Goal: Transaction & Acquisition: Register for event/course

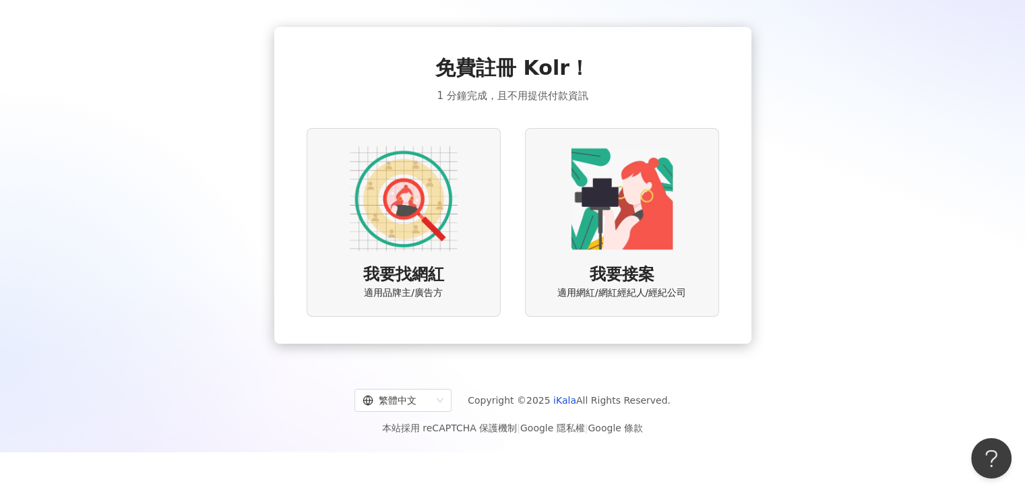
scroll to position [62, 0]
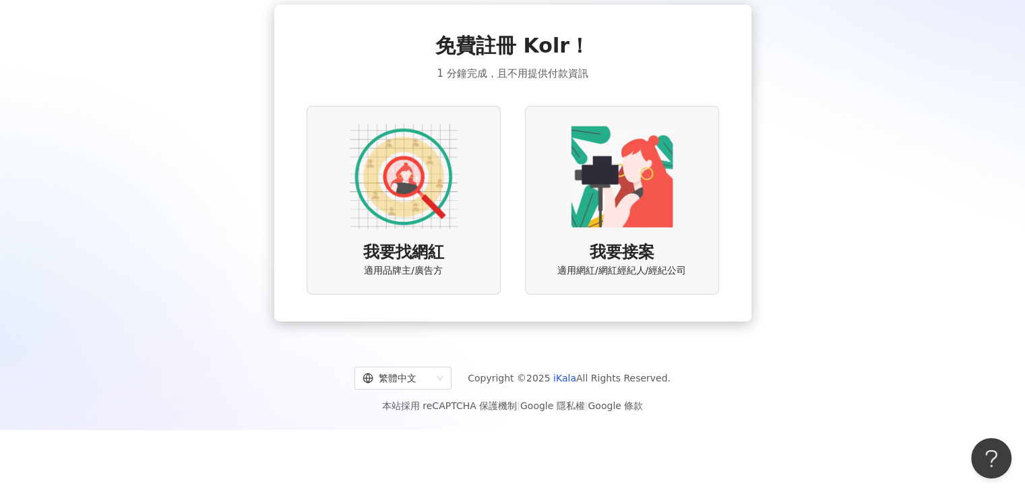
click at [432, 195] on img at bounding box center [404, 177] width 108 height 108
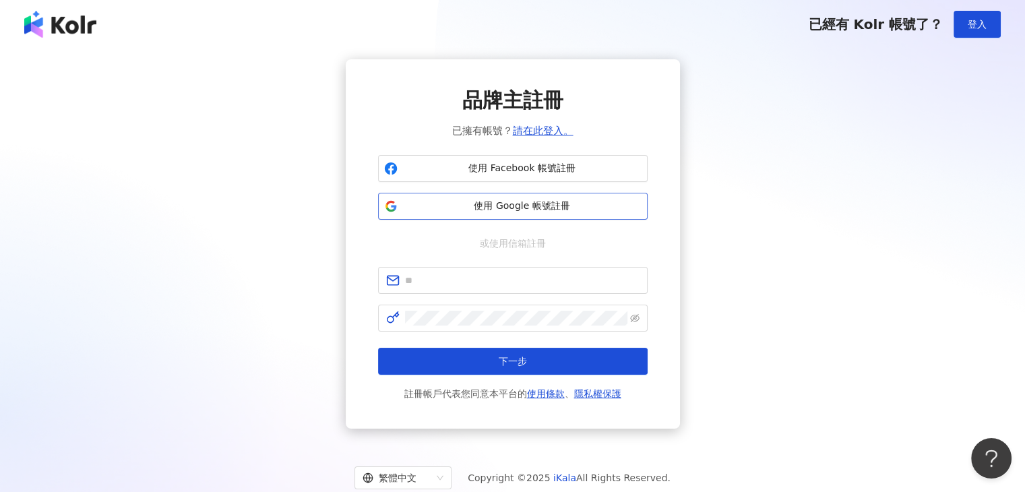
click at [584, 204] on span "使用 Google 帳號註冊" at bounding box center [522, 206] width 239 height 13
click at [543, 129] on link "請在此登入。" at bounding box center [543, 131] width 61 height 12
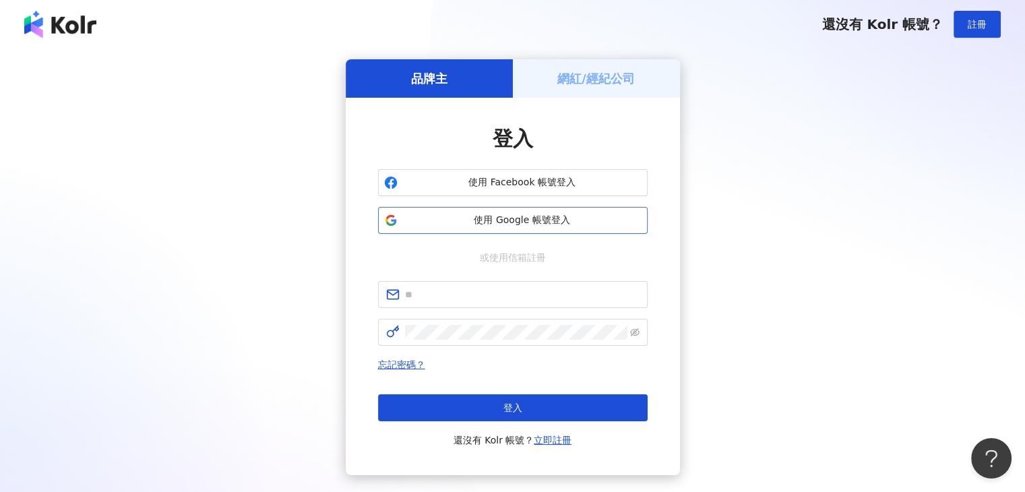
click at [576, 218] on span "使用 Google 帳號登入" at bounding box center [522, 220] width 239 height 13
click at [581, 82] on h5 "網紅/經紀公司" at bounding box center [596, 78] width 78 height 17
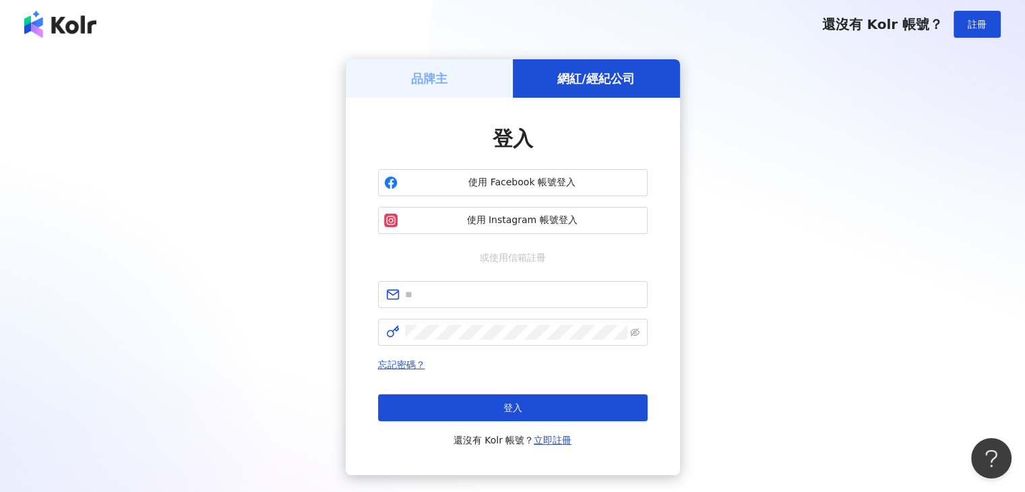
click at [472, 72] on div "品牌主" at bounding box center [429, 78] width 167 height 38
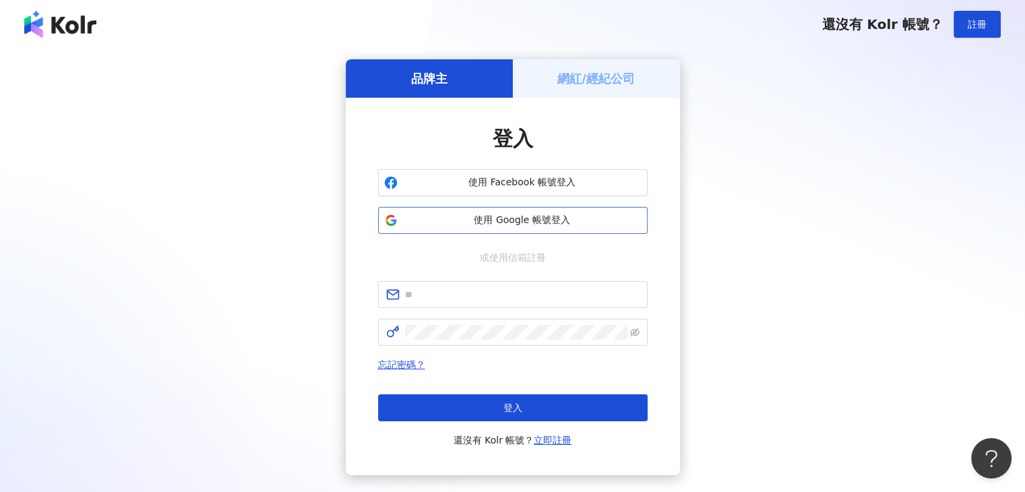
click at [525, 222] on span "使用 Google 帳號登入" at bounding box center [522, 220] width 239 height 13
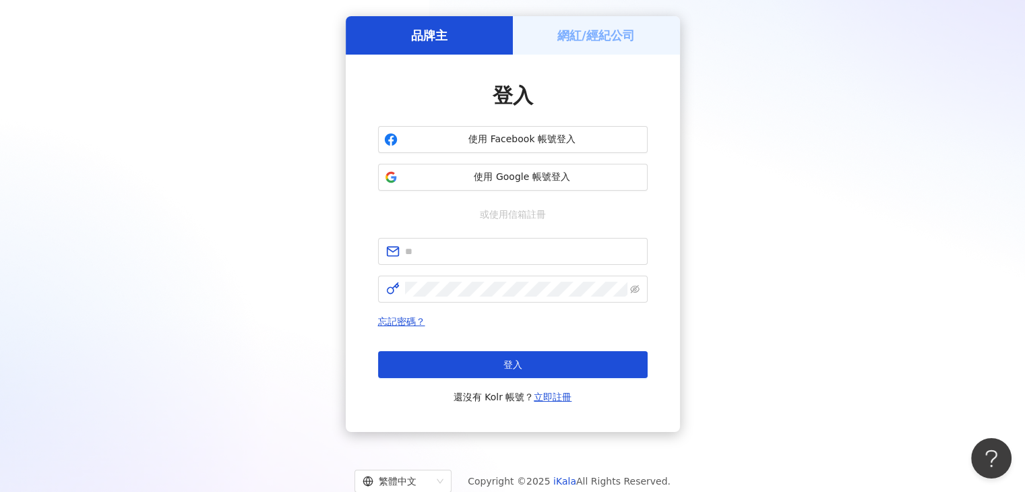
scroll to position [84, 0]
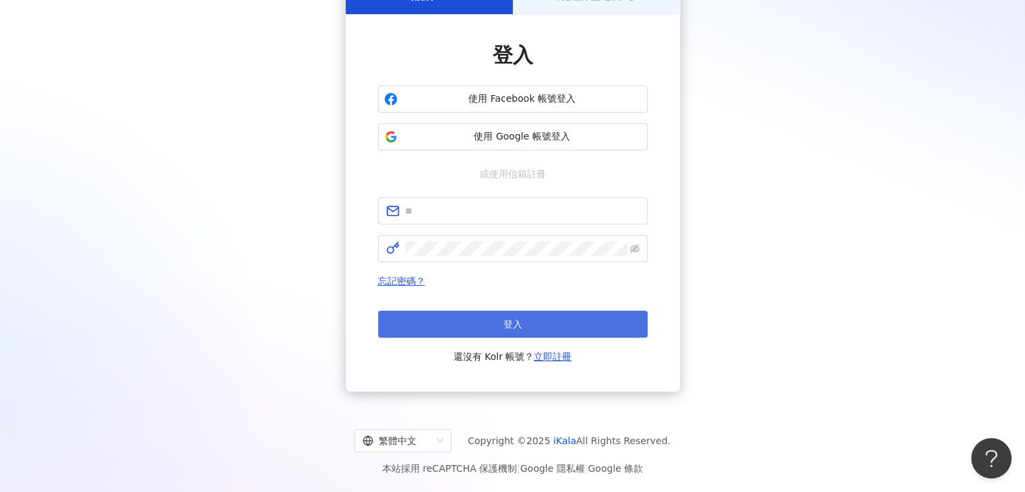
click at [512, 324] on span "登入" at bounding box center [513, 324] width 19 height 11
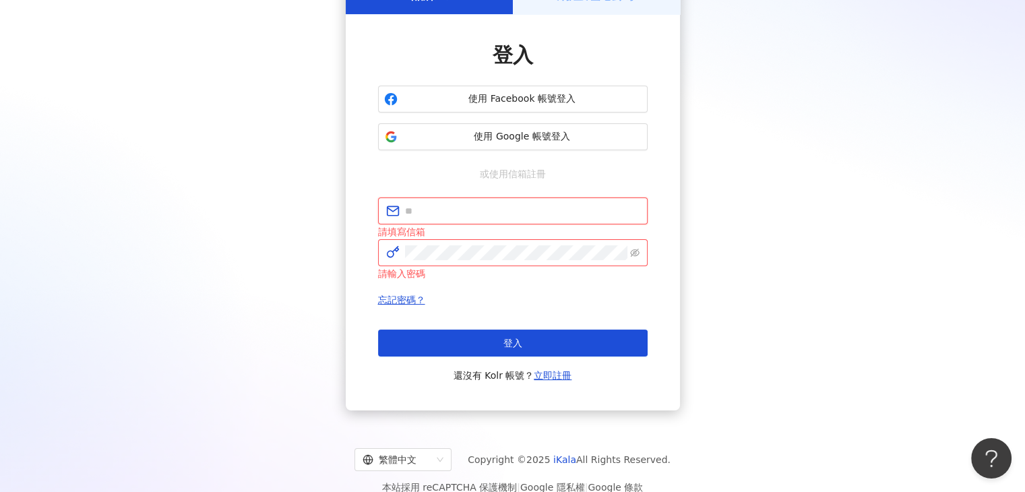
click at [478, 204] on input "text" at bounding box center [522, 211] width 235 height 15
type input "**********"
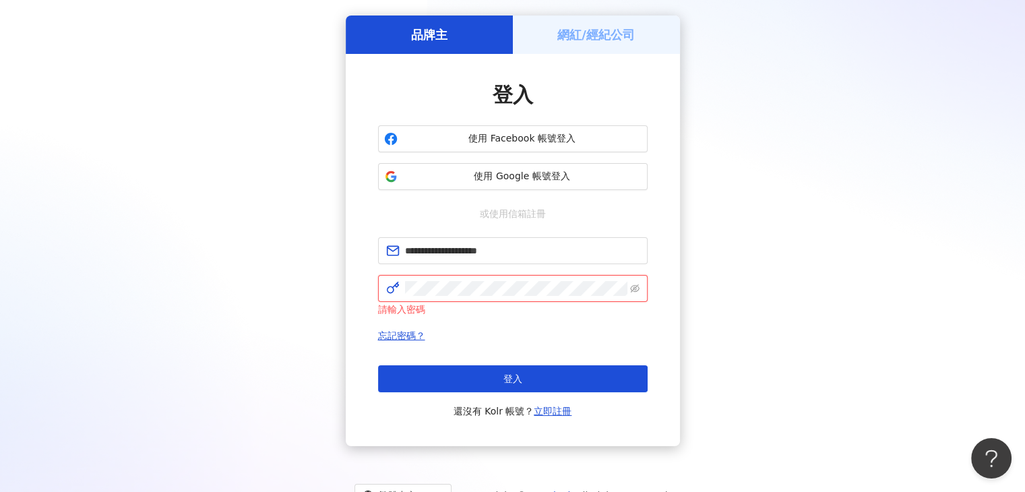
scroll to position [67, 0]
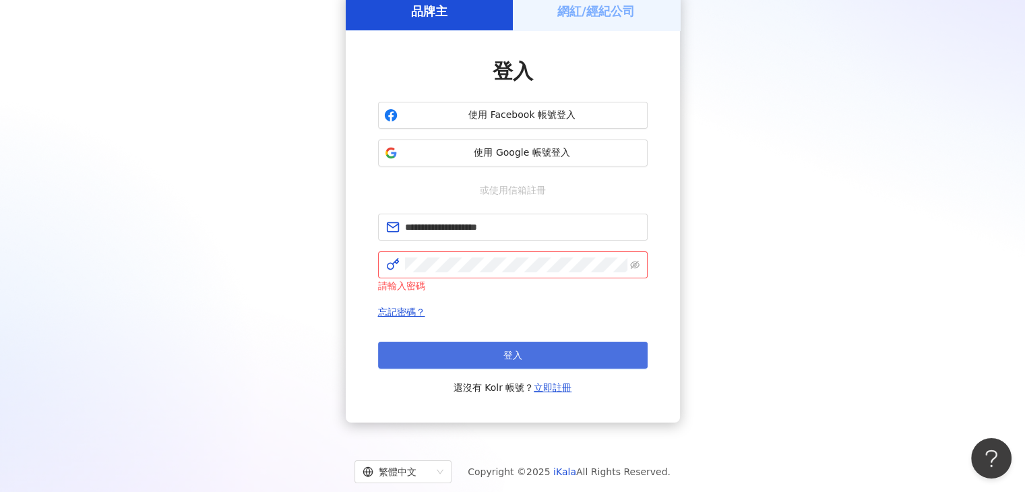
click at [483, 344] on button "登入" at bounding box center [513, 355] width 270 height 27
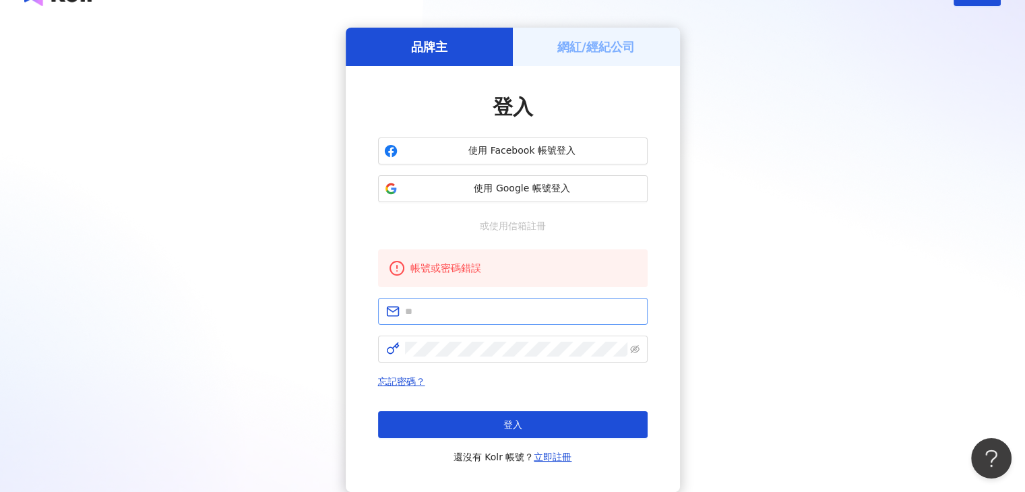
scroll to position [0, 0]
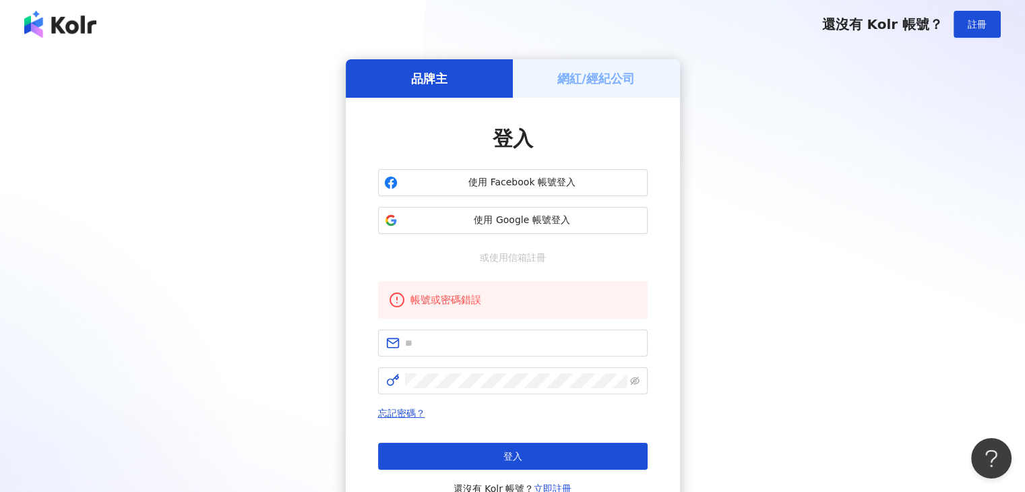
click at [830, 313] on div "品牌主 網紅/經紀公司 登入 使用 Facebook 帳號登入 使用 Google 帳號登入 或使用信箱註冊 帳號或密碼錯誤 忘記密碼？ 登入 還沒有 Kol…" at bounding box center [512, 291] width 993 height 464
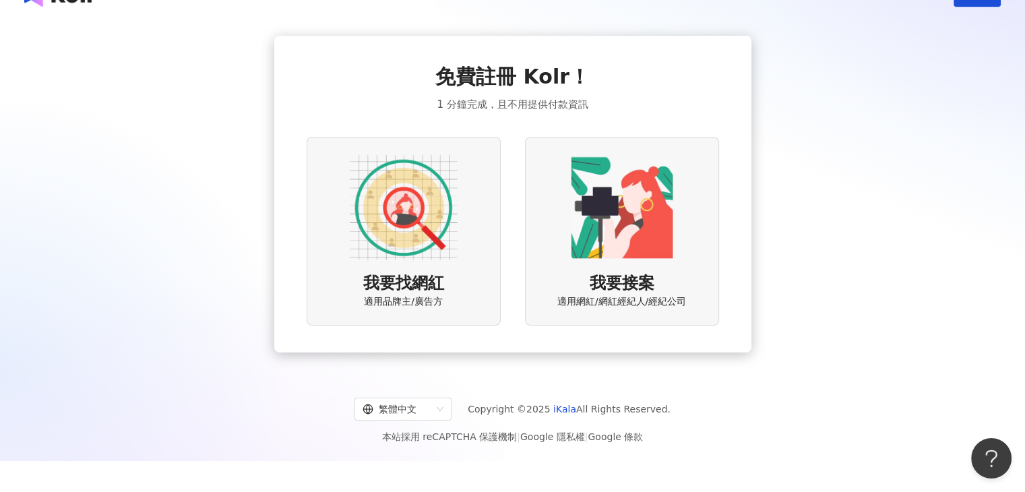
scroll to position [62, 0]
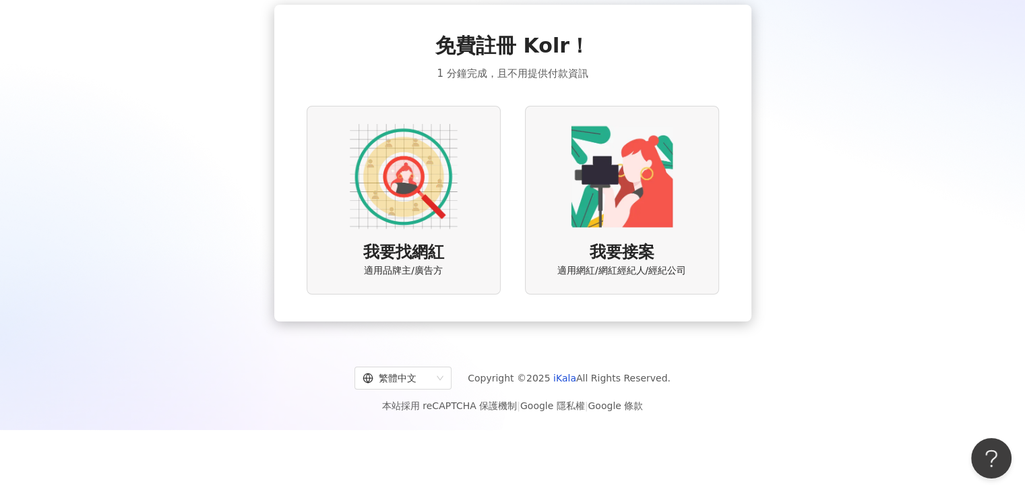
click at [421, 203] on img at bounding box center [404, 177] width 108 height 108
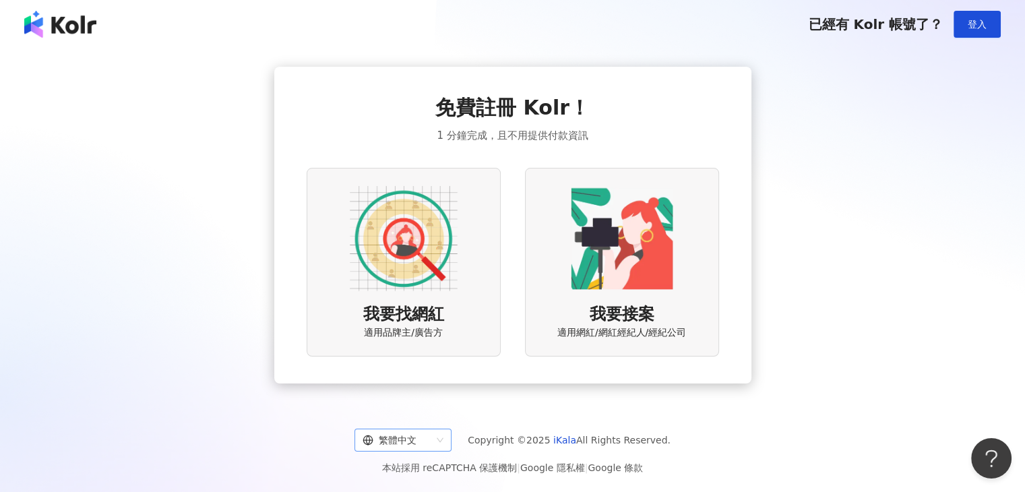
click at [441, 437] on span "繁體中文" at bounding box center [403, 440] width 81 height 22
click at [405, 388] on div "English" at bounding box center [405, 389] width 75 height 15
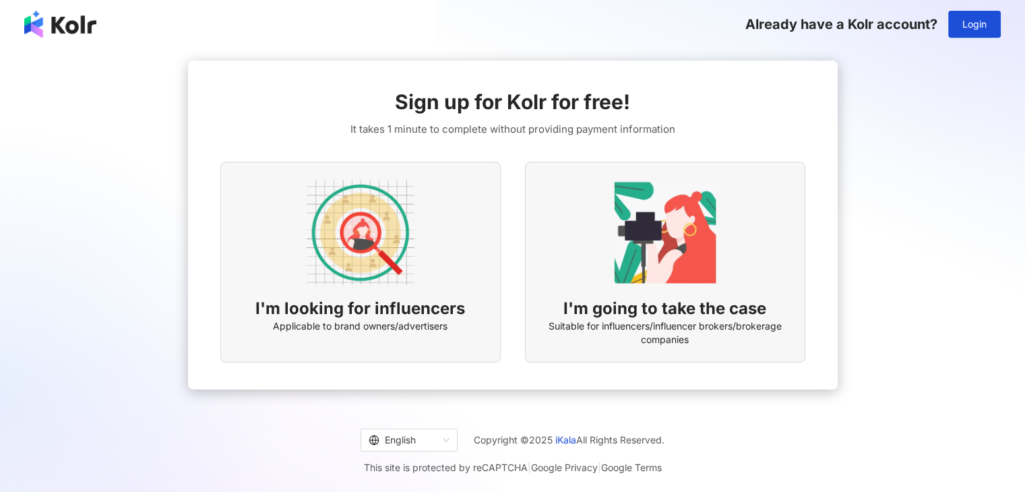
click at [421, 223] on div "I'm looking for influencers Applicable to brand owners/advertisers" at bounding box center [360, 263] width 280 height 202
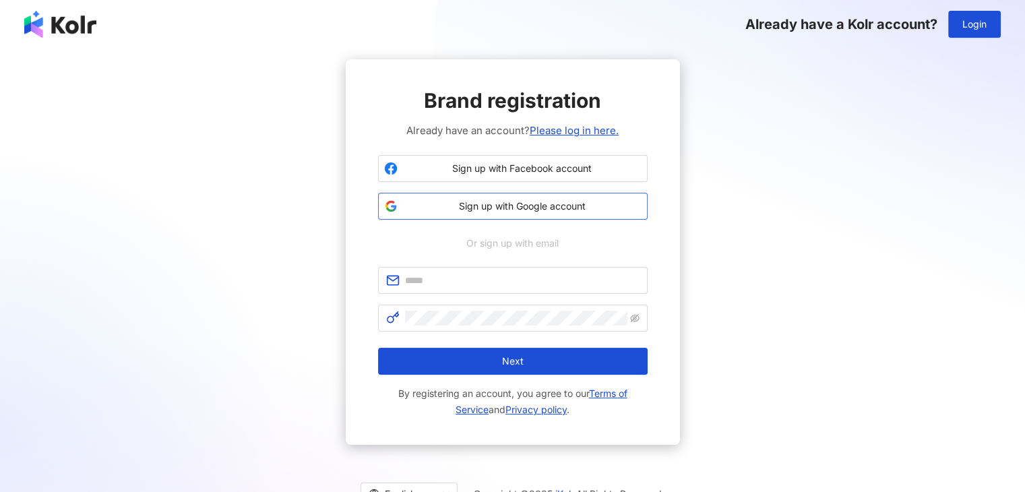
click at [514, 198] on button "Sign up with Google account" at bounding box center [513, 206] width 270 height 27
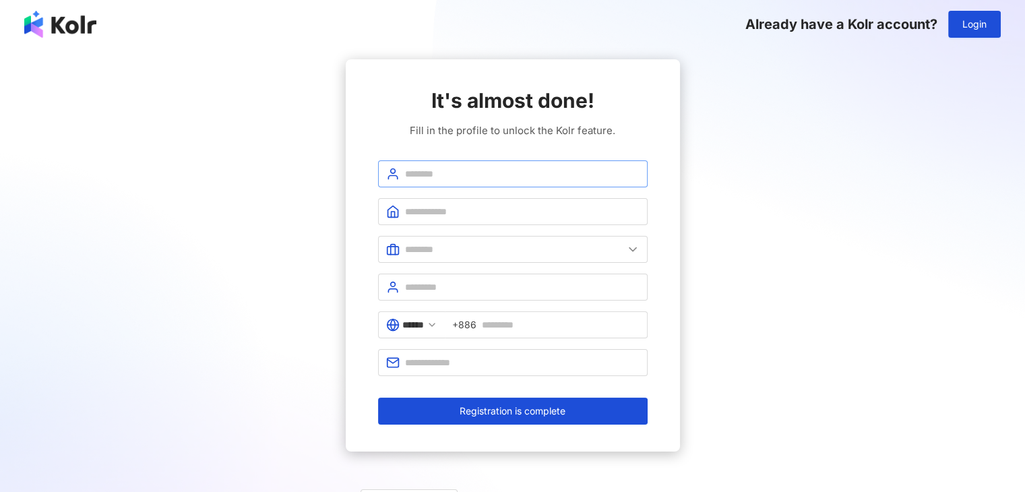
click at [531, 160] on div "It's almost done! Fill in the profile to unlock the Kolr feature. ****** +886 R…" at bounding box center [513, 255] width 270 height 338
click at [534, 166] on input "text" at bounding box center [522, 173] width 235 height 15
type input "*****"
click at [520, 211] on input "text" at bounding box center [522, 211] width 235 height 15
type input "****"
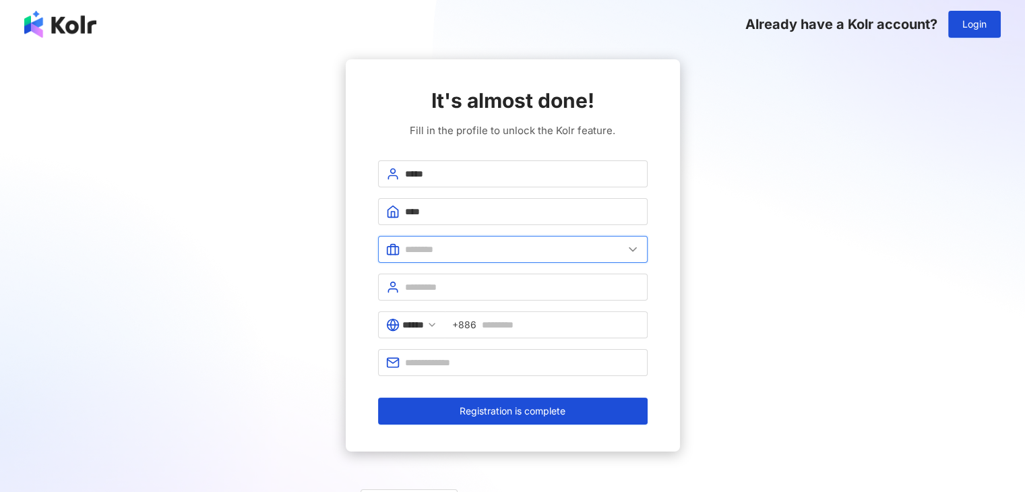
click at [574, 249] on input "text" at bounding box center [514, 249] width 218 height 15
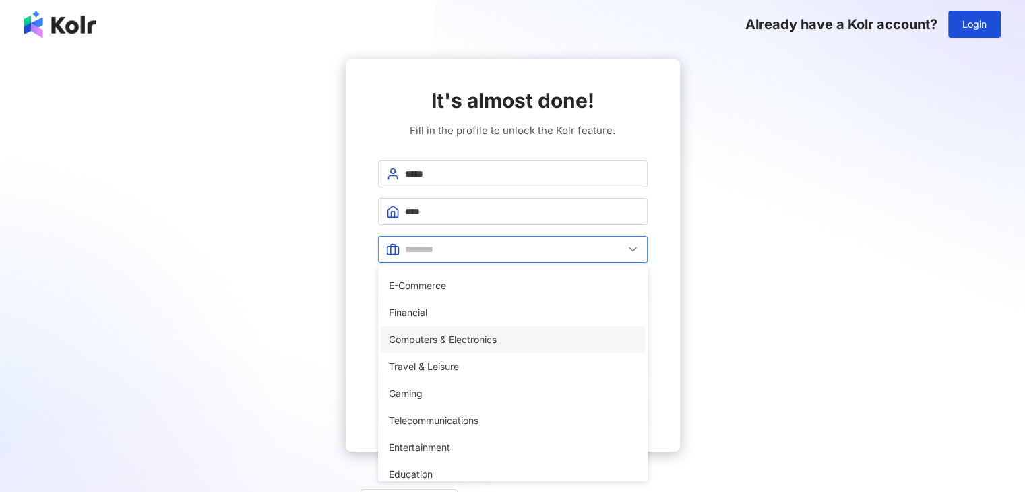
scroll to position [135, 0]
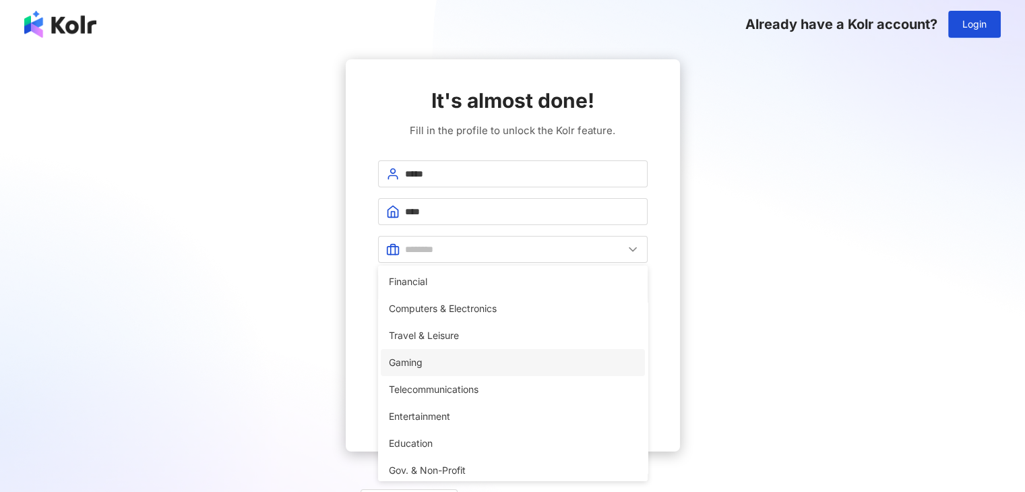
click at [559, 368] on span "Gaming" at bounding box center [513, 362] width 248 height 15
type input "******"
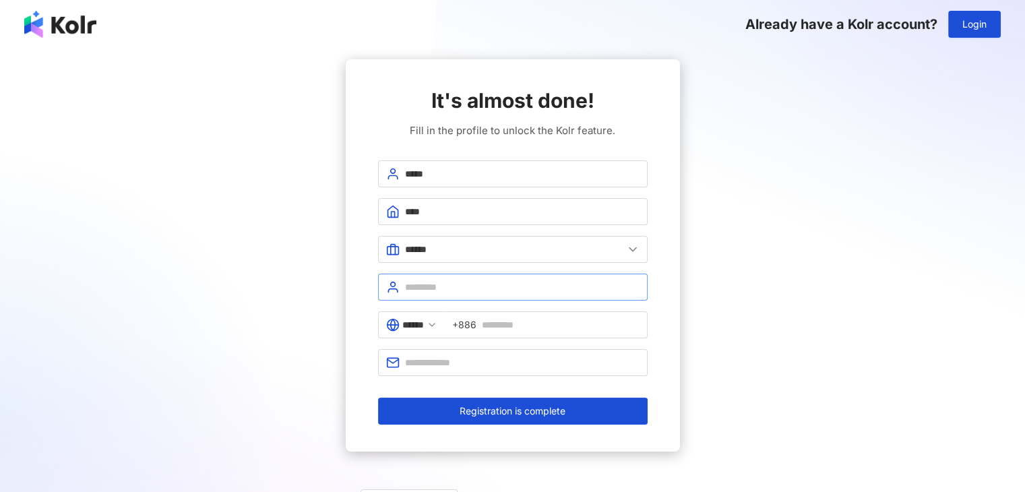
click at [481, 295] on span at bounding box center [513, 287] width 270 height 27
type input "*"
type input "**********"
click at [437, 324] on icon at bounding box center [432, 325] width 11 height 11
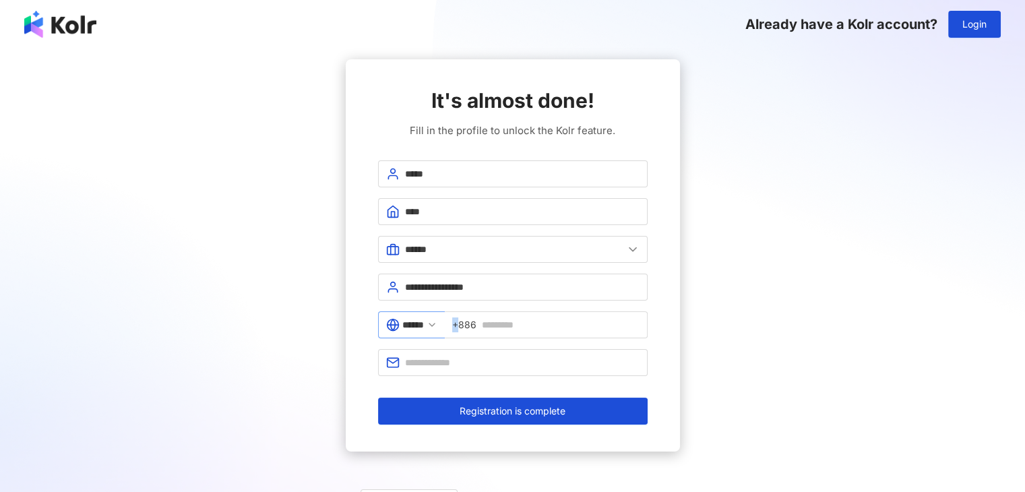
click at [437, 324] on icon at bounding box center [432, 325] width 11 height 11
click at [435, 324] on polyline at bounding box center [431, 325] width 5 height 3
click at [437, 324] on icon at bounding box center [432, 325] width 11 height 11
click at [435, 324] on polyline at bounding box center [431, 325] width 5 height 3
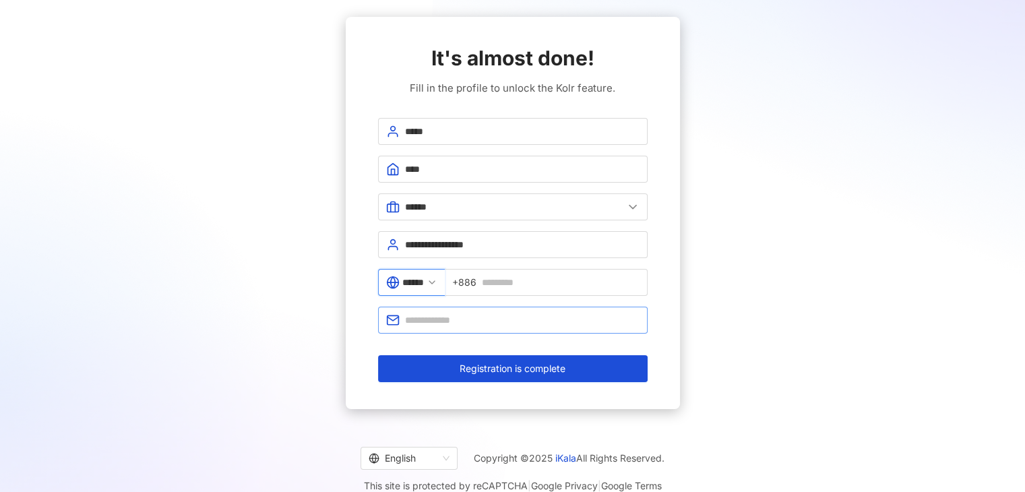
scroll to position [62, 0]
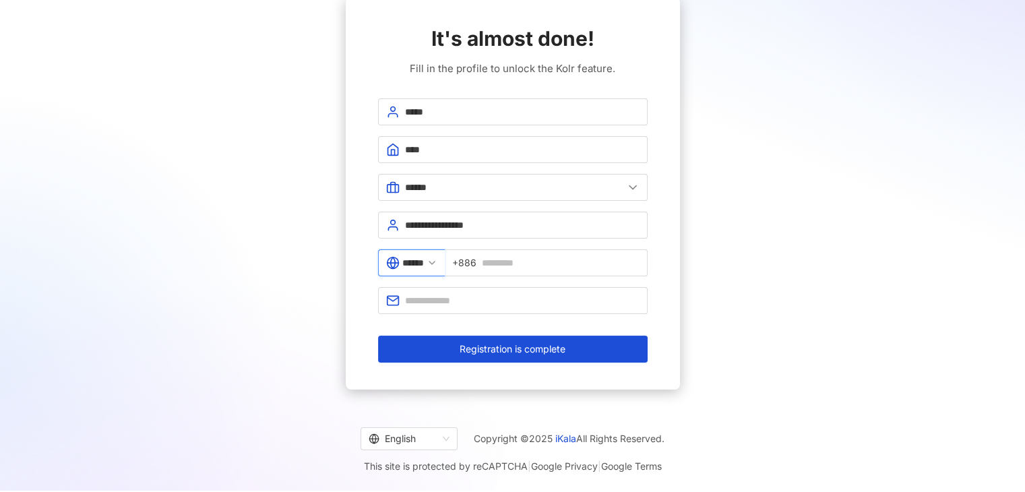
click at [410, 259] on input "******" at bounding box center [413, 262] width 22 height 15
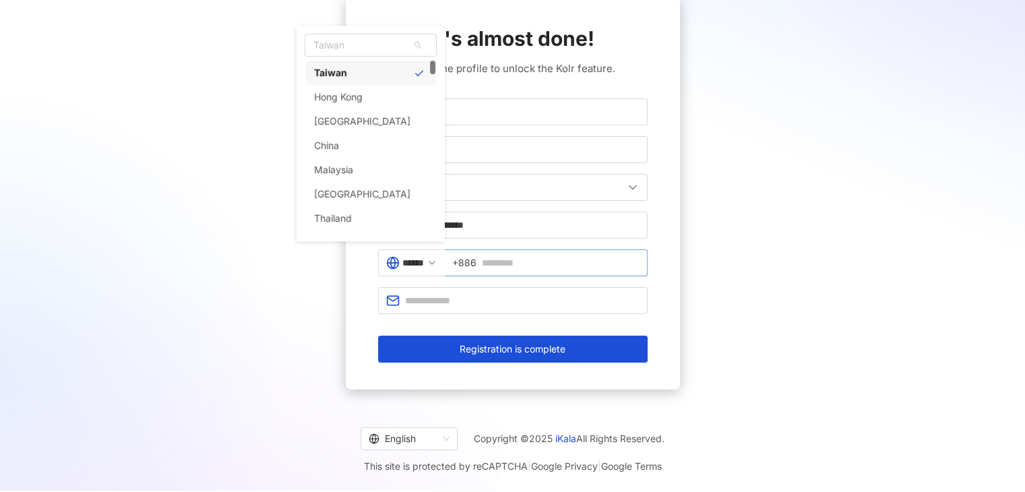
click at [456, 253] on span "+886" at bounding box center [546, 262] width 203 height 27
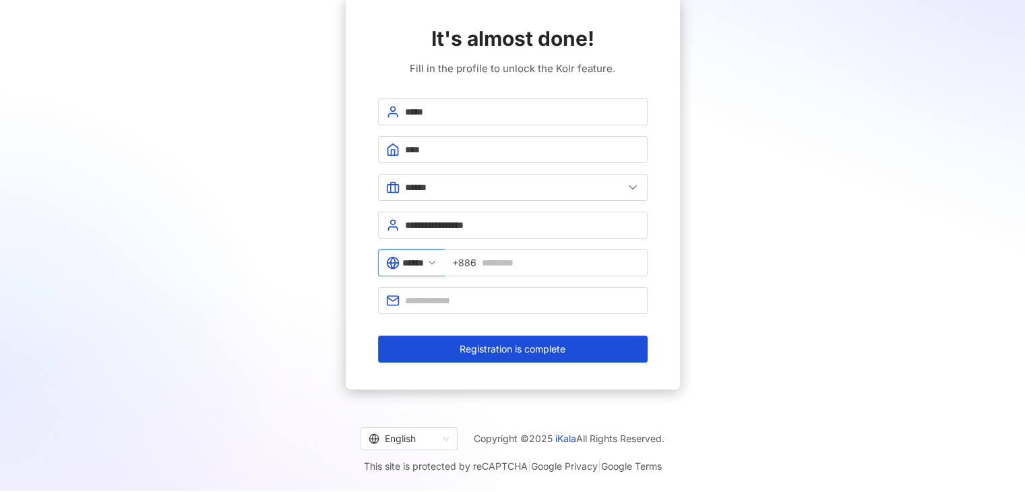
click at [407, 260] on input "******" at bounding box center [413, 262] width 22 height 15
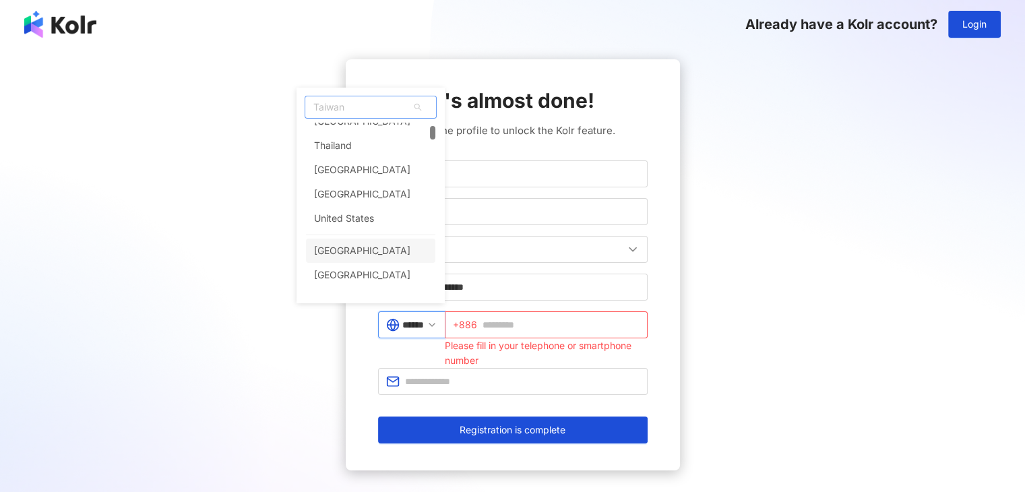
scroll to position [202, 0]
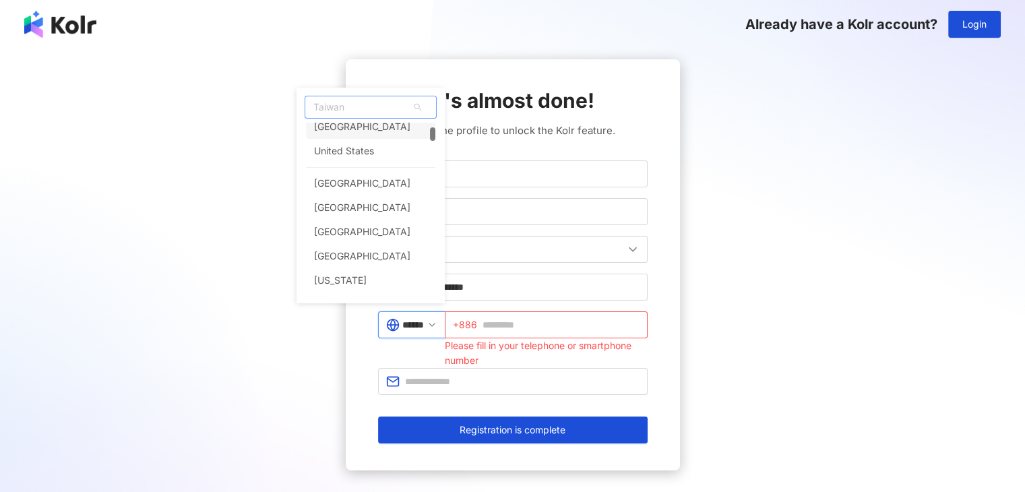
click at [362, 113] on span "Taiwan" at bounding box center [370, 107] width 131 height 22
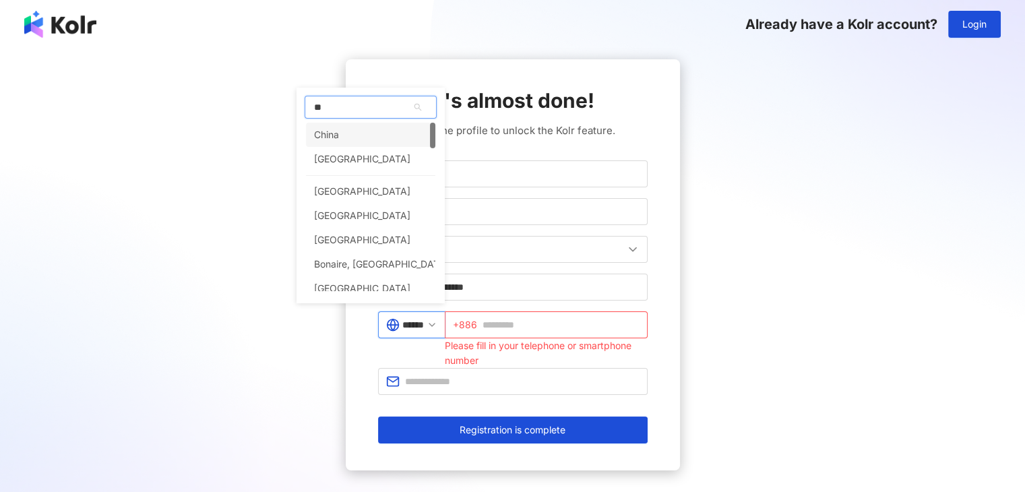
type input "*"
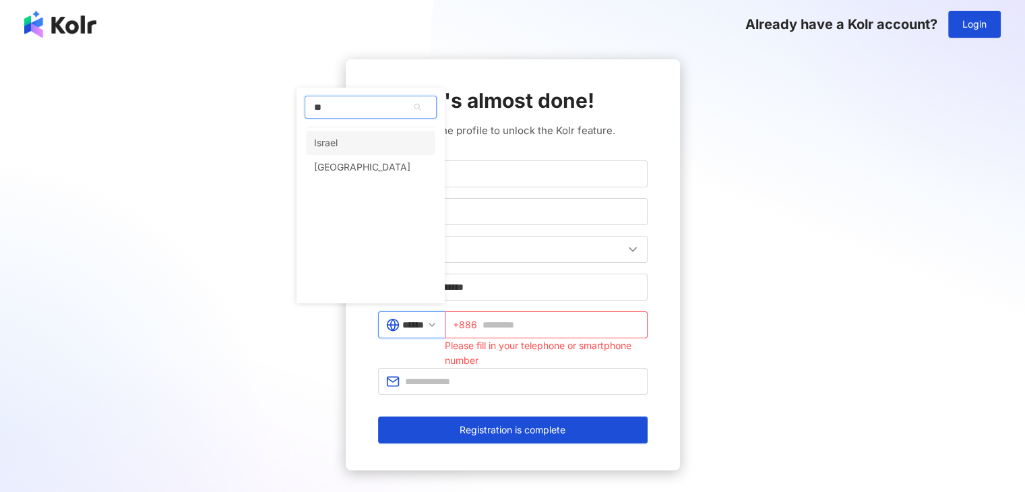
type input "***"
click at [351, 134] on div "Sri Lanka" at bounding box center [362, 143] width 96 height 24
type input "*********"
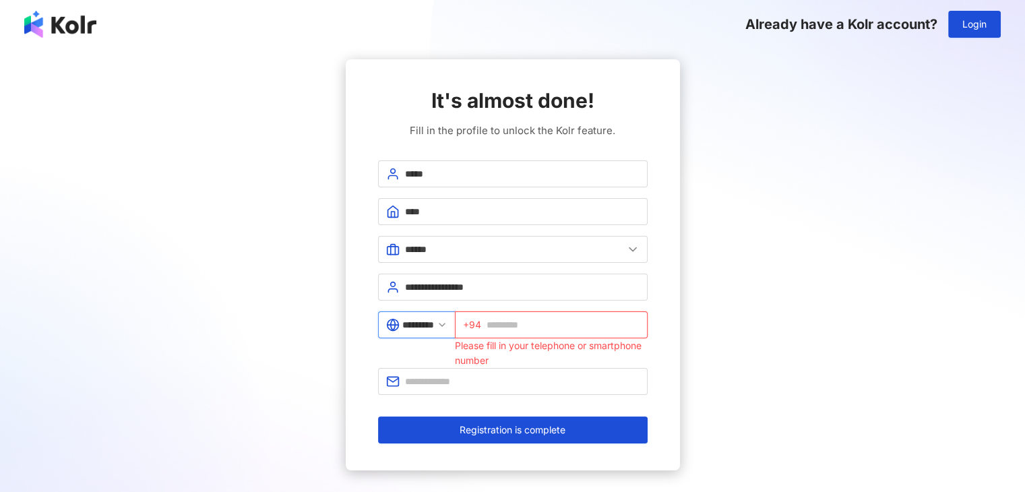
click at [531, 318] on input "text" at bounding box center [563, 324] width 153 height 15
type input "*********"
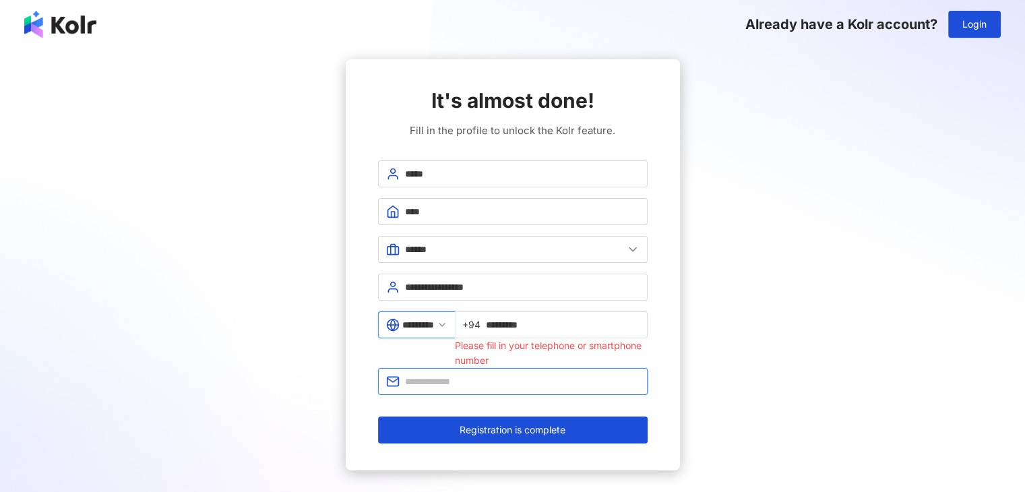
click at [537, 377] on input "text" at bounding box center [522, 381] width 235 height 15
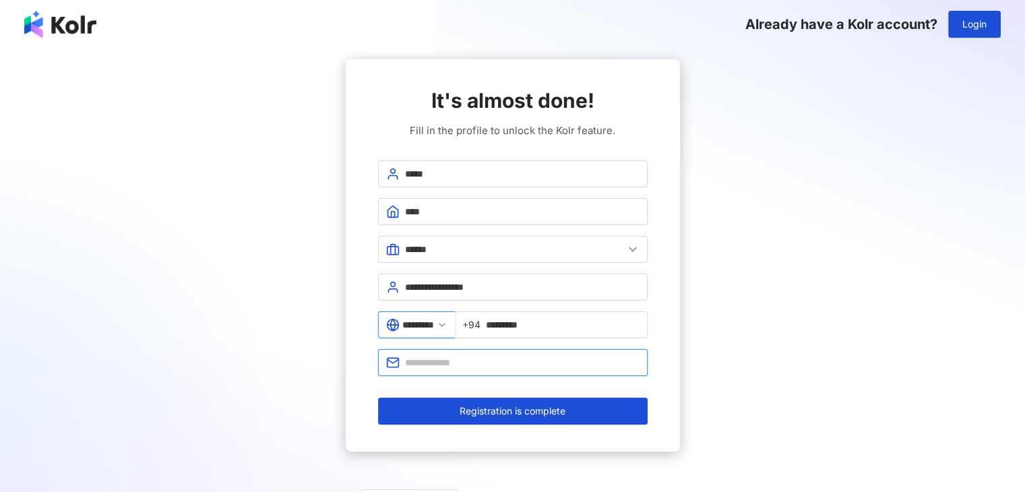
type input "**********"
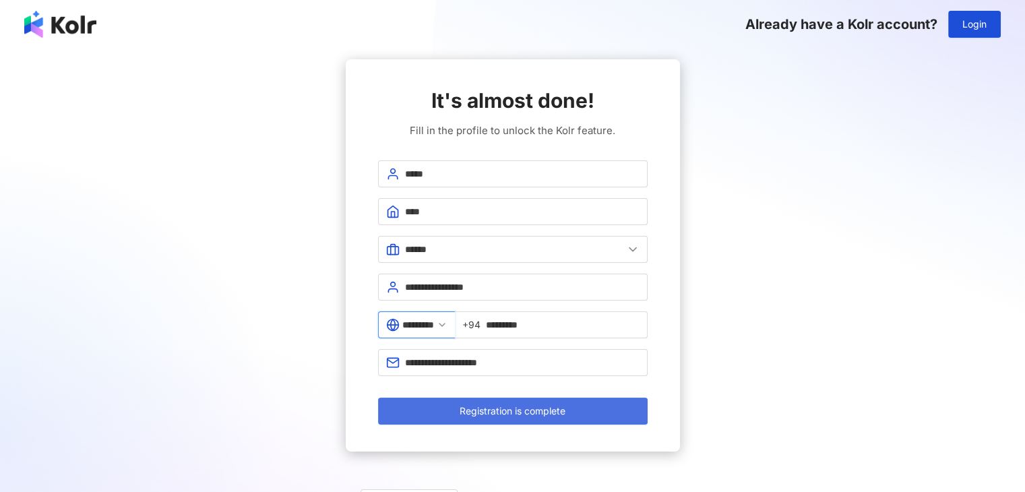
click at [493, 413] on span "Registration is complete" at bounding box center [513, 411] width 106 height 11
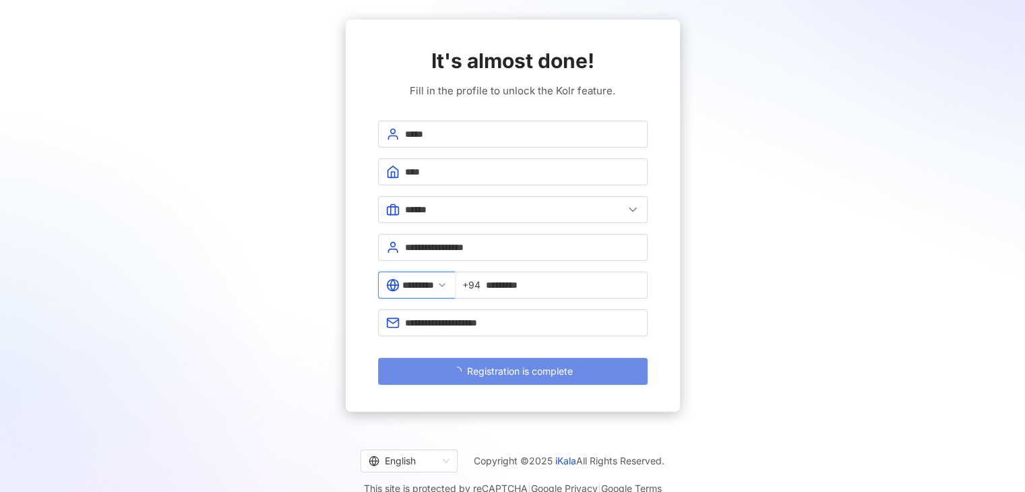
scroll to position [62, 0]
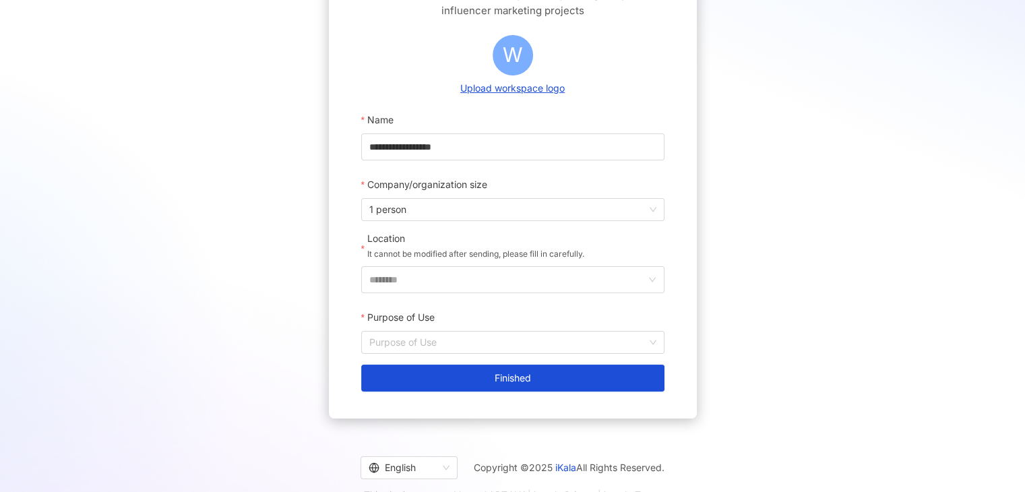
scroll to position [135, 0]
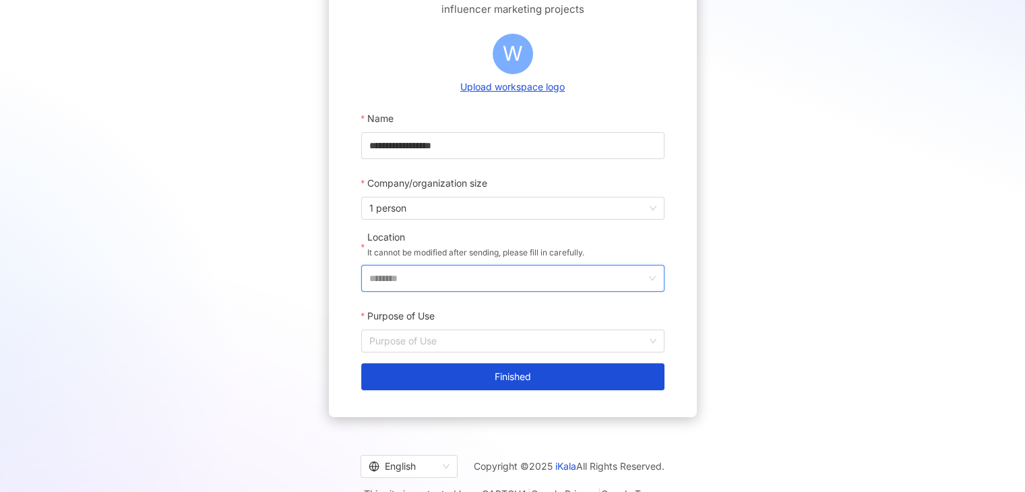
click at [466, 268] on input "********" at bounding box center [507, 279] width 276 height 26
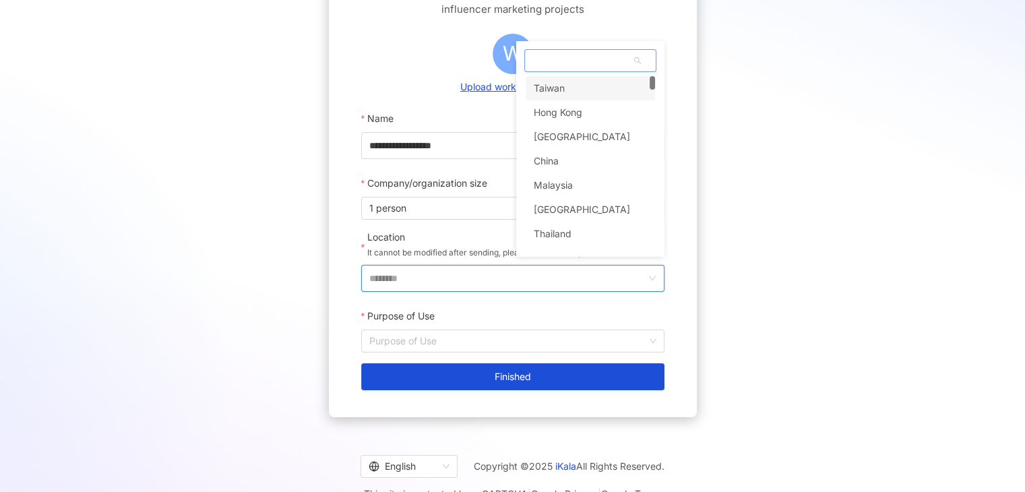
click at [552, 53] on span at bounding box center [590, 61] width 131 height 22
type input "**"
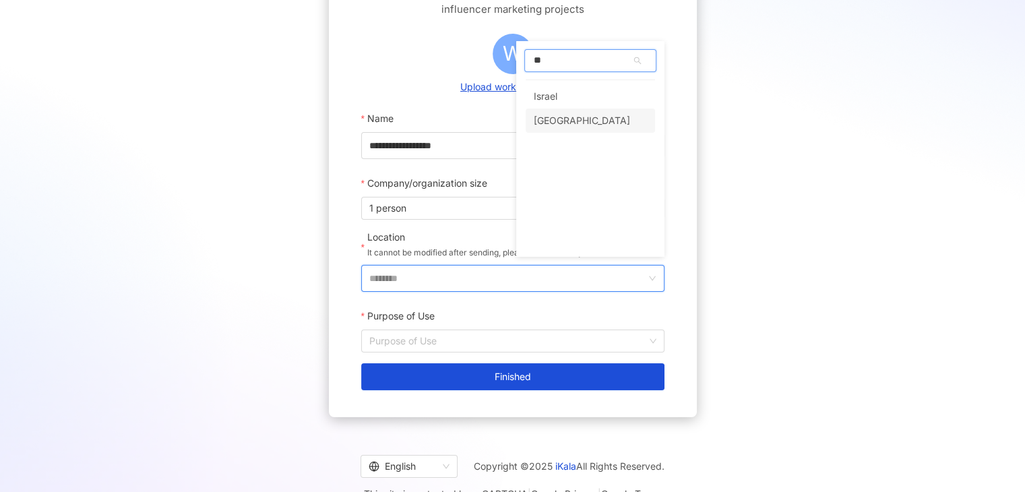
click at [580, 121] on div "Sri Lanka" at bounding box center [590, 121] width 129 height 24
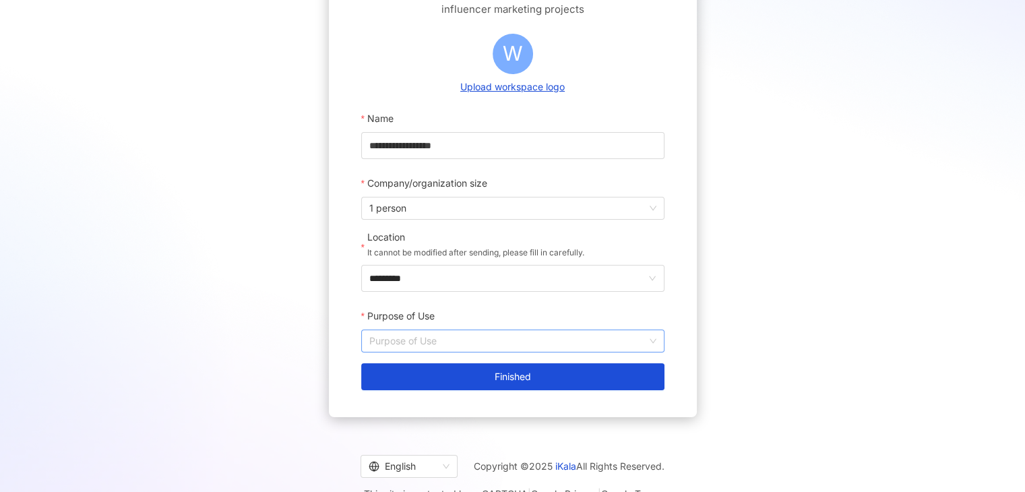
click at [429, 345] on input "Purpose of Use" at bounding box center [512, 341] width 287 height 22
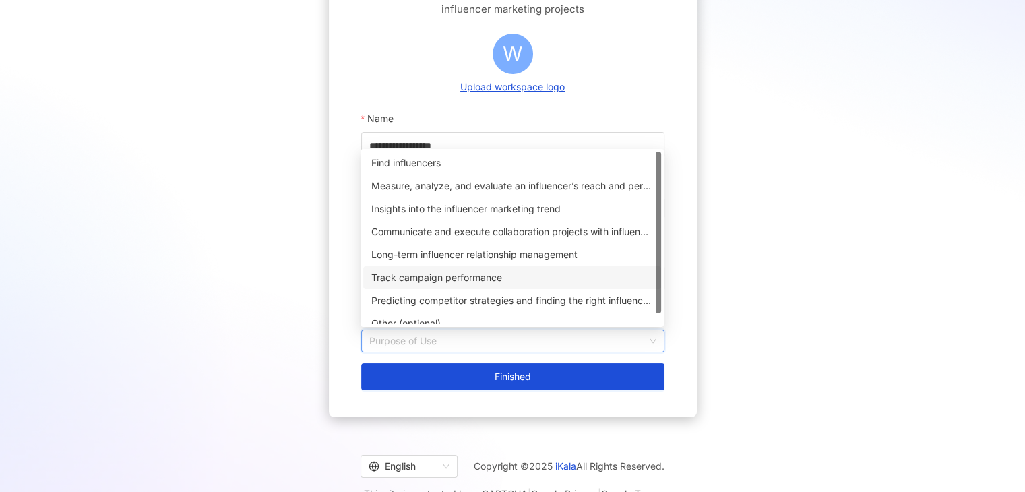
scroll to position [0, 0]
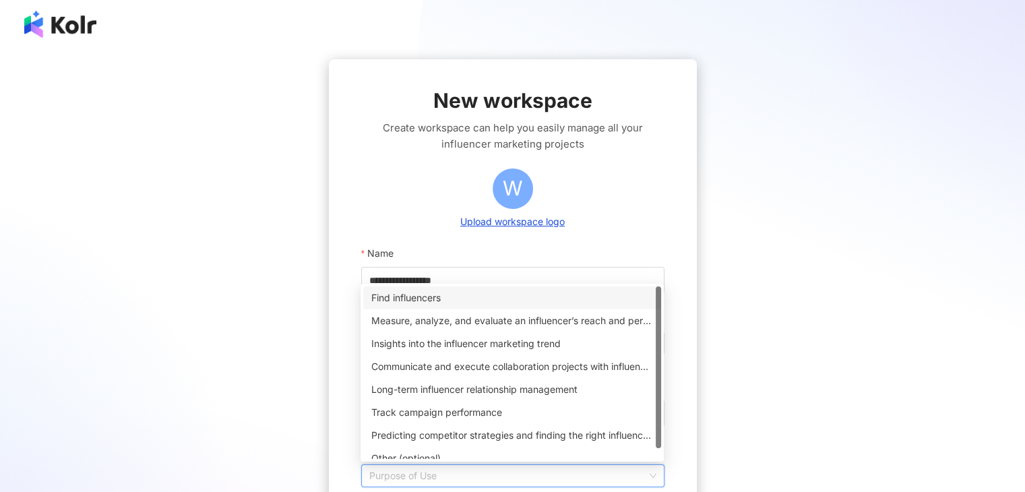
click at [429, 300] on div "Find influencers" at bounding box center [512, 298] width 282 height 15
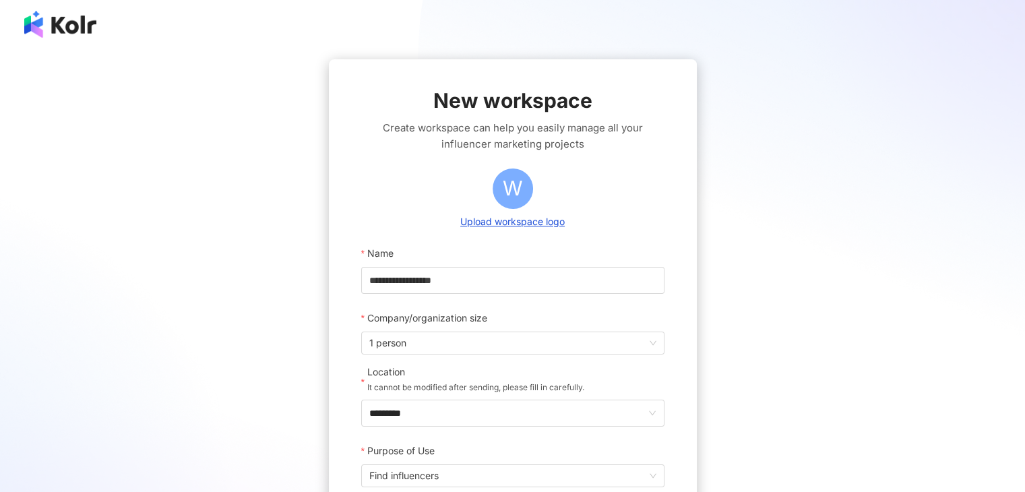
scroll to position [161, 0]
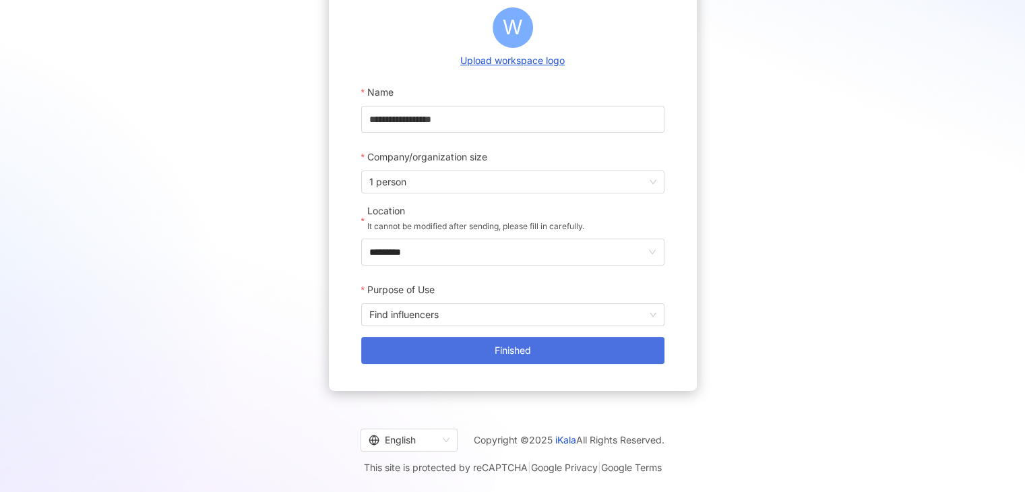
click at [474, 351] on button "Finished" at bounding box center [512, 350] width 303 height 27
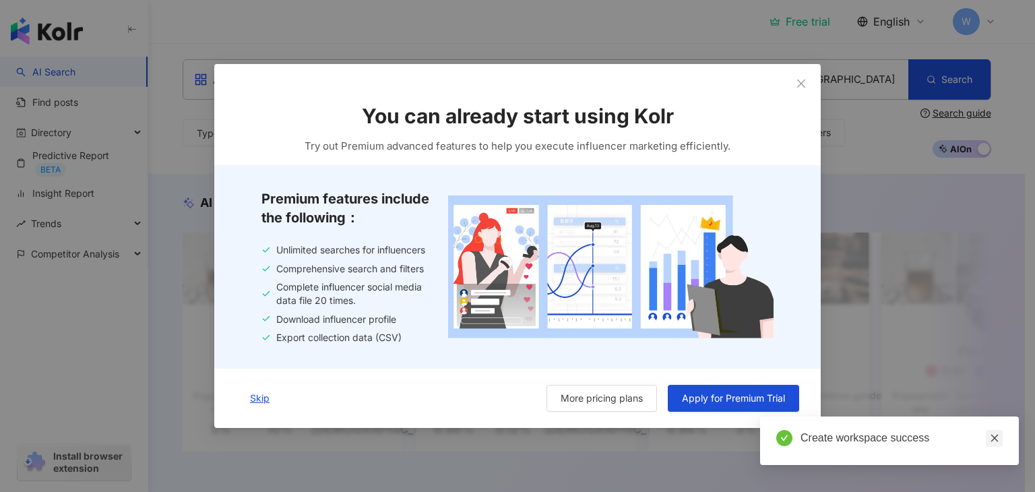
click at [992, 437] on icon "close" at bounding box center [994, 437] width 9 height 9
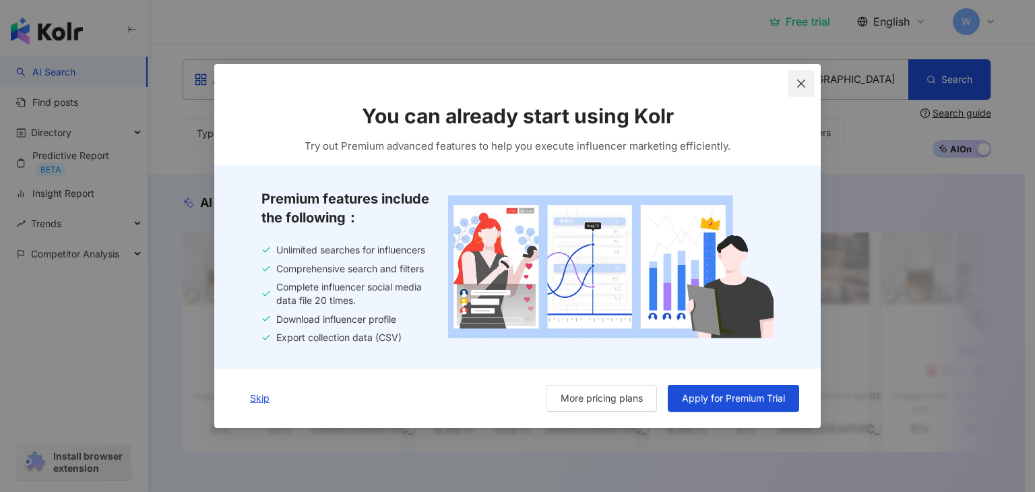
click at [804, 85] on icon "close" at bounding box center [801, 83] width 11 height 11
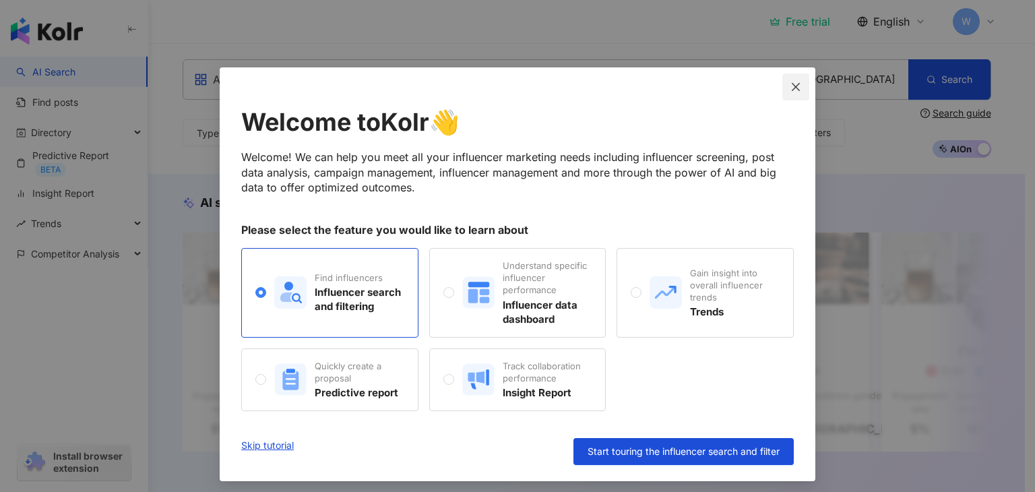
click at [793, 94] on button "Close" at bounding box center [796, 86] width 27 height 27
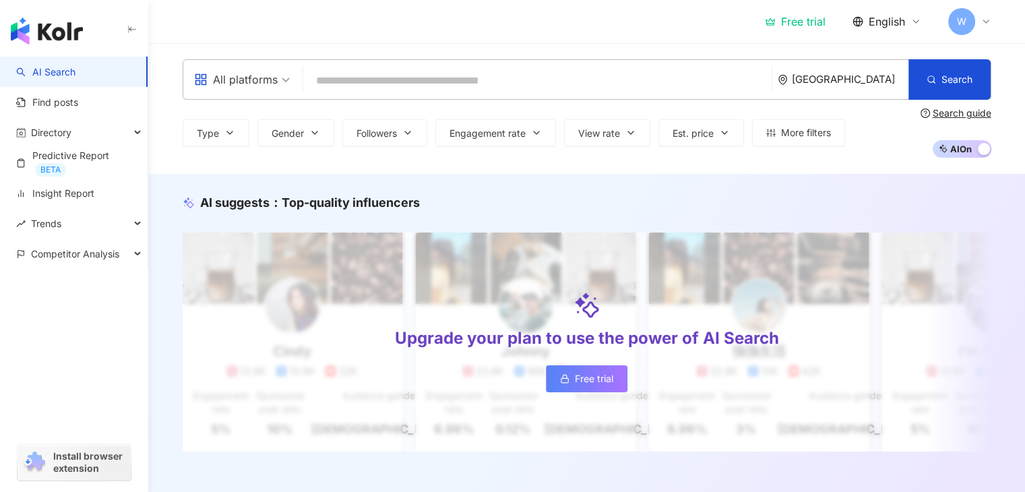
click at [785, 156] on div "Type Gender Followers Engagement rate View rate Est. price More filters Search …" at bounding box center [587, 133] width 809 height 50
click at [54, 74] on link "AI Search" at bounding box center [45, 71] width 59 height 13
click at [394, 64] on div "All platforms Sri Lanka Search" at bounding box center [587, 79] width 809 height 40
click at [423, 89] on input "search" at bounding box center [538, 81] width 458 height 26
click at [788, 77] on icon "environment" at bounding box center [783, 80] width 10 height 10
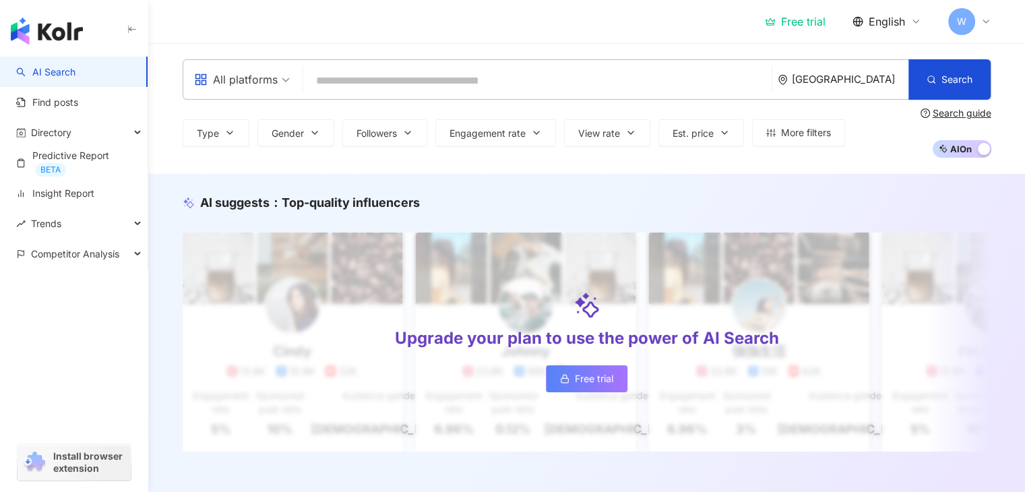
scroll to position [5642, 0]
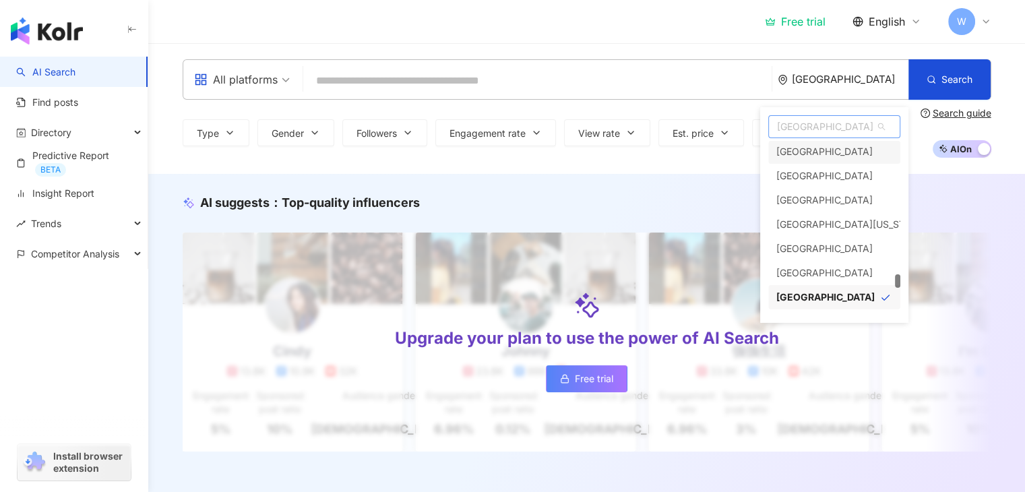
click at [812, 127] on span "Sri Lanka" at bounding box center [834, 127] width 131 height 22
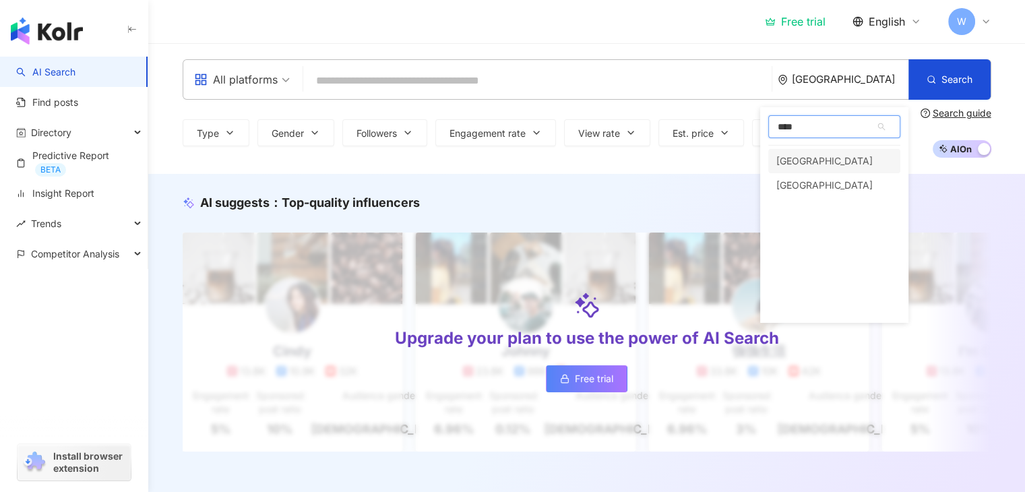
type input "*****"
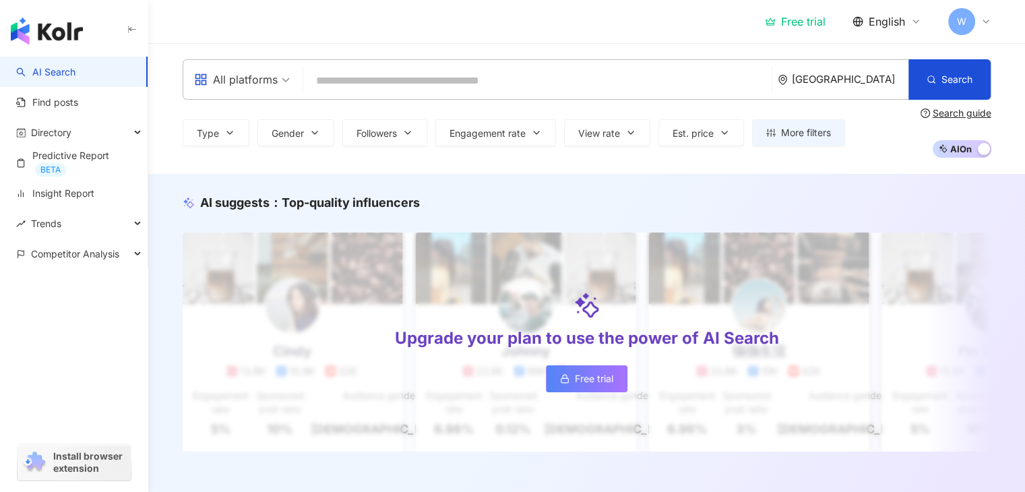
click at [477, 74] on input "search" at bounding box center [538, 81] width 458 height 26
click at [240, 129] on button "Type" at bounding box center [216, 132] width 67 height 27
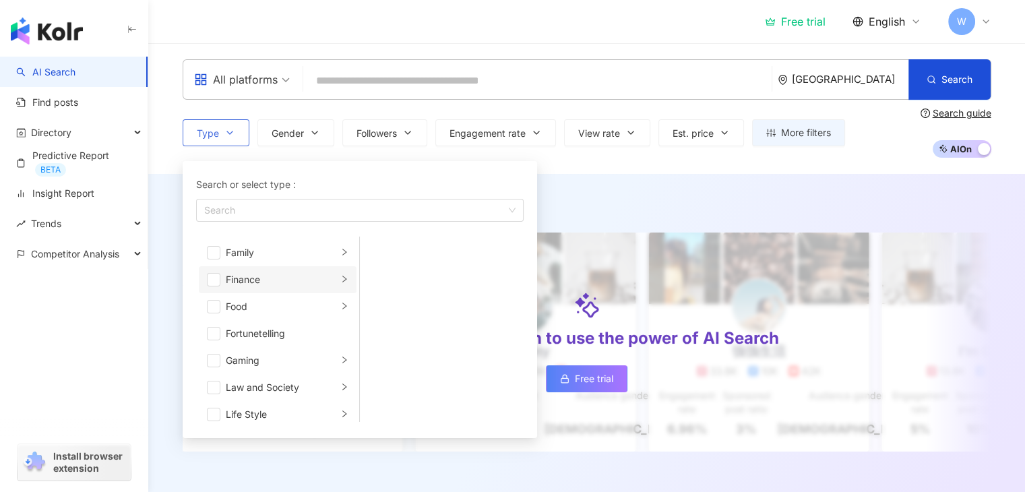
scroll to position [202, 0]
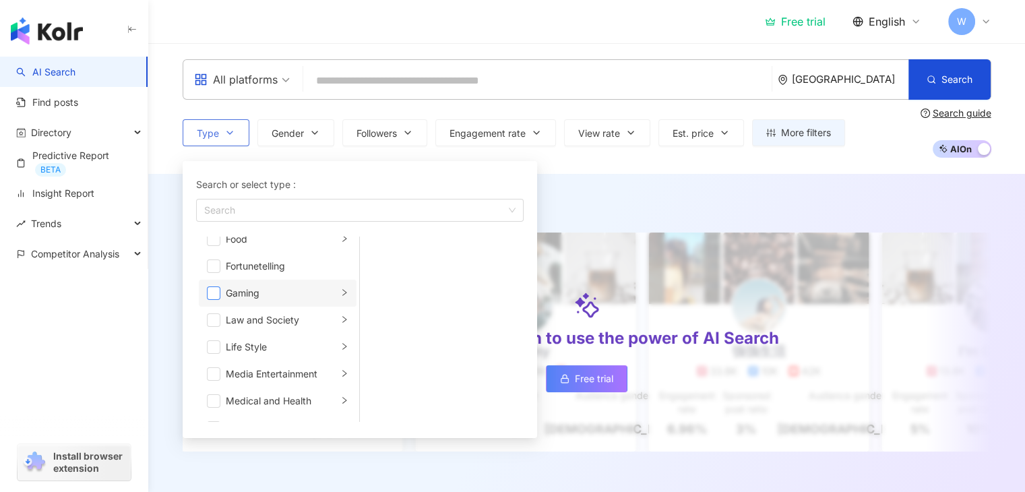
click at [213, 295] on span "button" at bounding box center [213, 292] width 13 height 13
click at [586, 162] on div "All platforms India Search Type Search or select type : Gaming Art and Entertai…" at bounding box center [586, 108] width 877 height 131
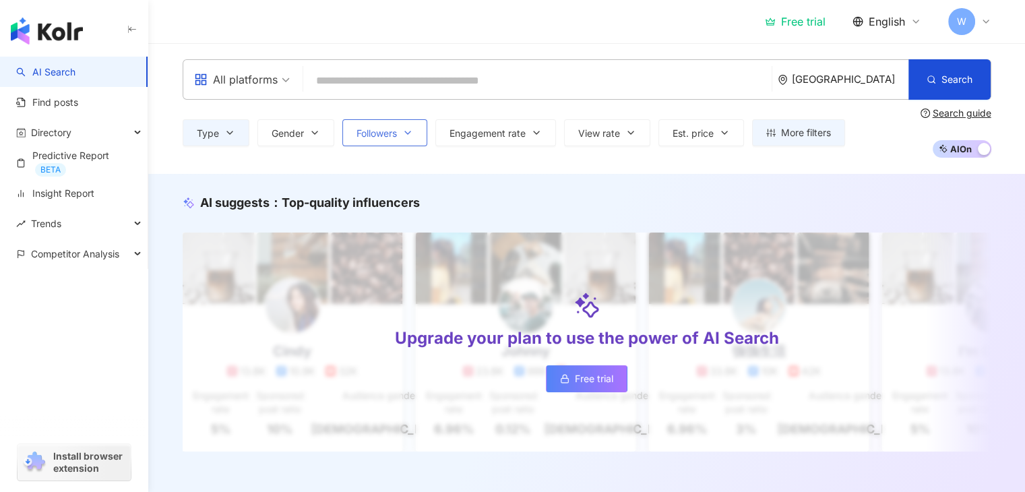
click at [389, 138] on span "Followers" at bounding box center [377, 133] width 40 height 11
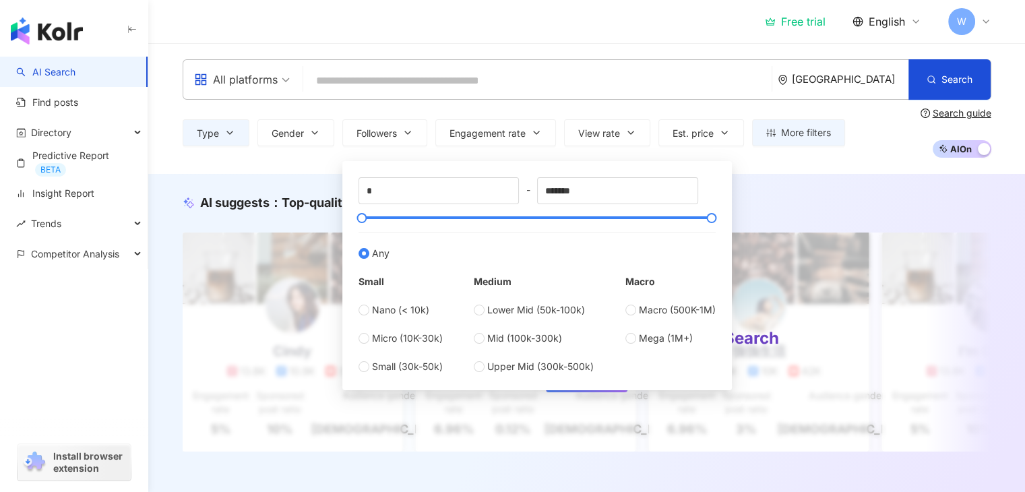
type input "******"
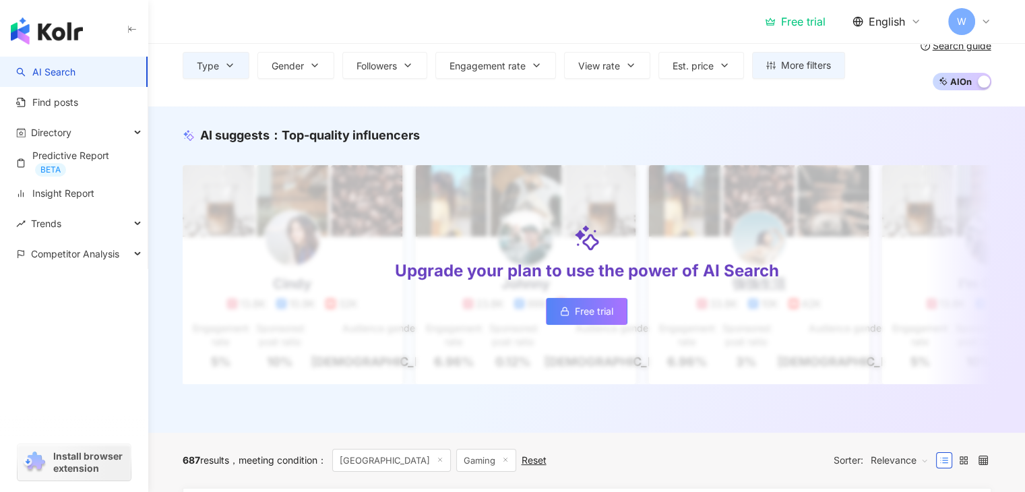
click at [765, 113] on div "AI suggests ： Top-quality influencers Upgrade your plan to use the power of AI …" at bounding box center [586, 270] width 877 height 326
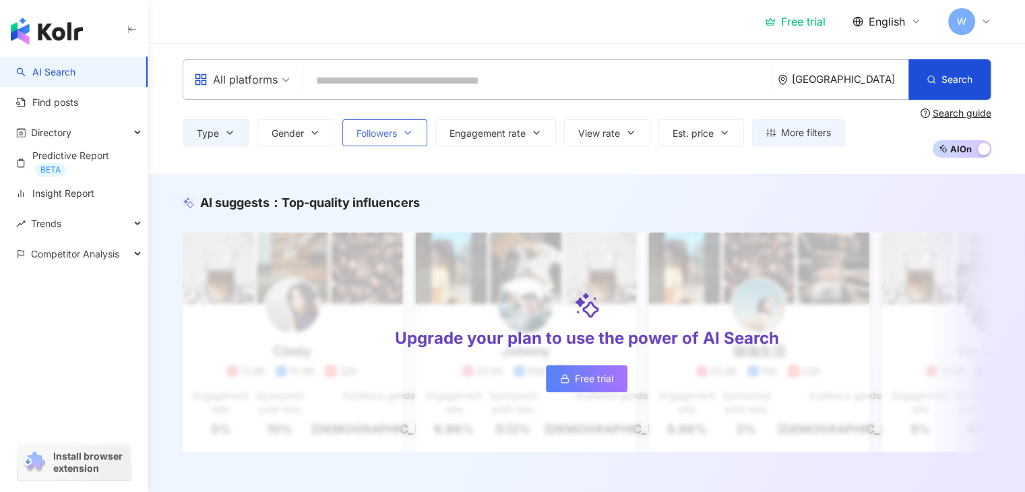
click at [400, 133] on button "Followers" at bounding box center [384, 132] width 85 height 27
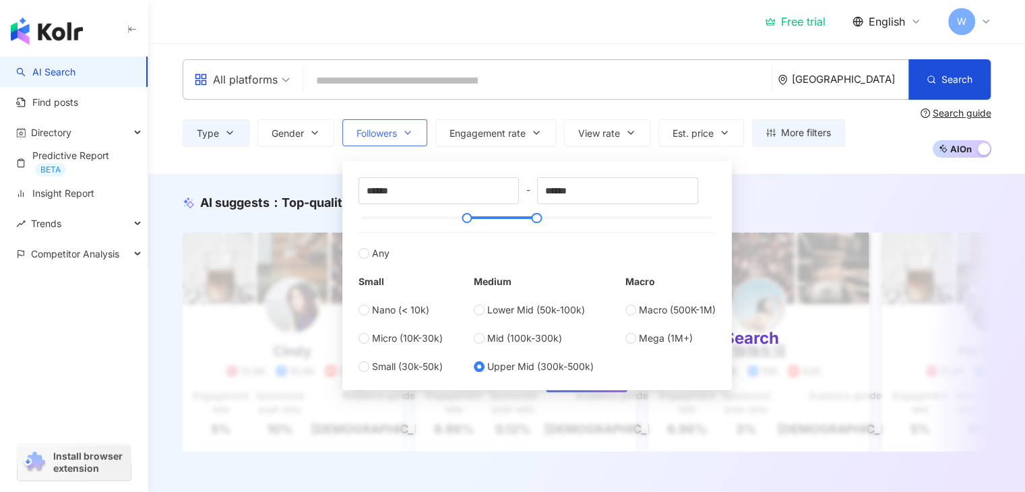
click at [400, 133] on button "Followers" at bounding box center [384, 132] width 85 height 27
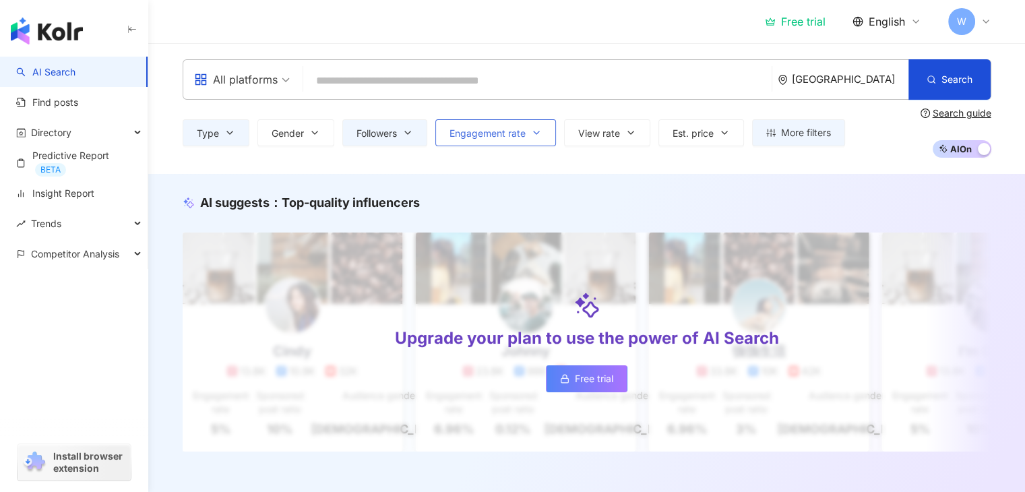
click at [497, 131] on span "Engagement rate" at bounding box center [488, 133] width 76 height 11
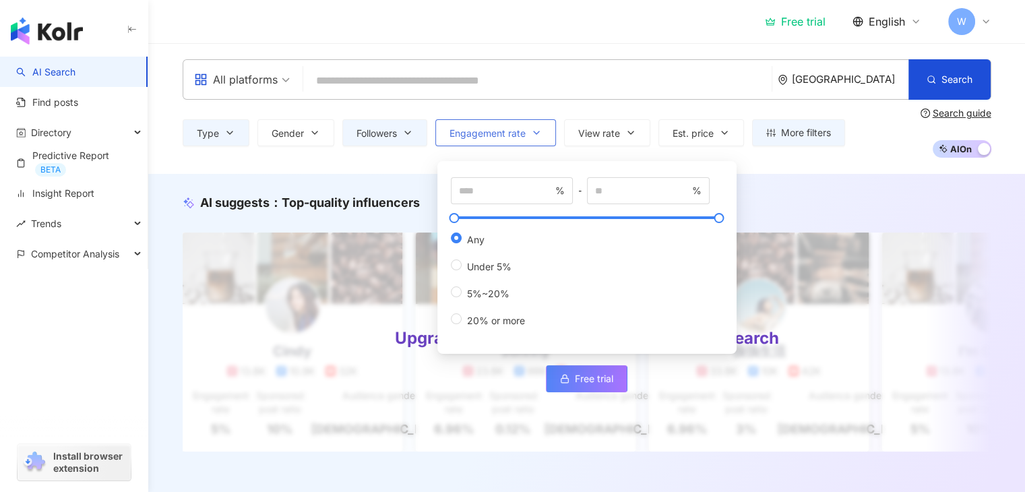
click at [497, 131] on span "Engagement rate" at bounding box center [488, 133] width 76 height 11
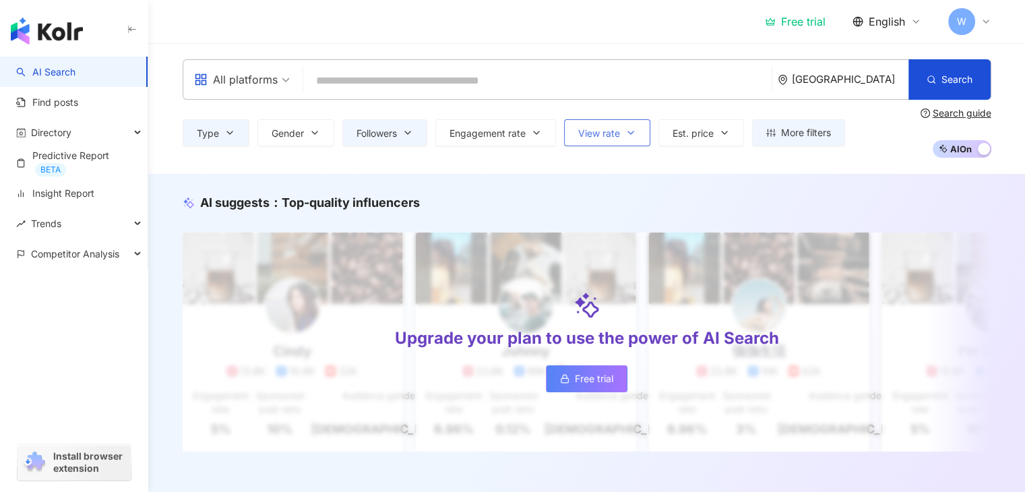
click at [600, 129] on span "View rate" at bounding box center [599, 133] width 42 height 11
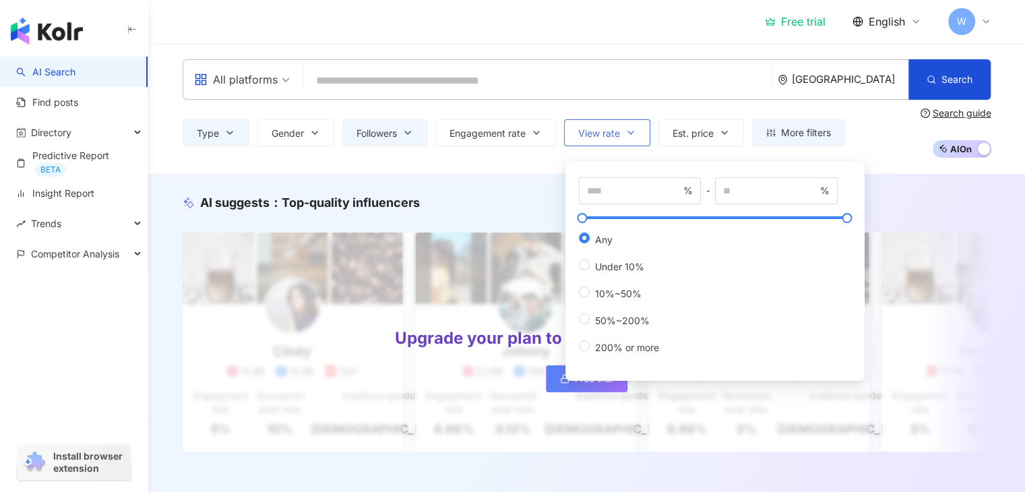
click at [600, 129] on span "View rate" at bounding box center [599, 133] width 42 height 11
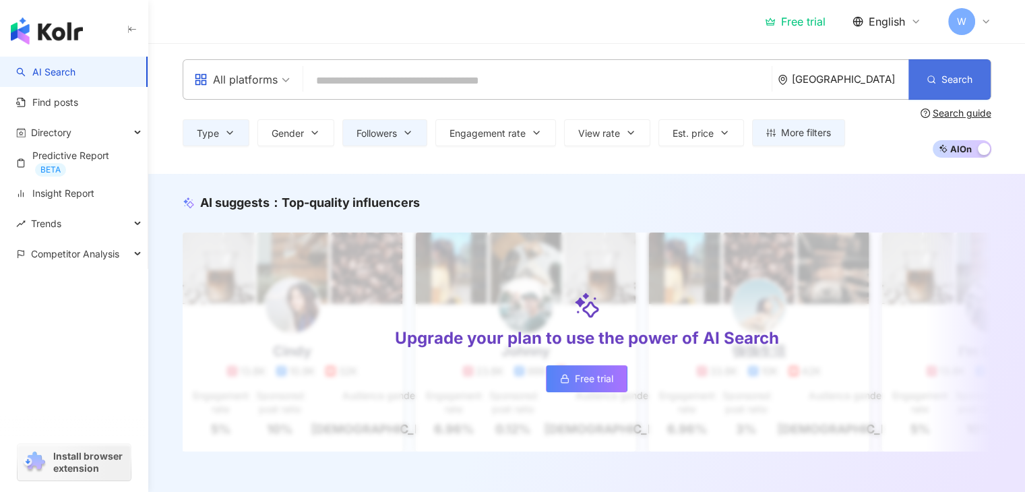
click at [949, 80] on span "Search" at bounding box center [957, 79] width 31 height 11
click at [229, 135] on icon "button" at bounding box center [229, 132] width 11 height 11
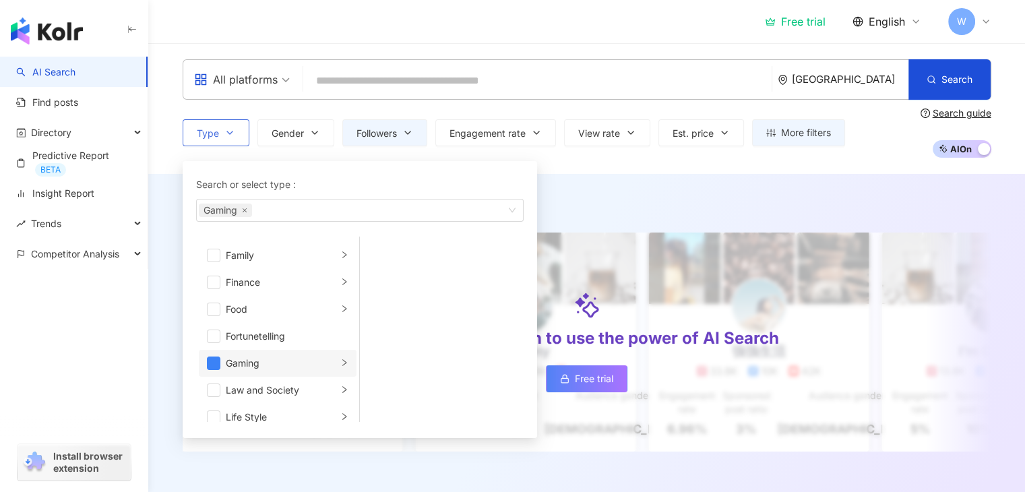
scroll to position [135, 0]
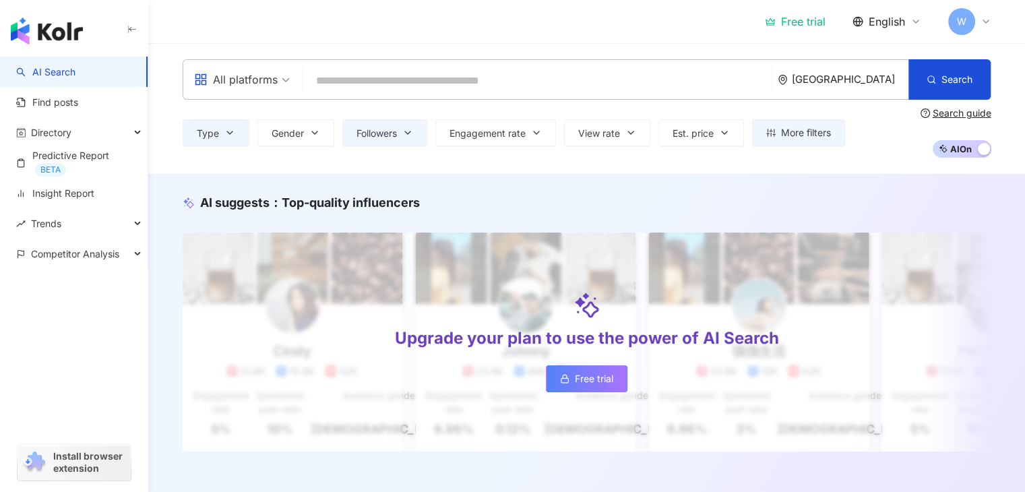
click at [750, 181] on div "AI suggests ： Top-quality influencers Upgrade your plan to use the power of AI …" at bounding box center [586, 337] width 877 height 326
click at [954, 84] on span "Search" at bounding box center [957, 79] width 31 height 11
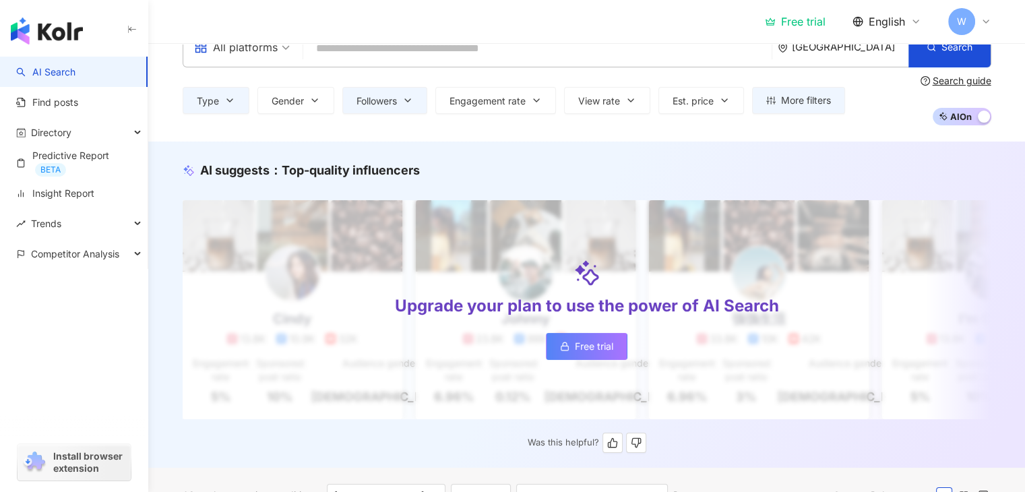
scroll to position [0, 0]
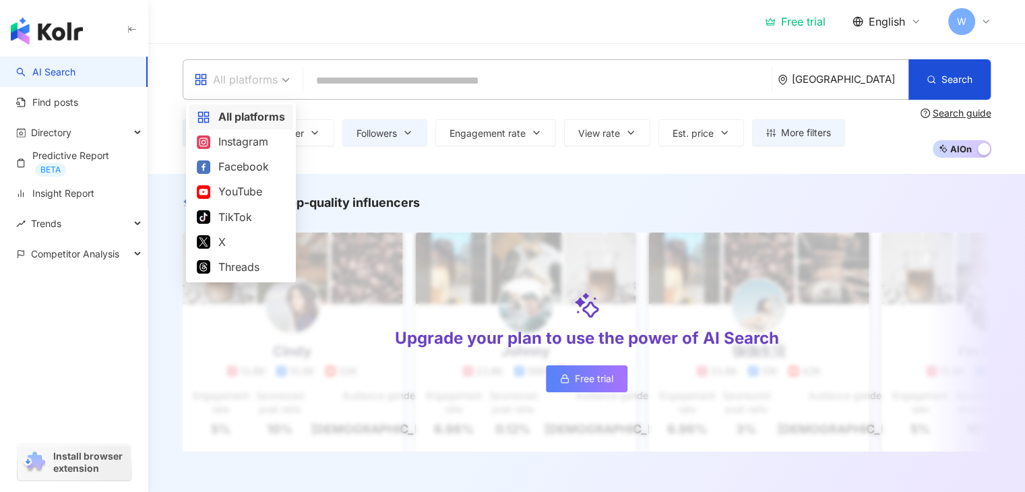
click at [291, 79] on div "All platforms" at bounding box center [242, 79] width 111 height 39
click at [241, 143] on div "Instagram" at bounding box center [241, 141] width 88 height 17
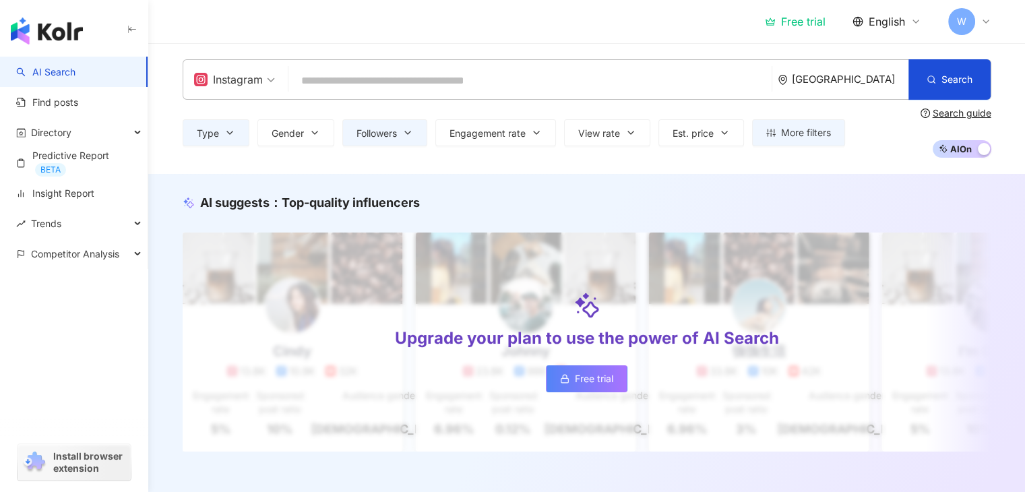
click at [271, 82] on span "Instagram" at bounding box center [234, 80] width 81 height 22
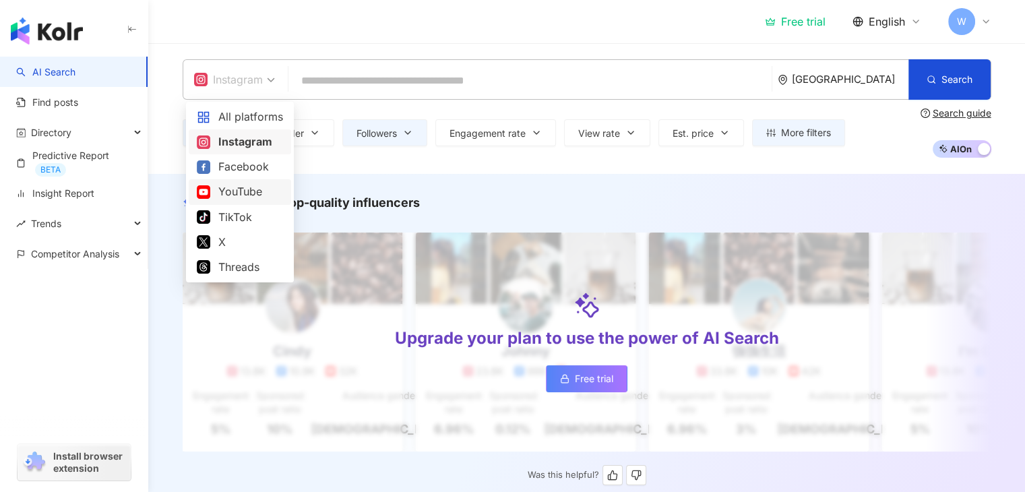
click at [610, 214] on div "AI suggests ： Top-quality influencers Upgrade your plan to use the power of AI …" at bounding box center [587, 339] width 863 height 291
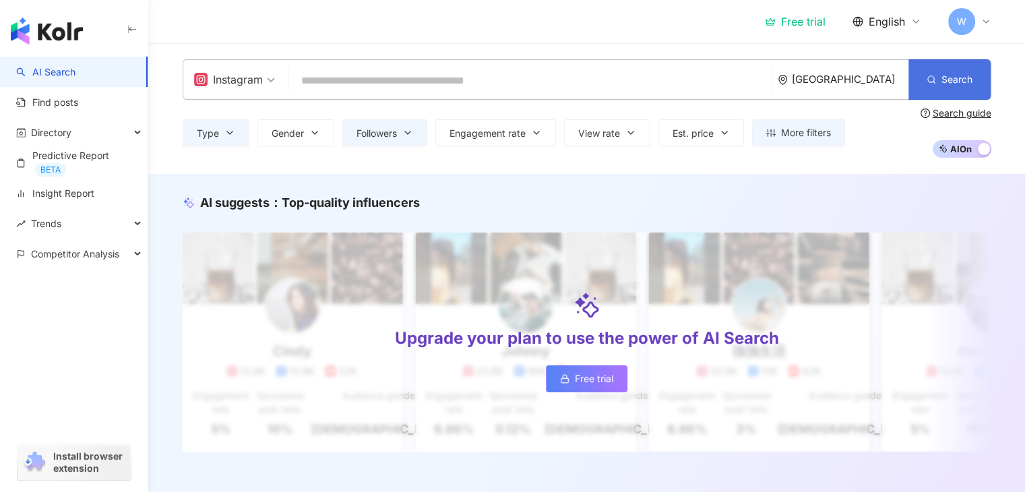
click at [978, 82] on button "Search" at bounding box center [950, 79] width 82 height 40
click at [235, 135] on button "Type" at bounding box center [216, 132] width 67 height 27
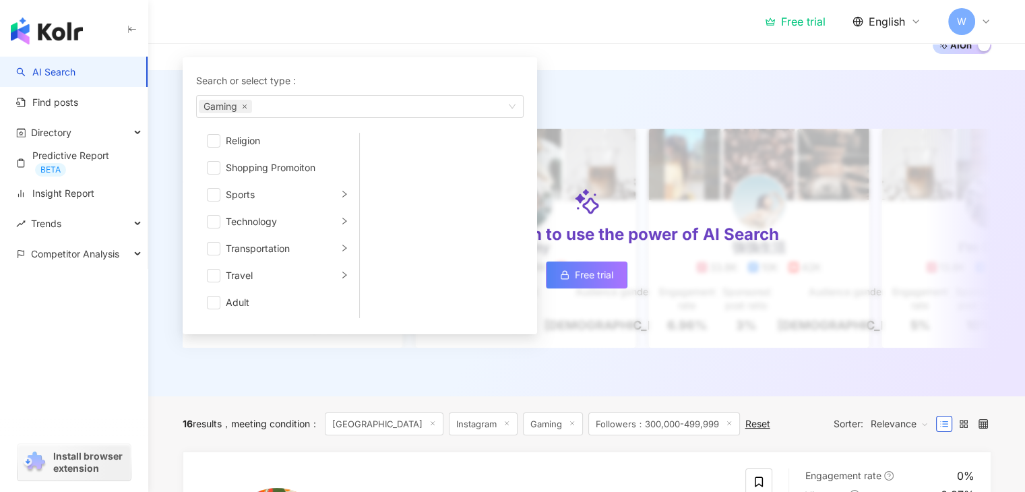
scroll to position [135, 0]
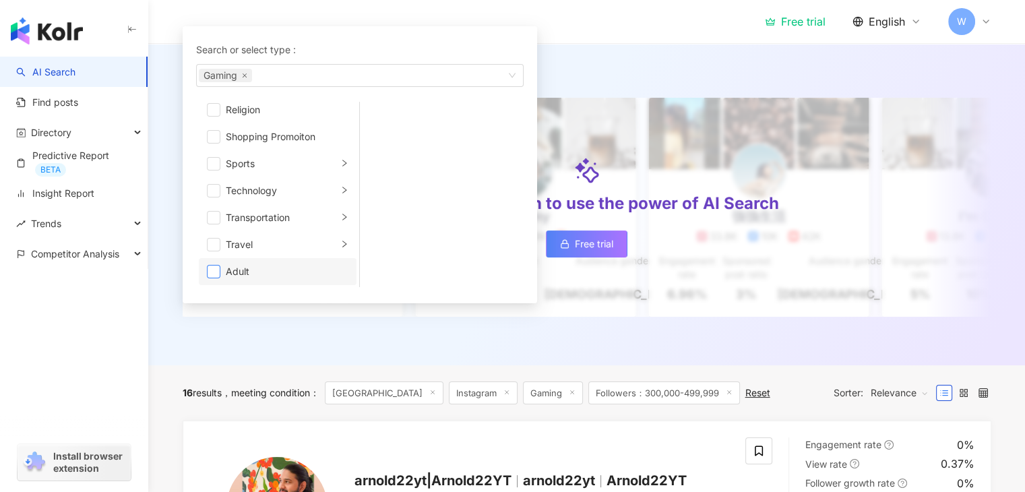
click at [215, 272] on span "button" at bounding box center [213, 271] width 13 height 13
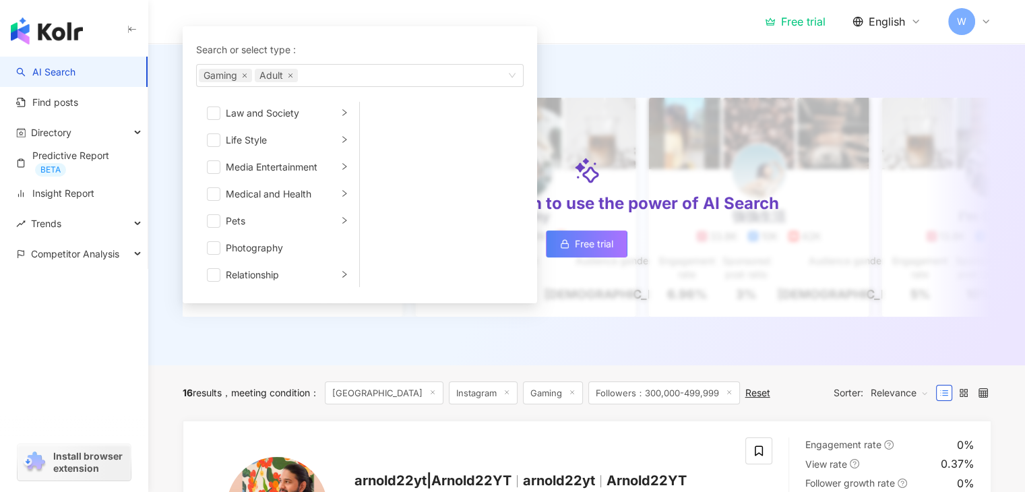
scroll to position [129, 0]
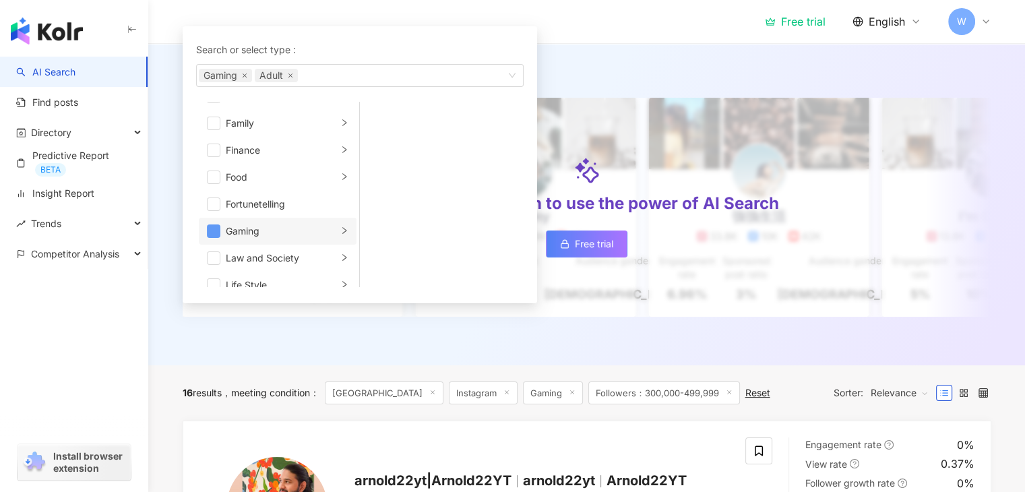
click at [217, 233] on span "button" at bounding box center [213, 230] width 13 height 13
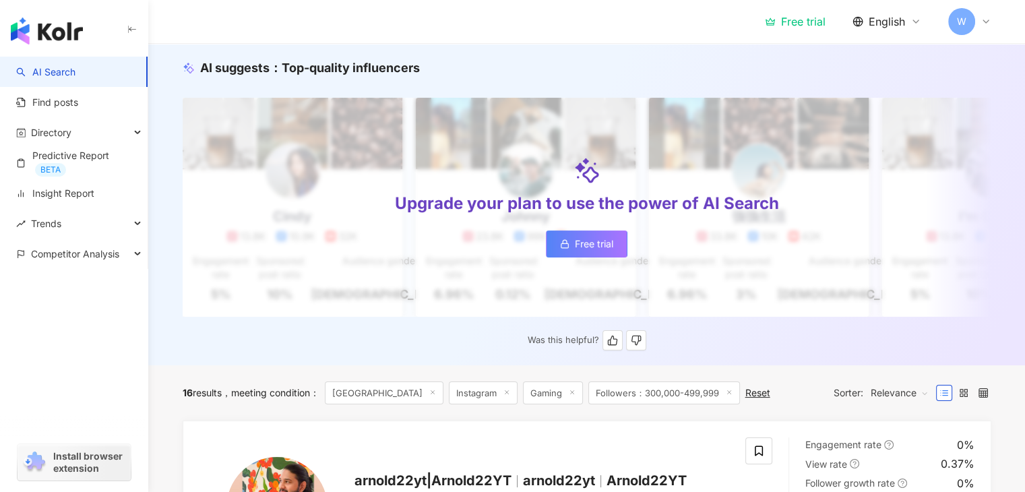
click at [956, 338] on div "AI suggests ： Top-quality influencers Upgrade your plan to use the power of AI …" at bounding box center [587, 204] width 863 height 291
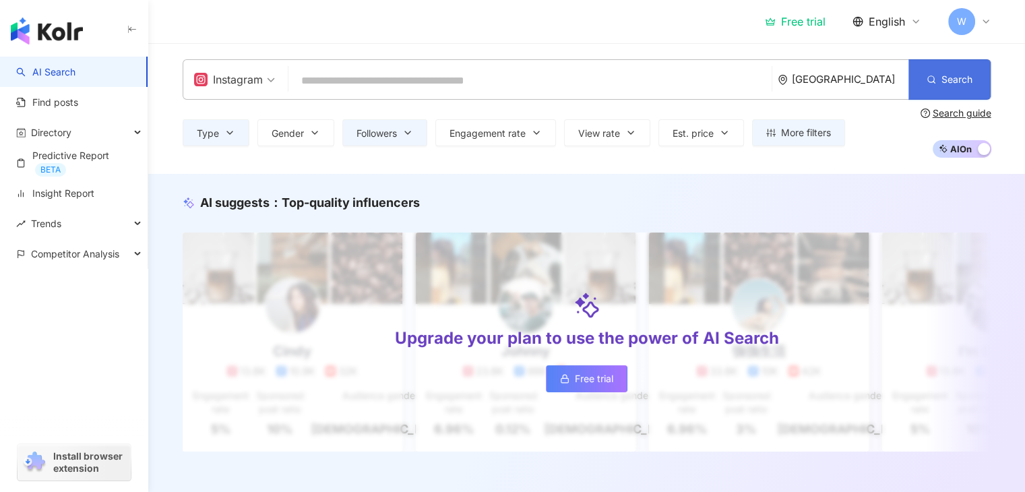
click at [929, 77] on icon "button" at bounding box center [931, 79] width 9 height 9
click at [305, 135] on button "Gender" at bounding box center [295, 132] width 77 height 27
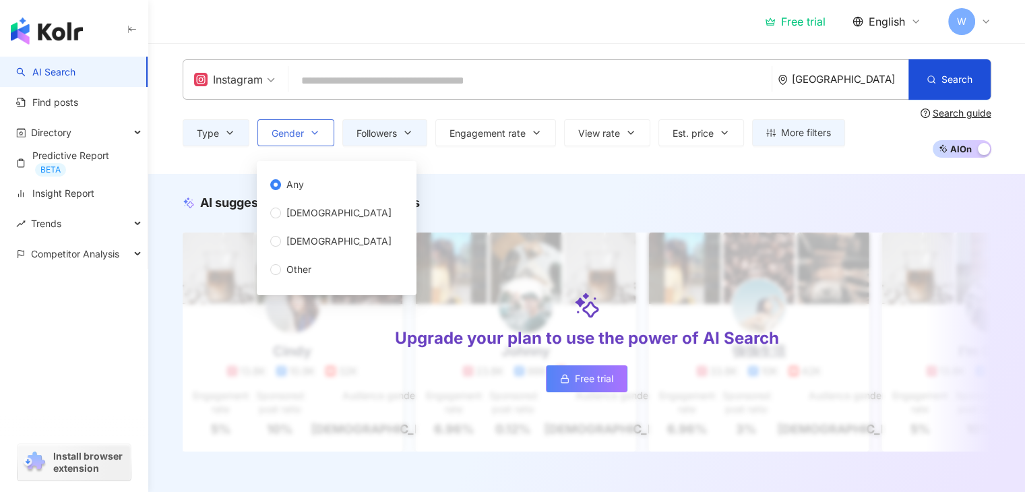
click at [305, 135] on button "Gender" at bounding box center [295, 132] width 77 height 27
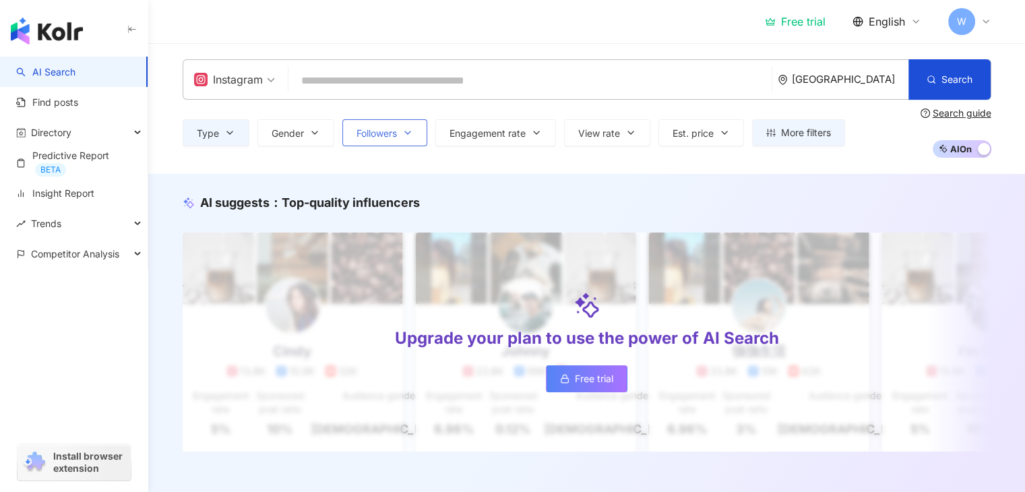
click at [367, 134] on span "Followers" at bounding box center [377, 133] width 40 height 11
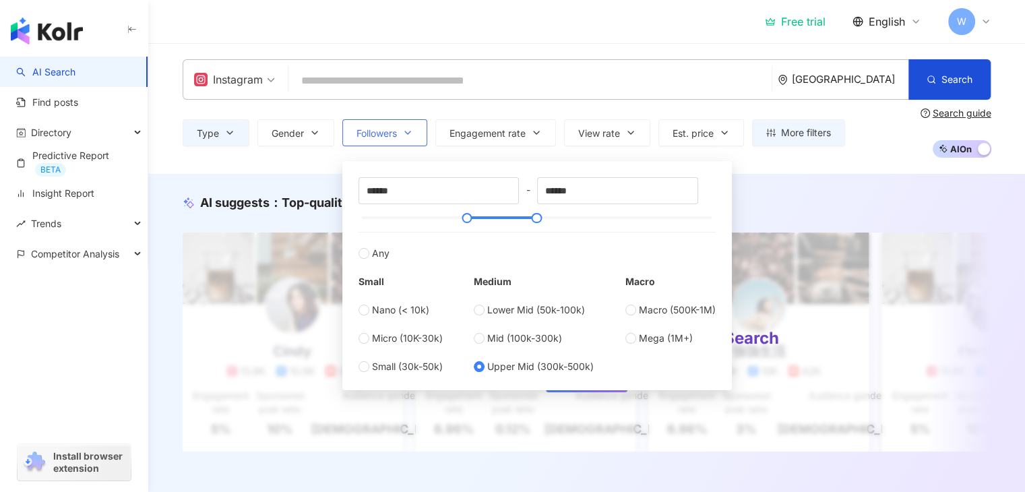
click at [367, 134] on span "Followers" at bounding box center [377, 133] width 40 height 11
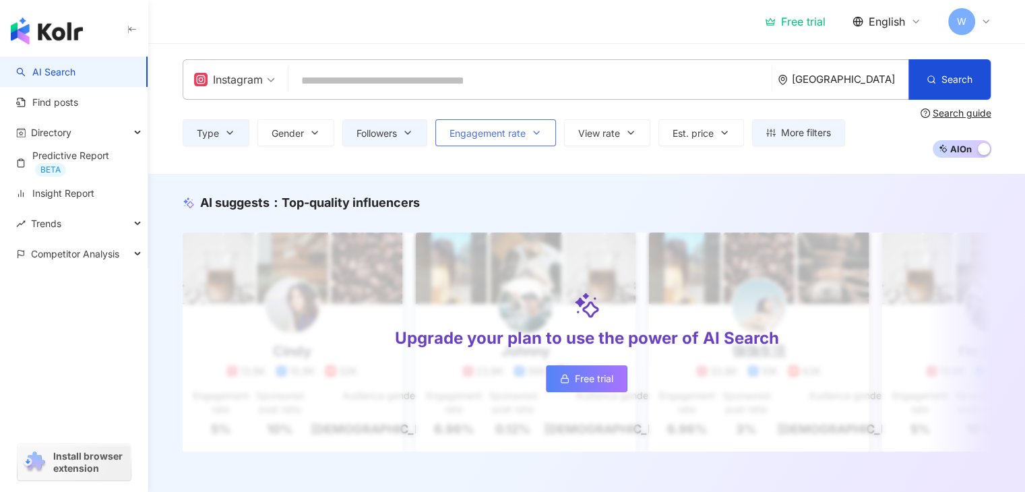
click at [475, 132] on span "Engagement rate" at bounding box center [488, 133] width 76 height 11
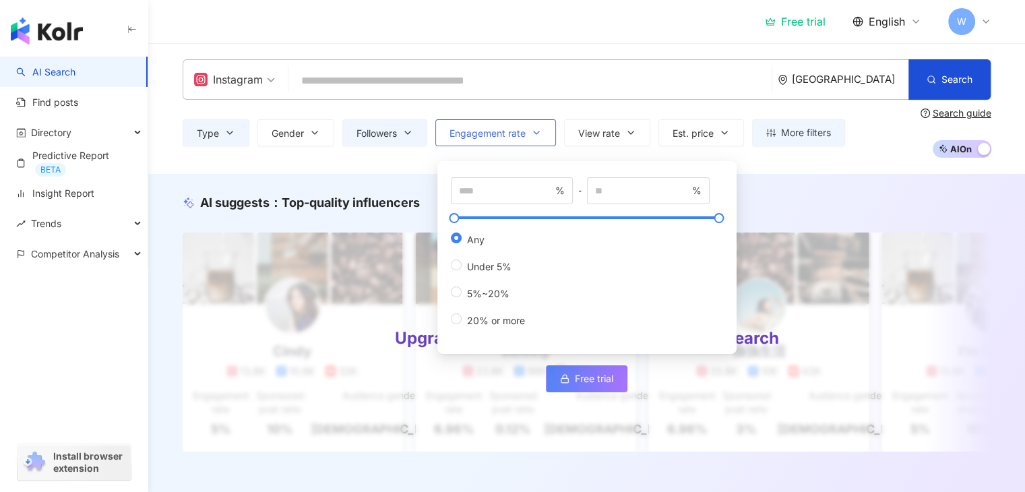
click at [475, 132] on span "Engagement rate" at bounding box center [488, 133] width 76 height 11
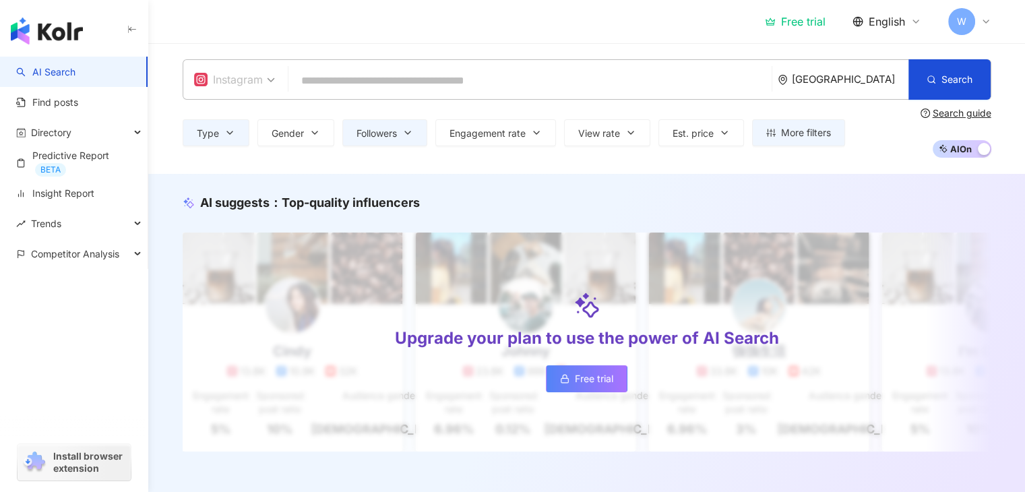
click at [245, 83] on div "Instagram" at bounding box center [228, 80] width 69 height 22
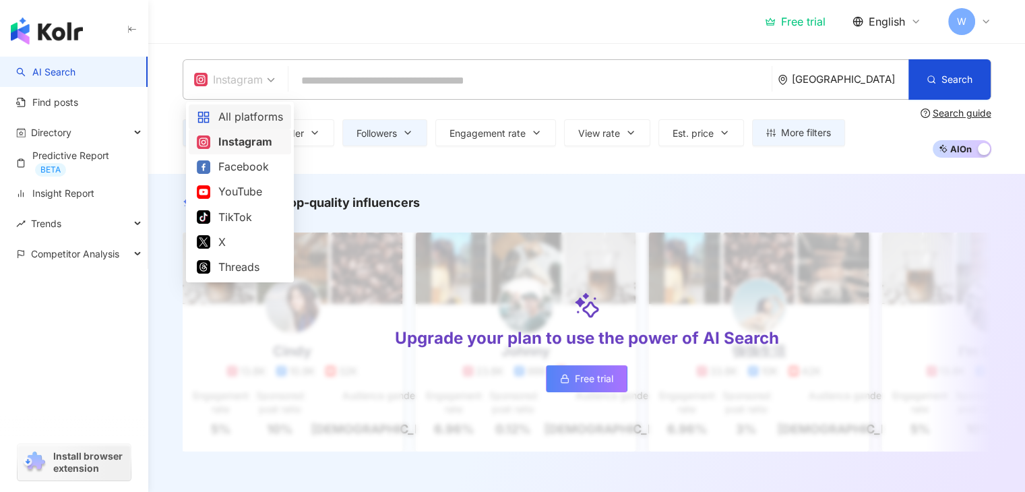
click at [218, 119] on div "All platforms" at bounding box center [240, 117] width 86 height 17
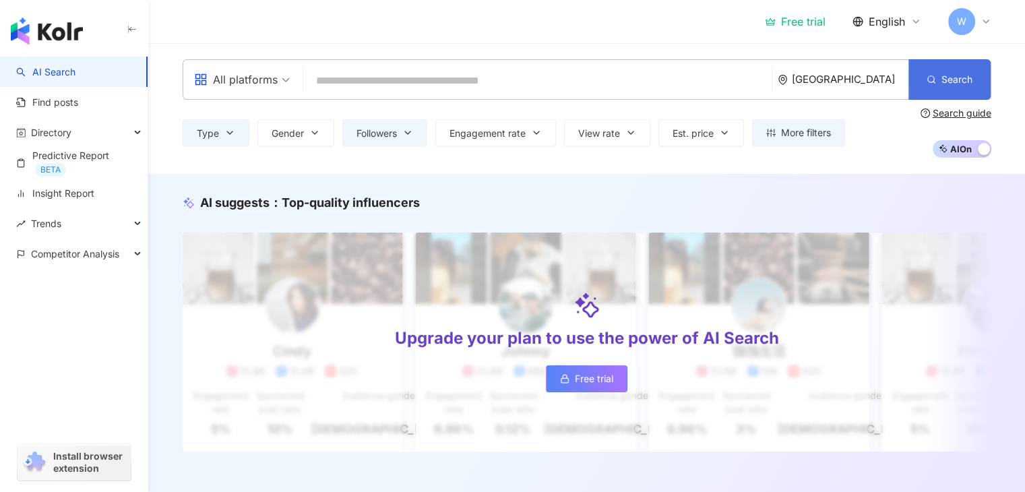
click at [938, 69] on button "Search" at bounding box center [950, 79] width 82 height 40
click at [400, 135] on button "Followers" at bounding box center [384, 132] width 85 height 27
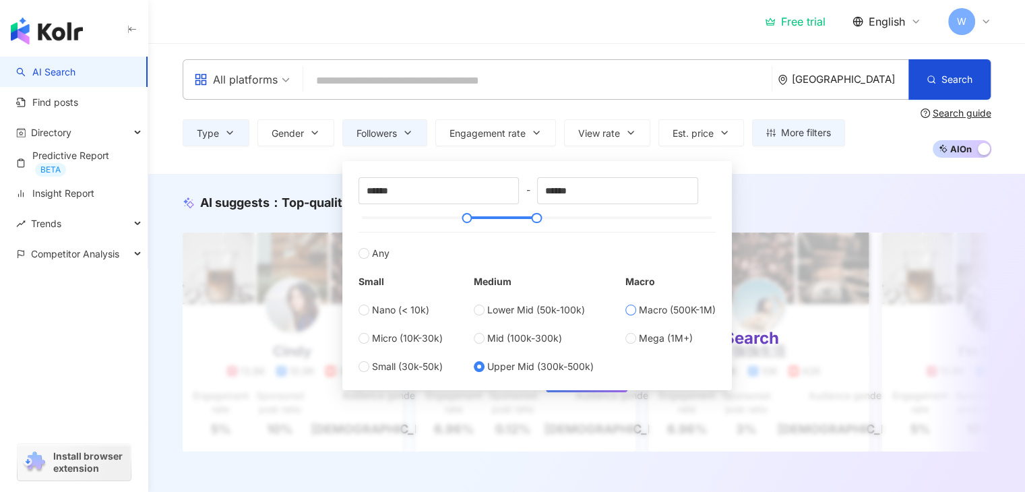
type input "******"
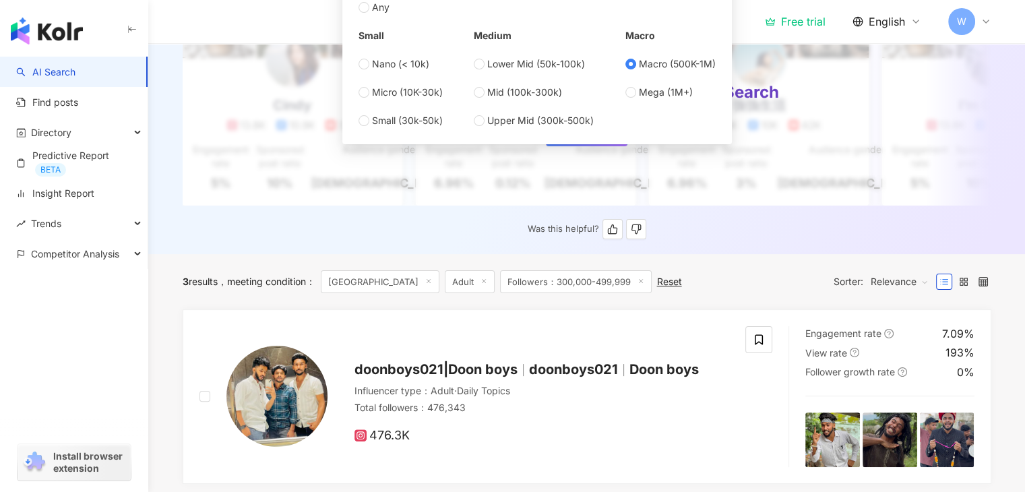
scroll to position [337, 0]
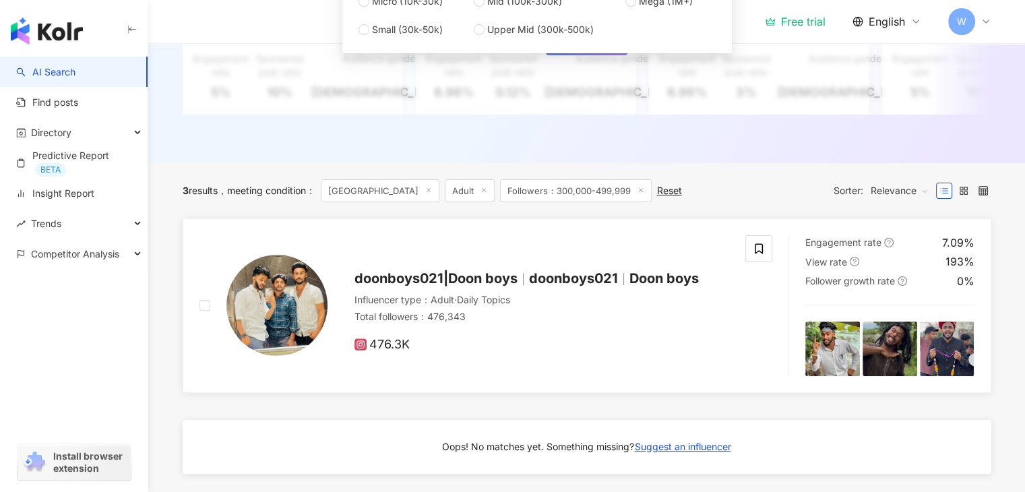
click at [677, 364] on div "doonboys021|Doon boys doonboys021 Doon boys Influencer type ： Adult · Daily Top…" at bounding box center [473, 305] width 547 height 141
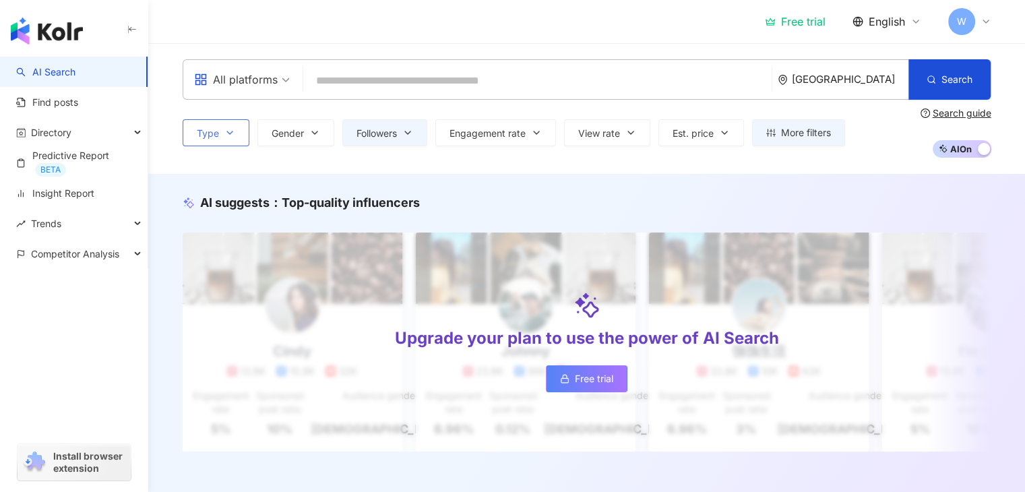
click at [238, 131] on button "Type" at bounding box center [216, 132] width 67 height 27
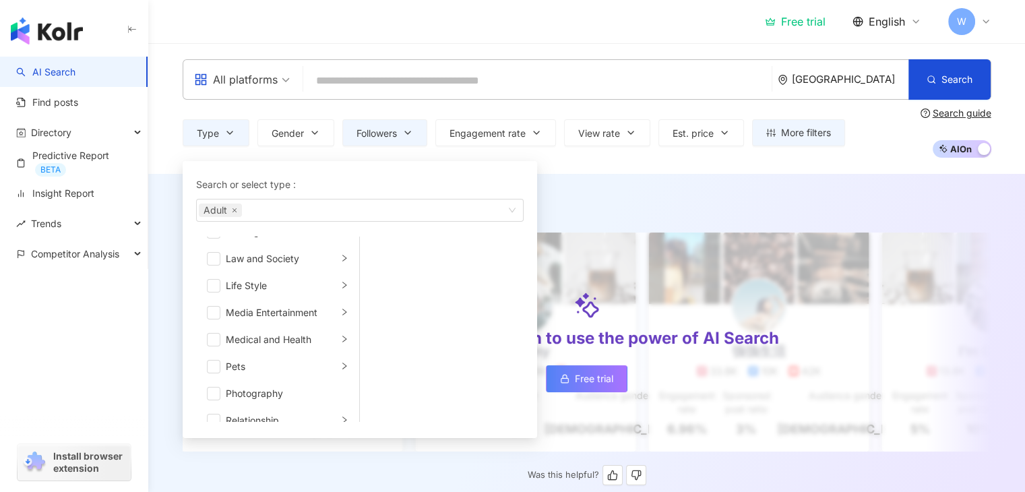
scroll to position [129, 0]
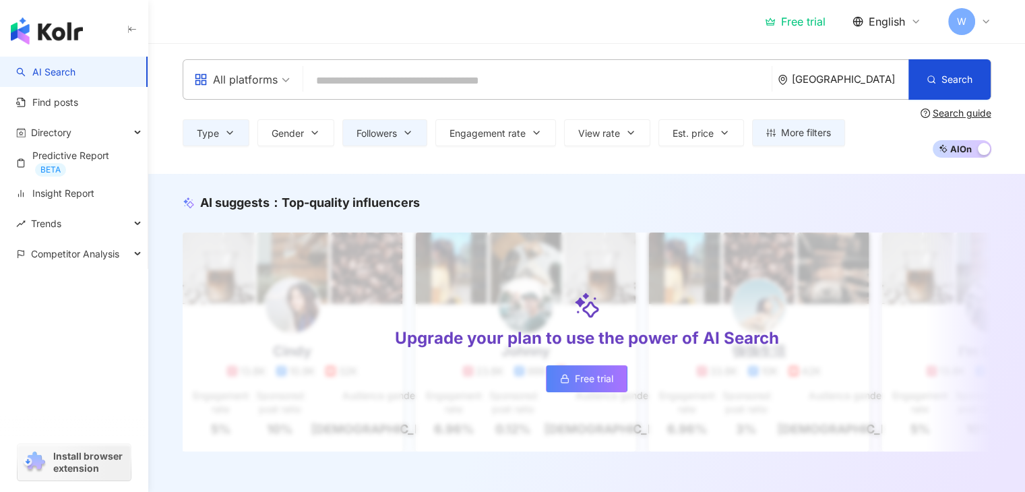
click at [659, 165] on div "All platforms India Search Type Search or select type : Adult Art and Entertain…" at bounding box center [586, 108] width 877 height 131
click at [410, 130] on icon "button" at bounding box center [407, 132] width 11 height 11
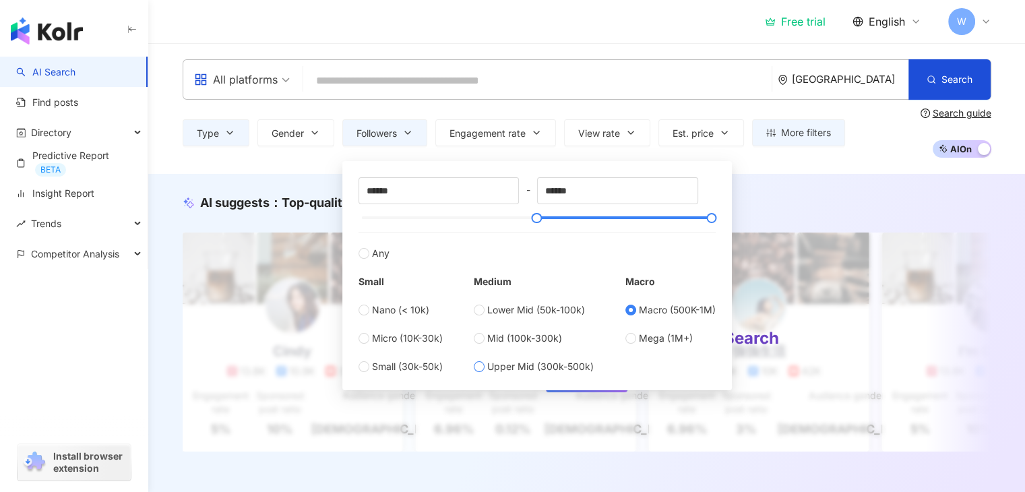
click at [485, 364] on label "Upper Mid (300k-500k)" at bounding box center [534, 366] width 120 height 15
type input "******"
click at [820, 181] on div "AI suggests ： Top-quality influencers Upgrade your plan to use the power of AI …" at bounding box center [586, 337] width 877 height 326
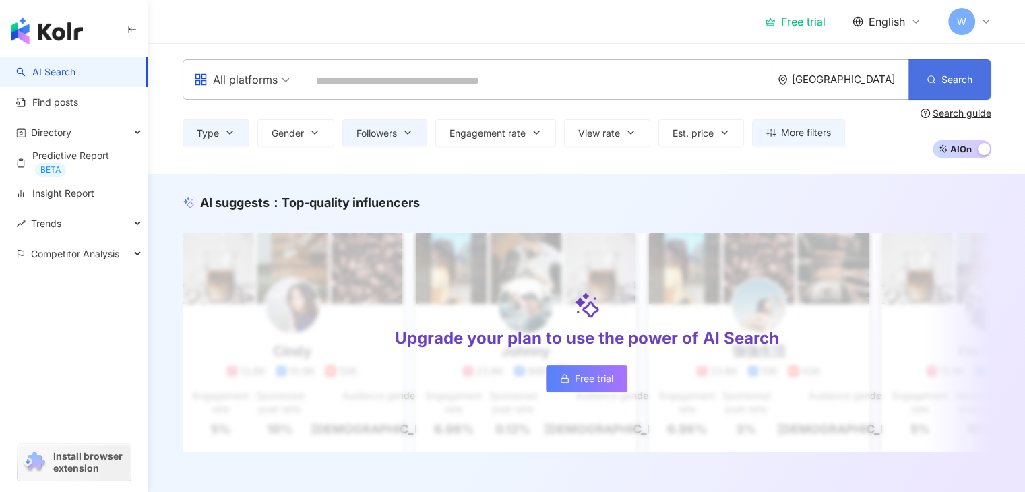
click at [953, 71] on button "Search" at bounding box center [950, 79] width 82 height 40
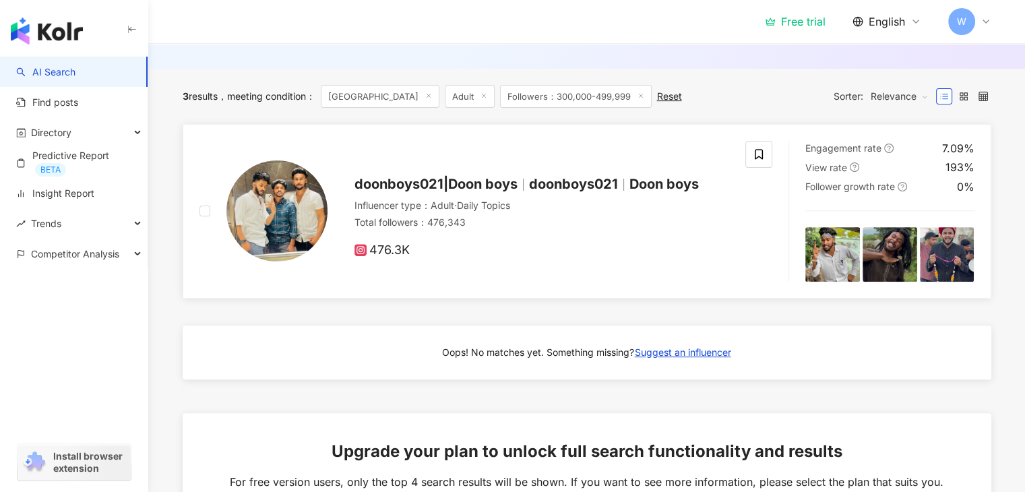
scroll to position [375, 0]
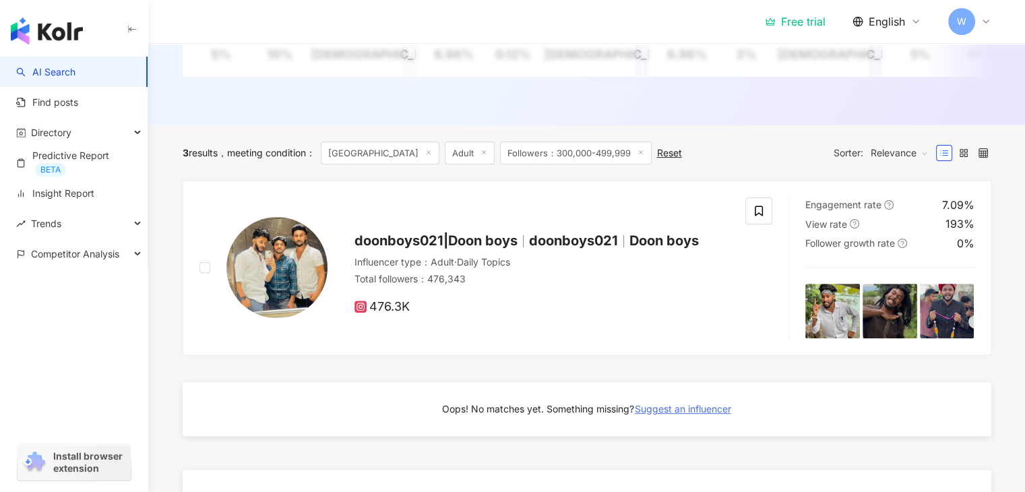
click at [655, 415] on span "Suggest an influencer" at bounding box center [683, 409] width 96 height 11
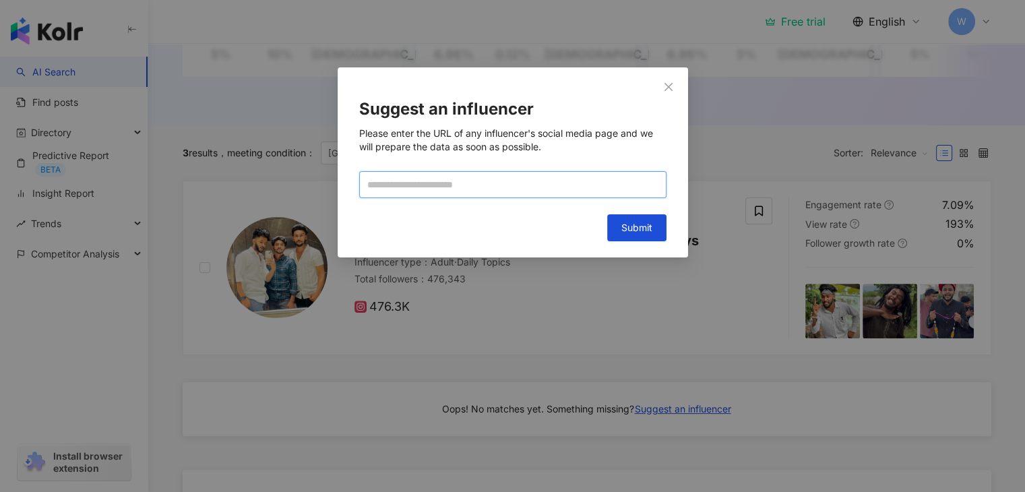
click at [550, 195] on input "text" at bounding box center [512, 184] width 307 height 27
click at [665, 82] on icon "close" at bounding box center [668, 87] width 11 height 11
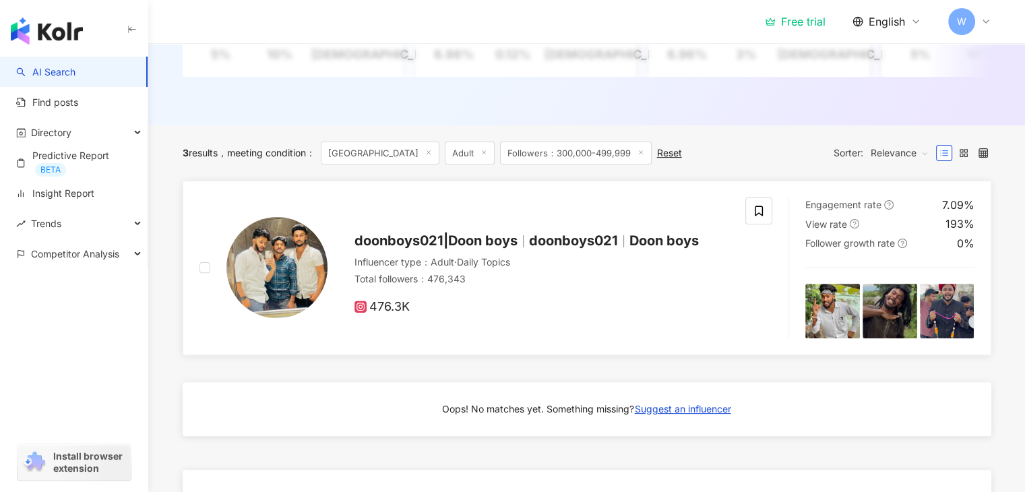
click at [557, 315] on div "476.3K" at bounding box center [542, 307] width 375 height 15
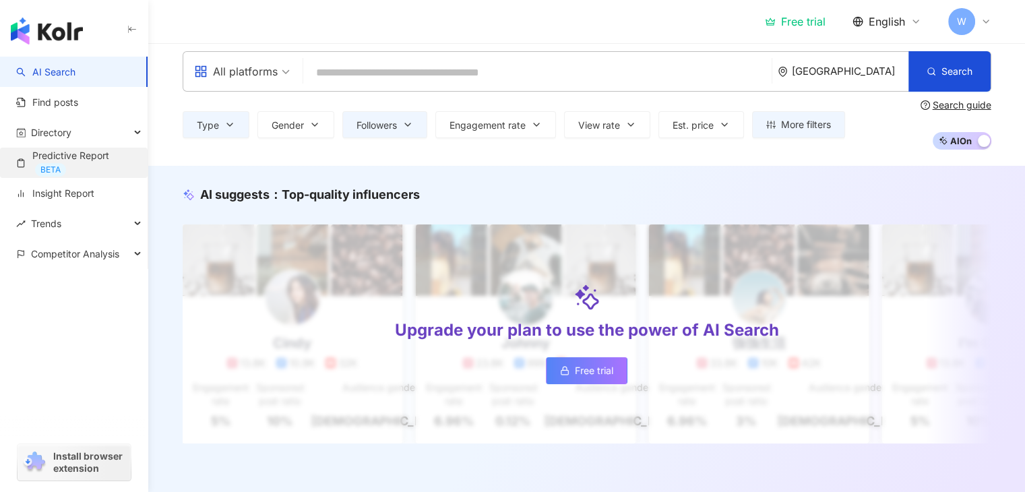
scroll to position [0, 0]
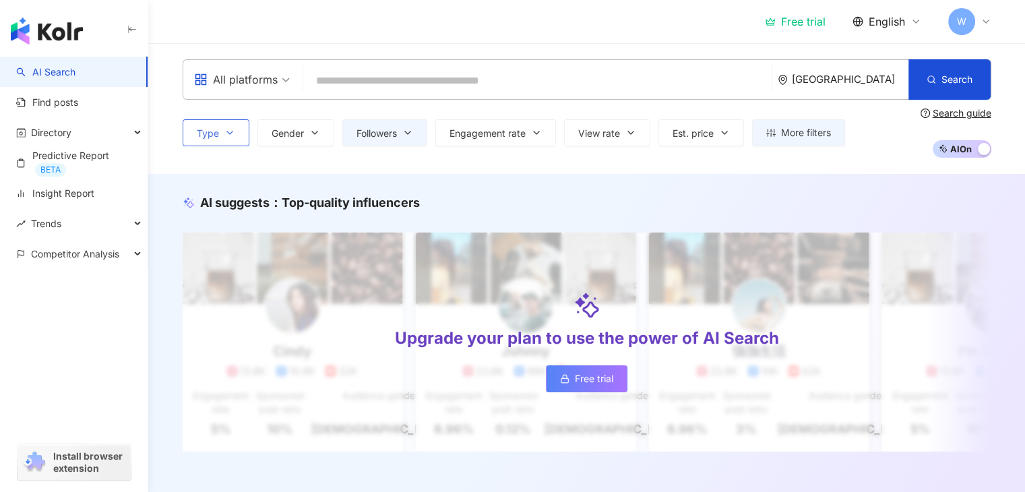
click at [197, 125] on button "Type" at bounding box center [216, 132] width 67 height 27
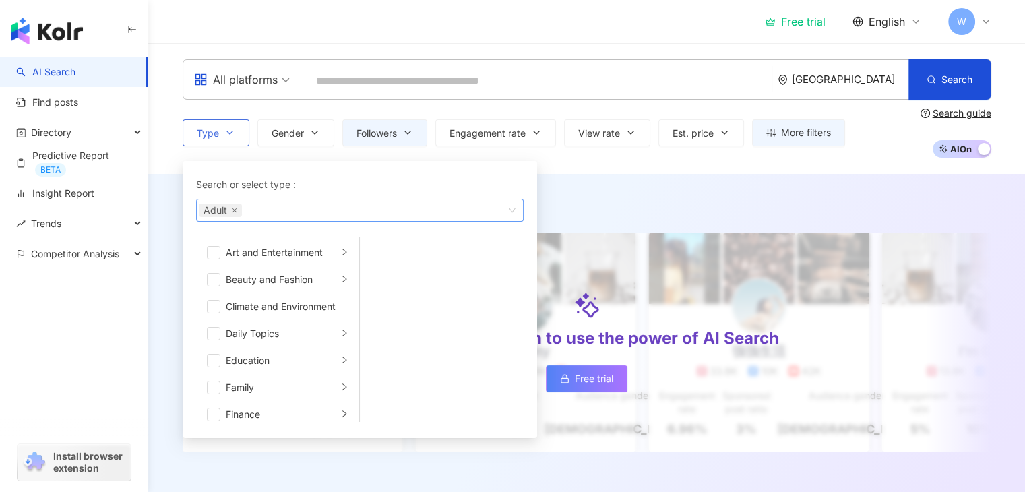
click at [239, 207] on span "Adult" at bounding box center [220, 210] width 43 height 13
click at [232, 211] on icon "close" at bounding box center [234, 210] width 5 height 5
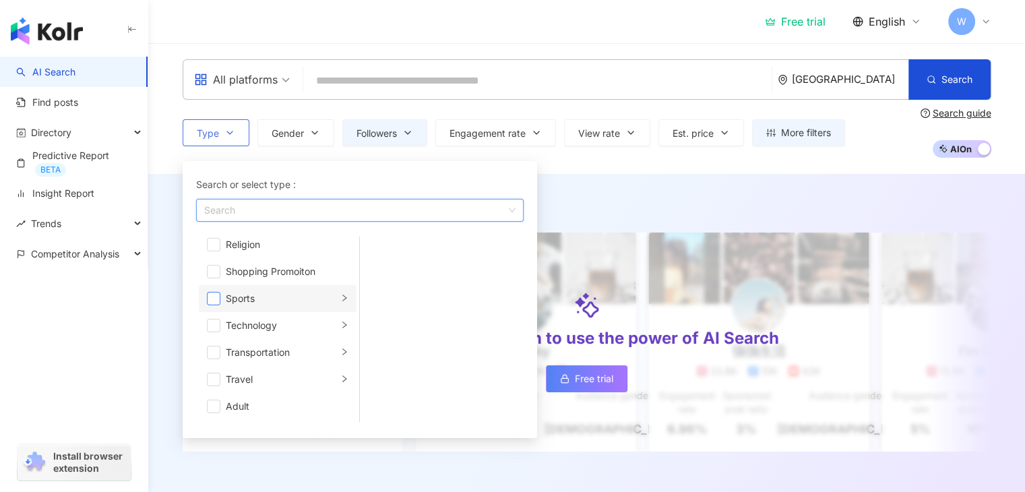
click at [218, 297] on span "button" at bounding box center [213, 298] width 13 height 13
click at [682, 176] on div "AI suggests ： Top-quality influencers Upgrade your plan to use the power of AI …" at bounding box center [586, 337] width 877 height 326
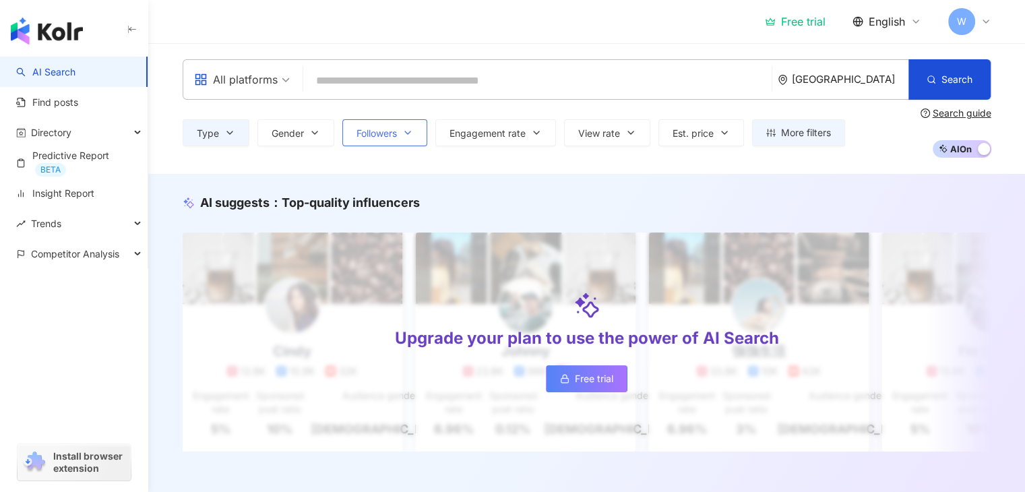
click at [388, 134] on span "Followers" at bounding box center [377, 133] width 40 height 11
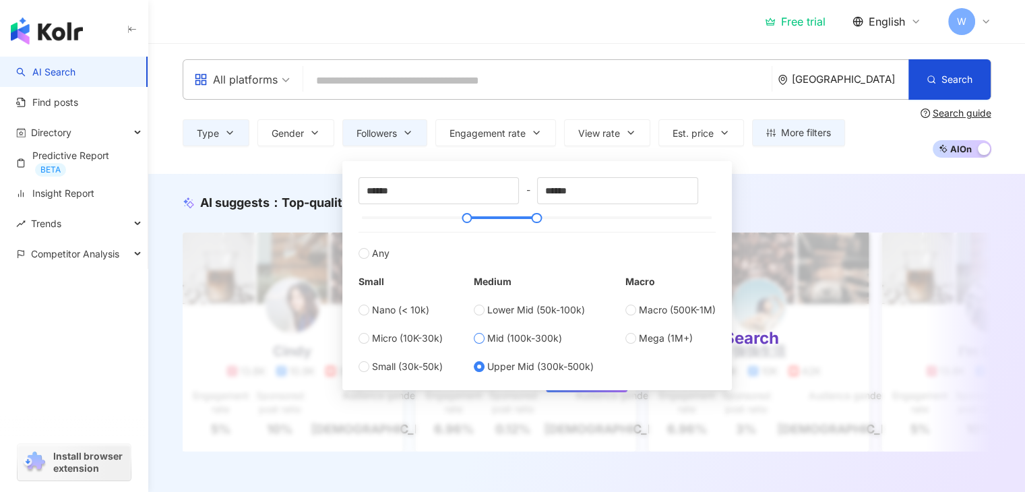
type input "******"
type input "*******"
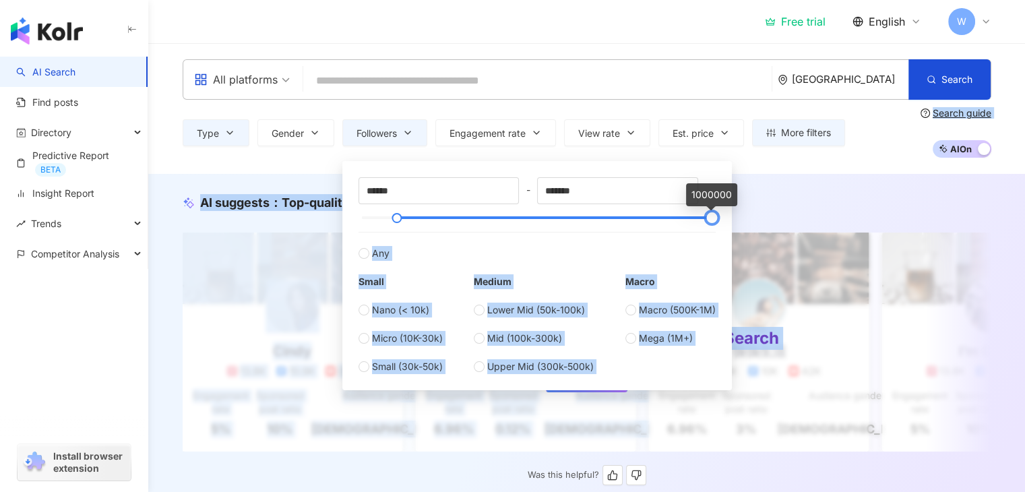
drag, startPoint x: 466, startPoint y: 212, endPoint x: 764, endPoint y: 224, distance: 298.2
click at [688, 240] on label "Any" at bounding box center [537, 246] width 357 height 29
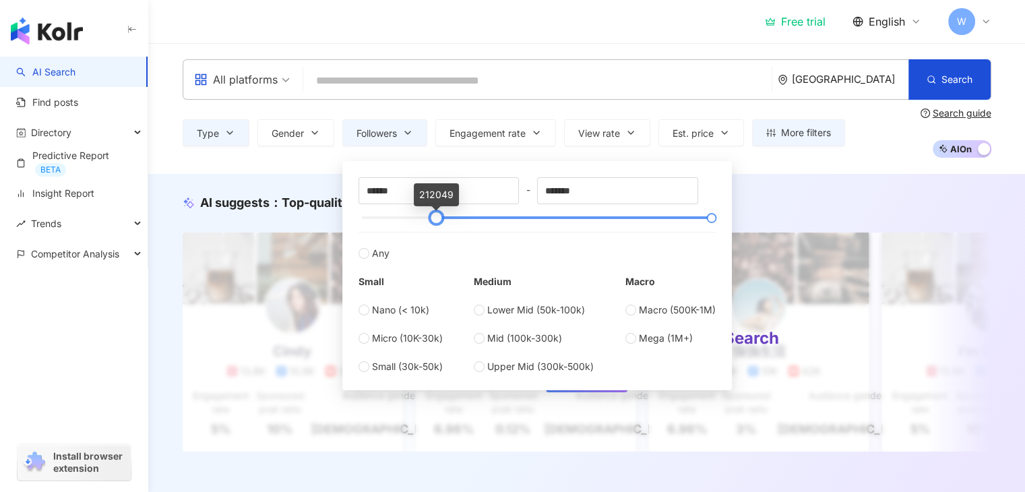
drag, startPoint x: 363, startPoint y: 222, endPoint x: 437, endPoint y: 222, distance: 74.1
click at [437, 222] on div at bounding box center [435, 217] width 7 height 7
click at [485, 366] on label "Upper Mid (300k-500k)" at bounding box center [534, 366] width 120 height 15
type input "******"
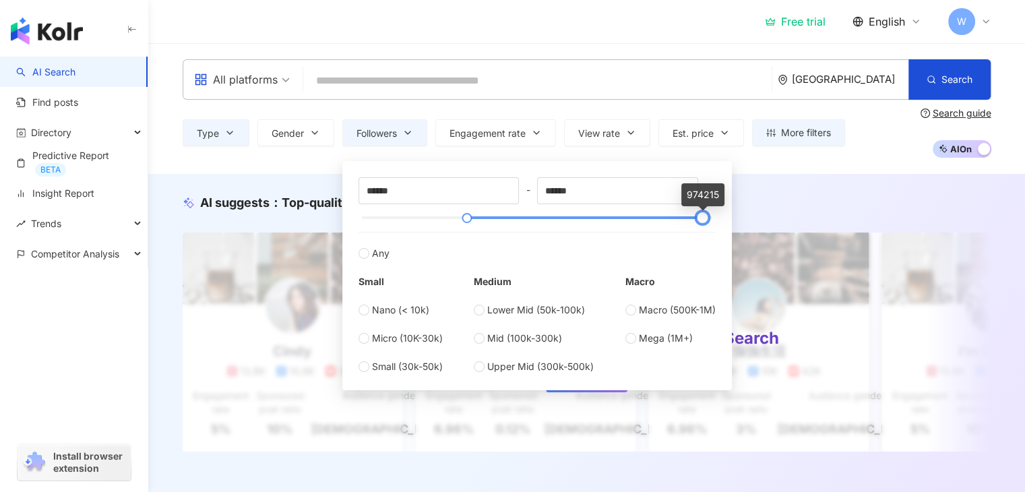
drag, startPoint x: 535, startPoint y: 218, endPoint x: 701, endPoint y: 222, distance: 165.9
click at [701, 222] on div at bounding box center [702, 217] width 7 height 7
click at [837, 160] on div "All platforms India Search Type Gender Followers Engagement rate View rate Est.…" at bounding box center [586, 108] width 877 height 131
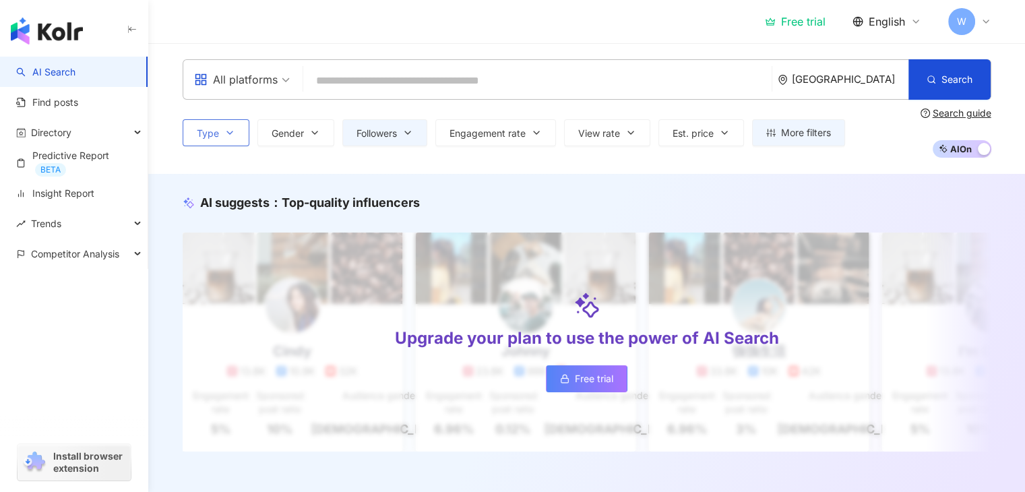
click at [235, 133] on button "Type" at bounding box center [216, 132] width 67 height 27
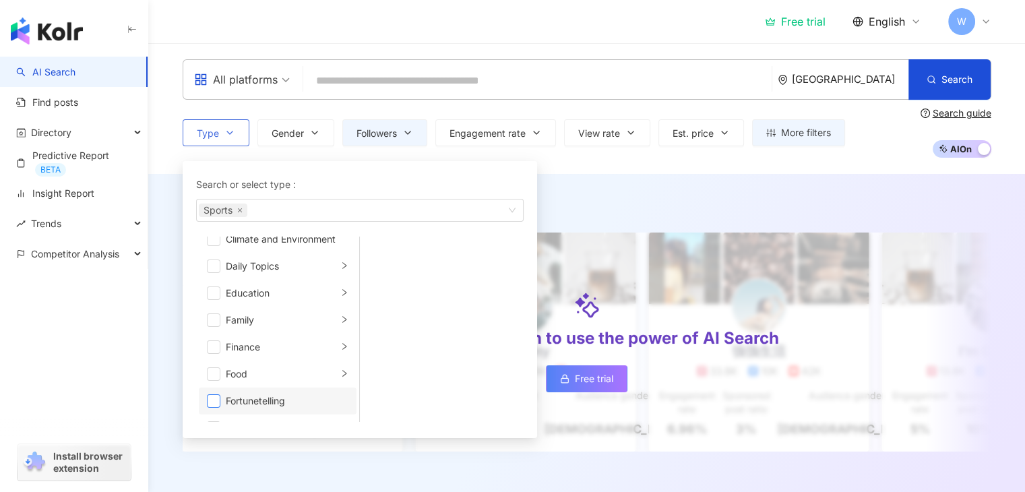
scroll to position [135, 0]
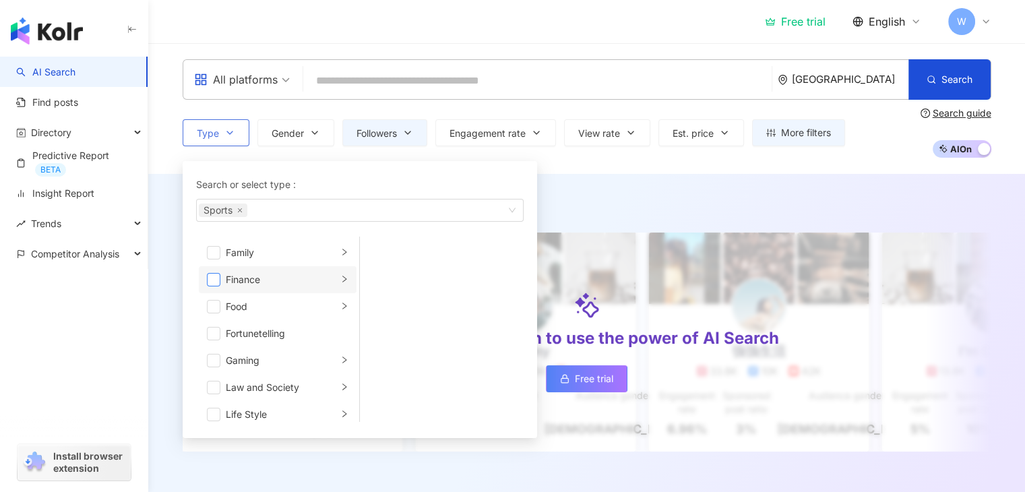
click at [214, 285] on span "button" at bounding box center [213, 279] width 13 height 13
click at [222, 357] on li "Gaming" at bounding box center [278, 360] width 158 height 27
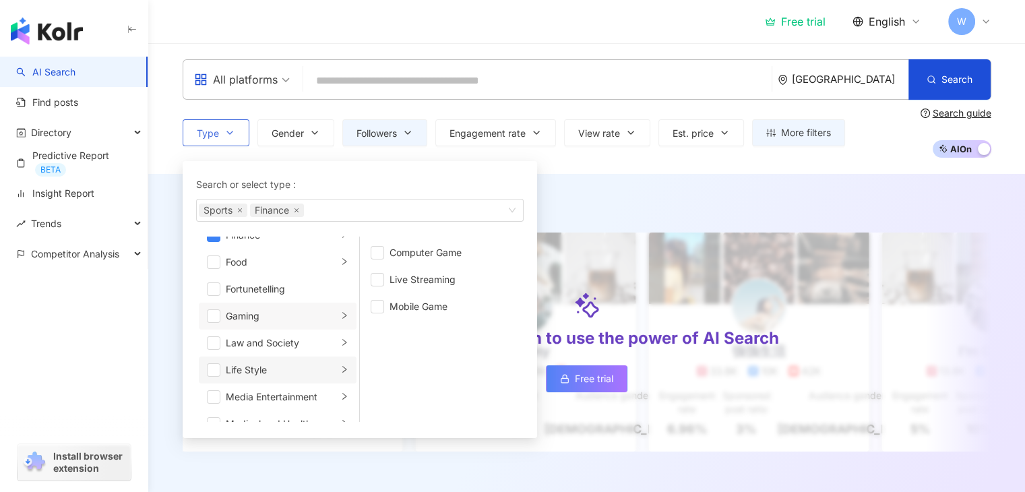
scroll to position [202, 0]
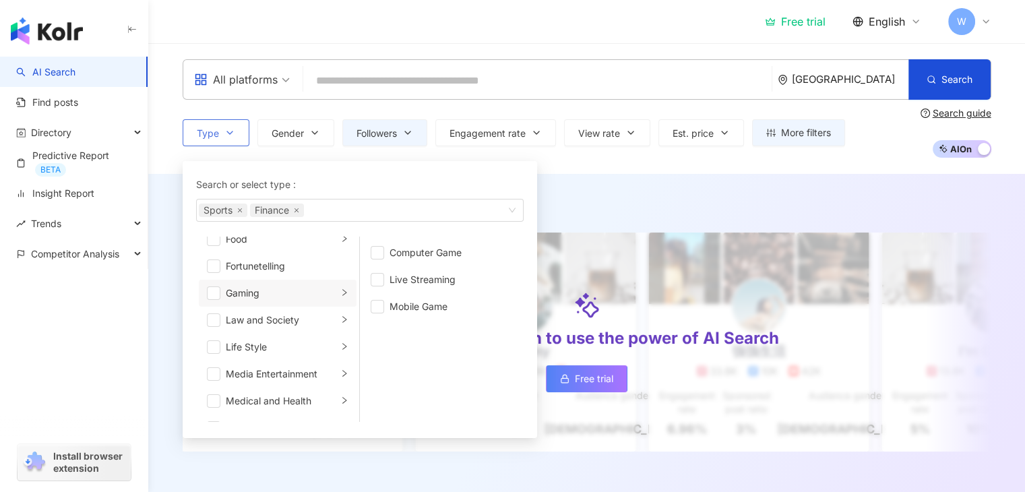
click at [220, 295] on li "Gaming" at bounding box center [278, 293] width 158 height 27
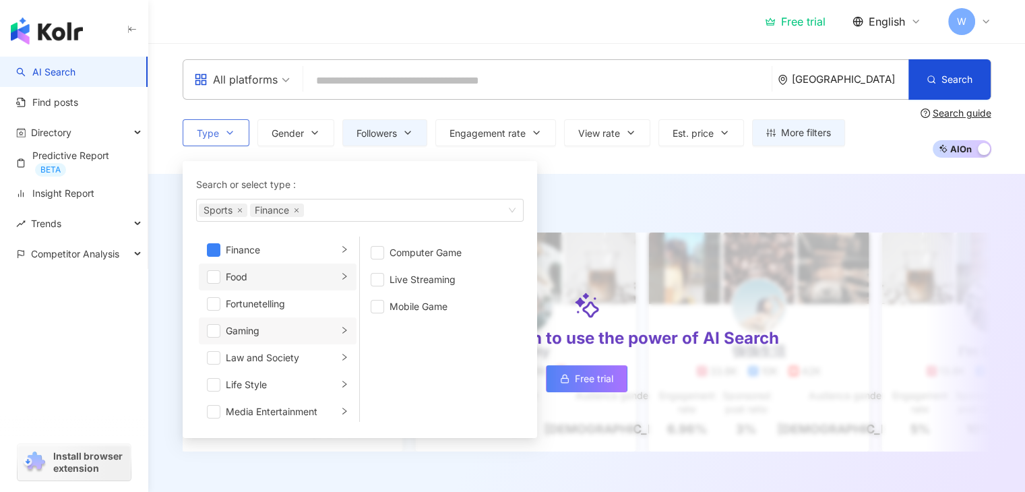
scroll to position [135, 0]
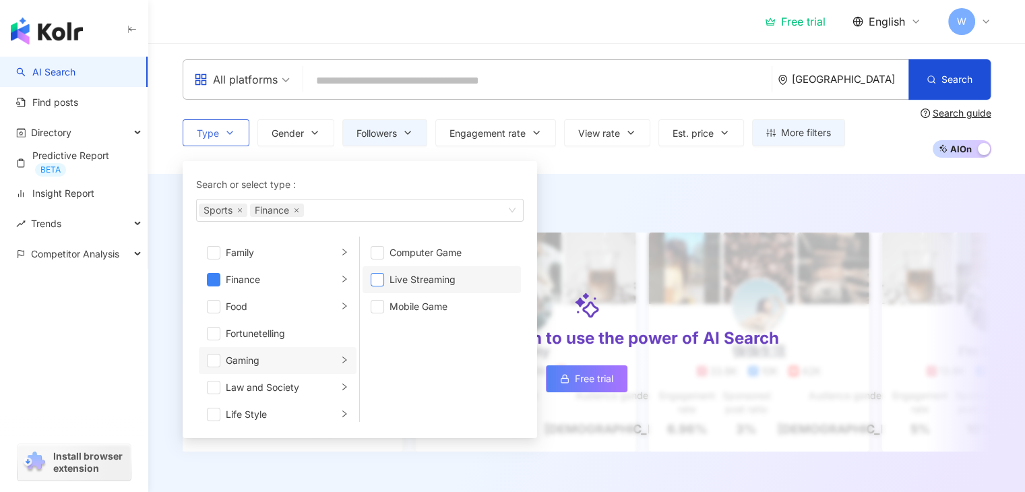
click at [379, 278] on span "button" at bounding box center [377, 279] width 13 height 13
click at [373, 309] on span "button" at bounding box center [377, 306] width 13 height 13
click at [379, 251] on span "button" at bounding box center [377, 252] width 13 height 13
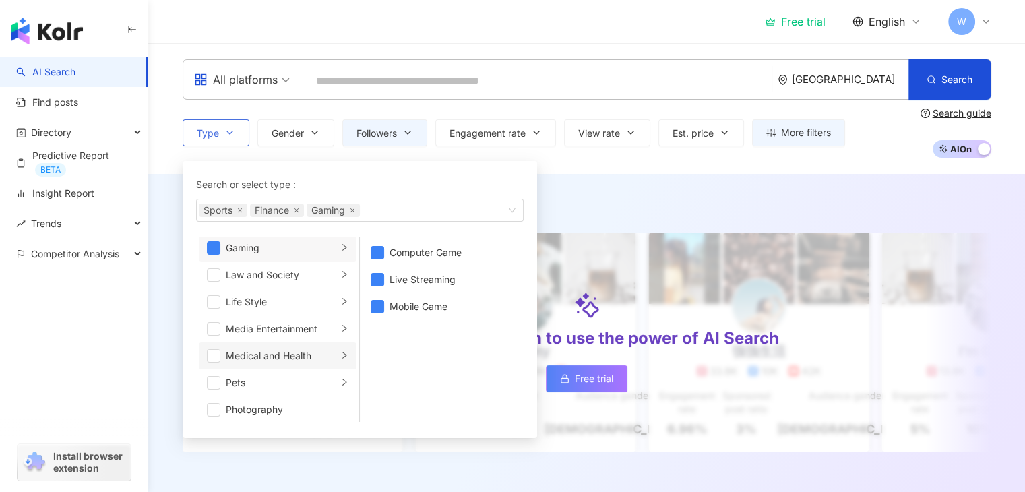
scroll to position [270, 0]
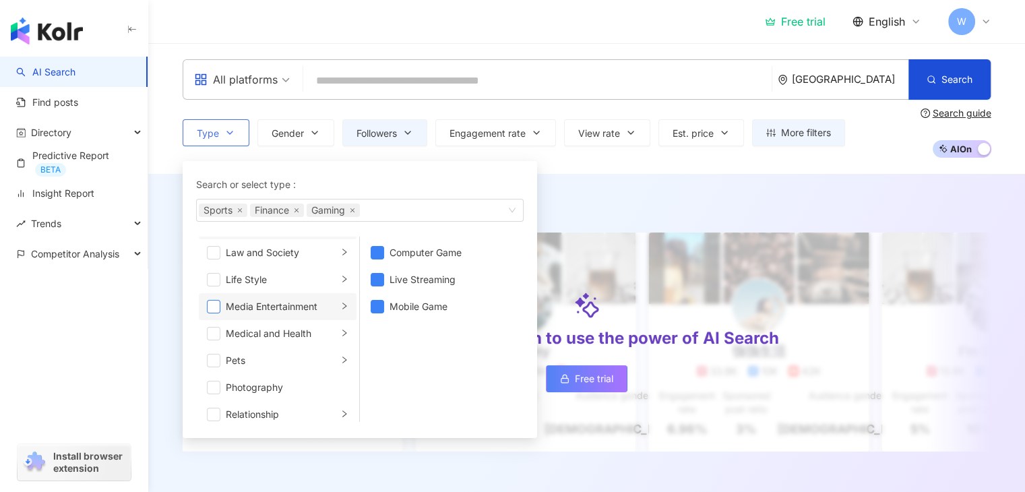
click at [214, 305] on span "button" at bounding box center [213, 306] width 13 height 13
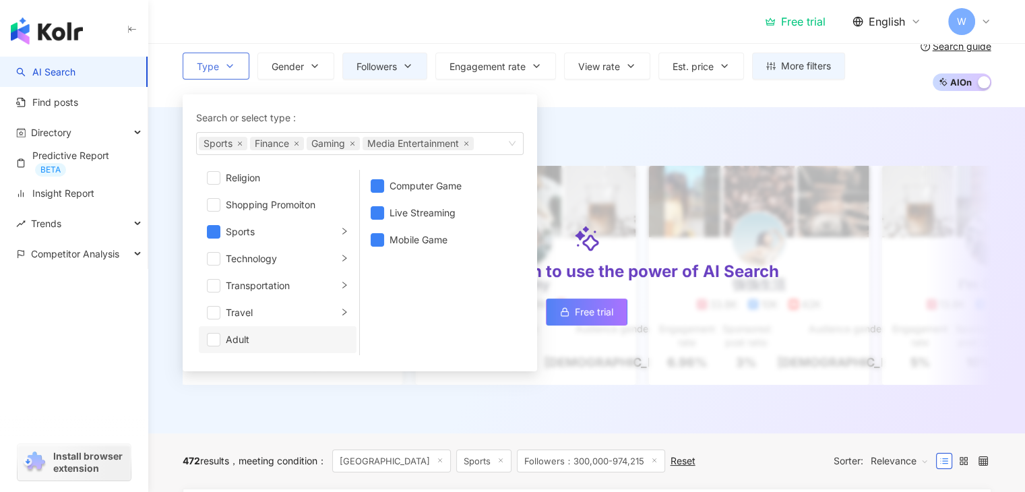
scroll to position [67, 0]
click at [209, 336] on span "button" at bounding box center [213, 338] width 13 height 13
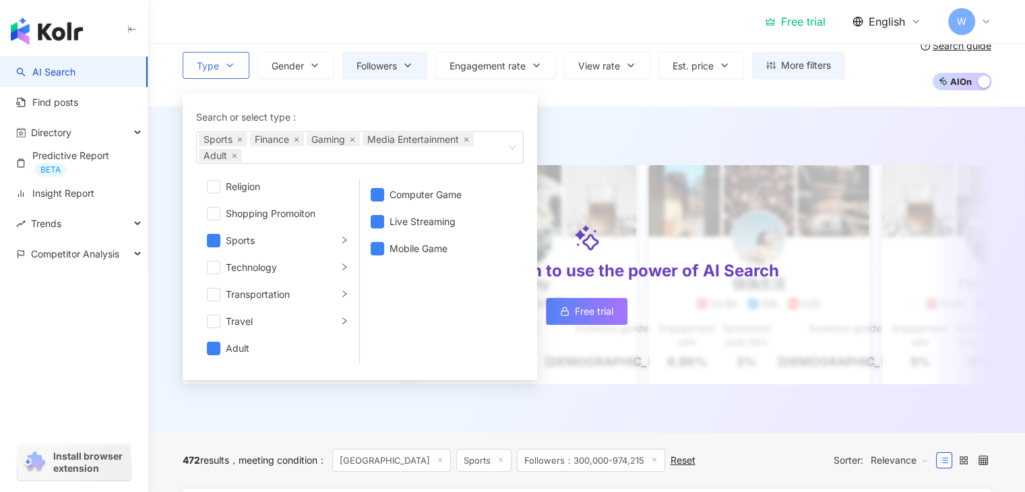
click at [431, 328] on ul "Computer Game Live Streaming Mobile Game" at bounding box center [442, 271] width 164 height 185
click at [378, 418] on div "Was this helpful?" at bounding box center [587, 408] width 809 height 20
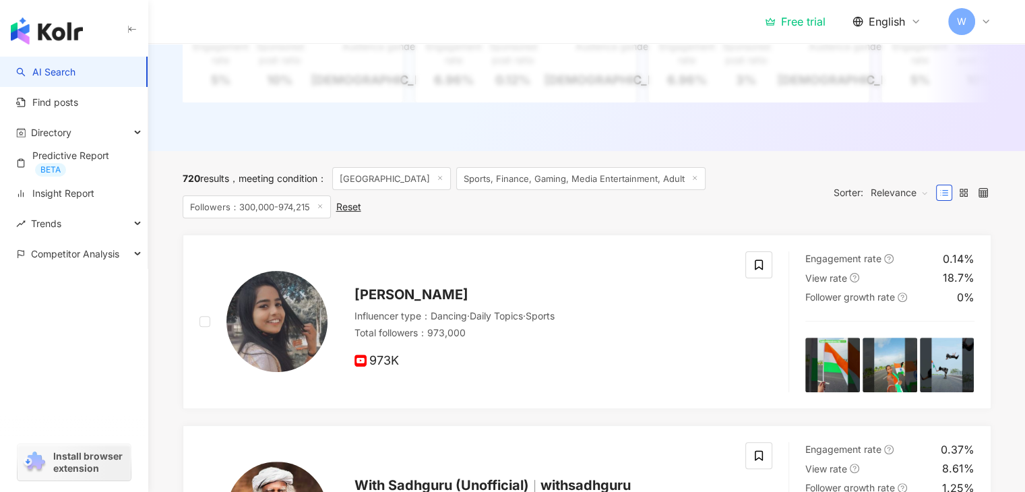
scroll to position [272, 0]
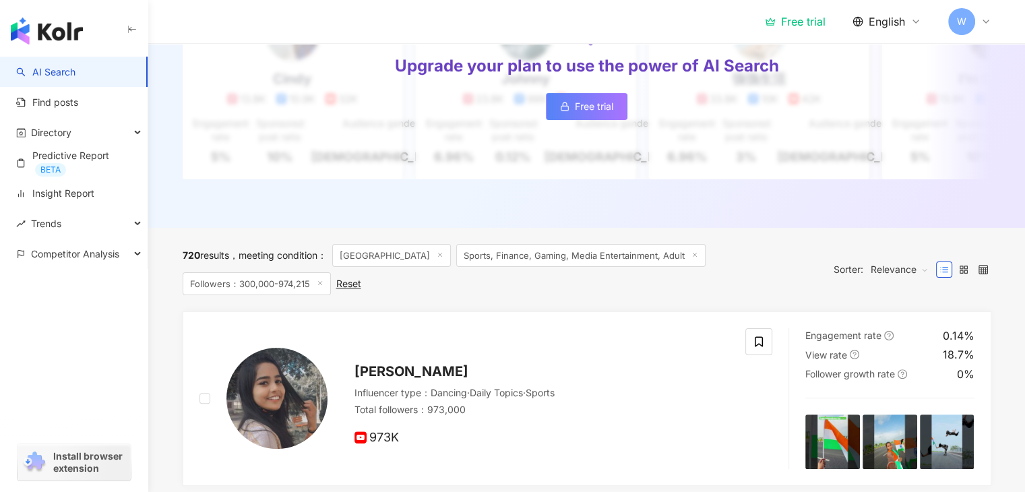
click at [643, 292] on div "720 results meeting condition ： India Sports, Finance, Gaming, Media Entertainm…" at bounding box center [502, 269] width 638 height 51
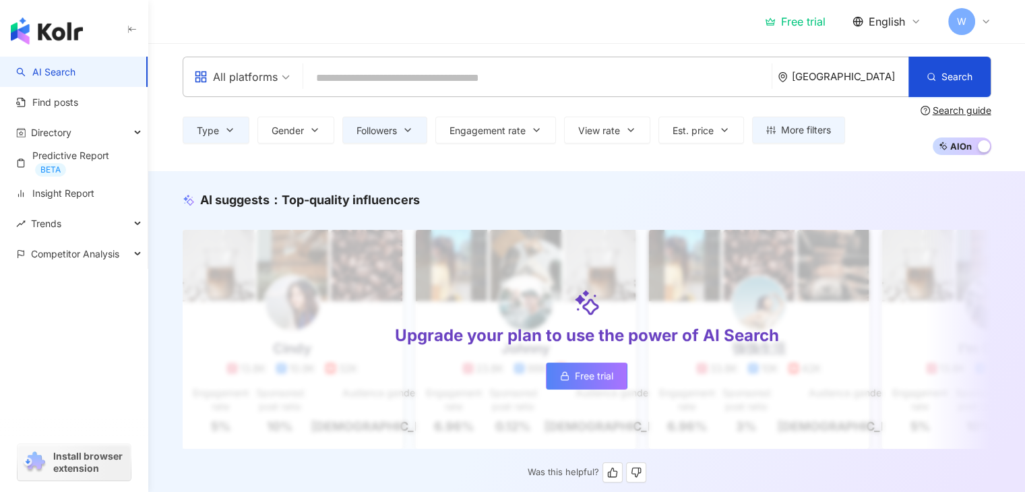
scroll to position [0, 0]
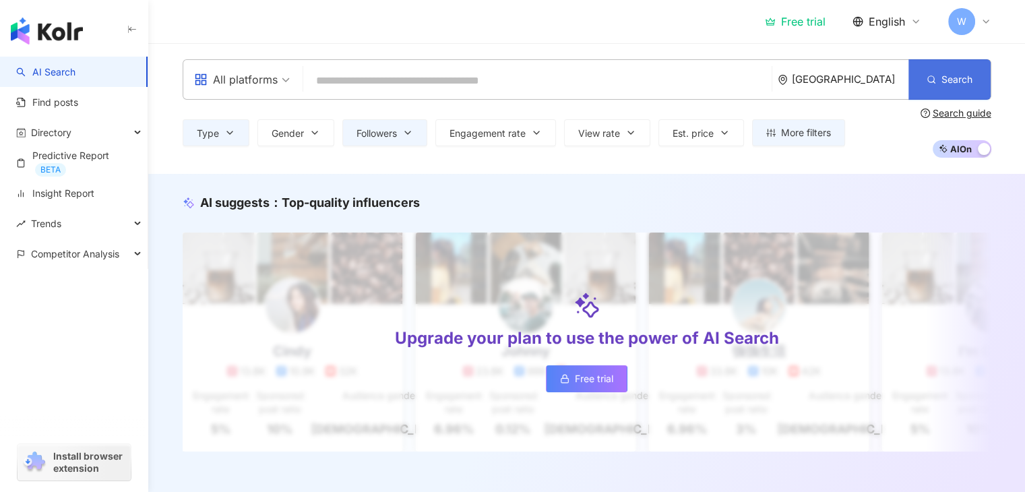
click at [948, 80] on span "Search" at bounding box center [957, 79] width 31 height 11
click at [233, 134] on icon "button" at bounding box center [229, 132] width 11 height 11
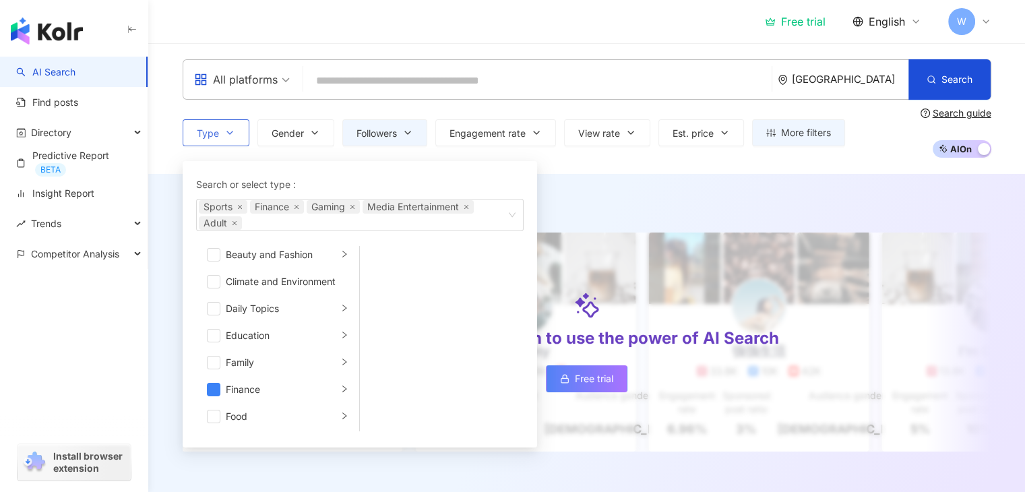
scroll to position [67, 0]
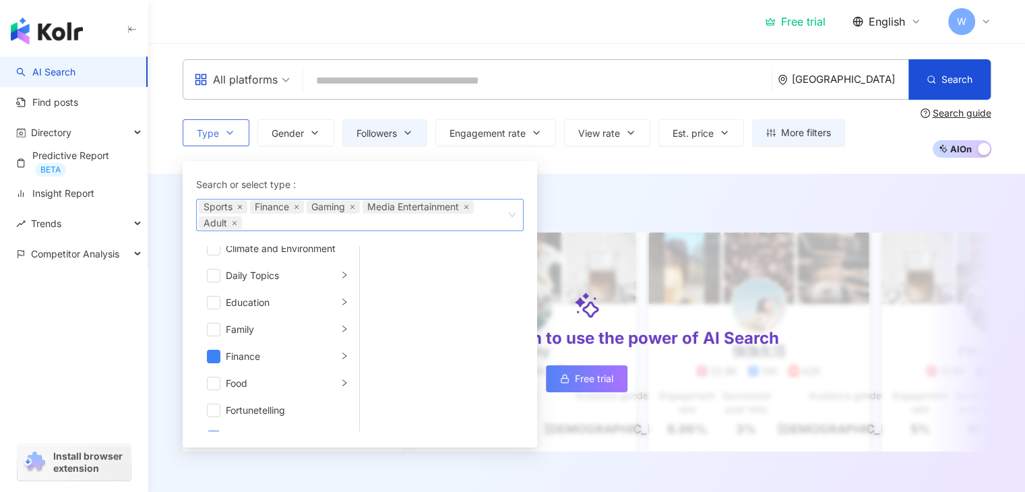
click at [237, 205] on icon "close" at bounding box center [239, 207] width 4 height 4
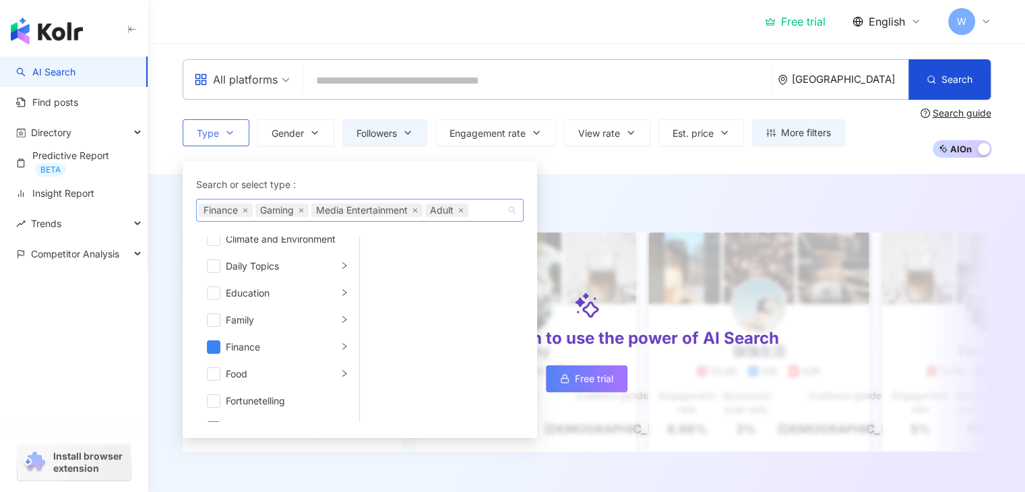
click at [245, 213] on span "Finance" at bounding box center [226, 210] width 54 height 13
click at [245, 208] on icon "close" at bounding box center [245, 210] width 5 height 5
click at [240, 209] on span "Gaming" at bounding box center [225, 210] width 53 height 13
click at [246, 210] on icon "close" at bounding box center [244, 210] width 5 height 5
click at [301, 208] on icon "close" at bounding box center [302, 210] width 4 height 4
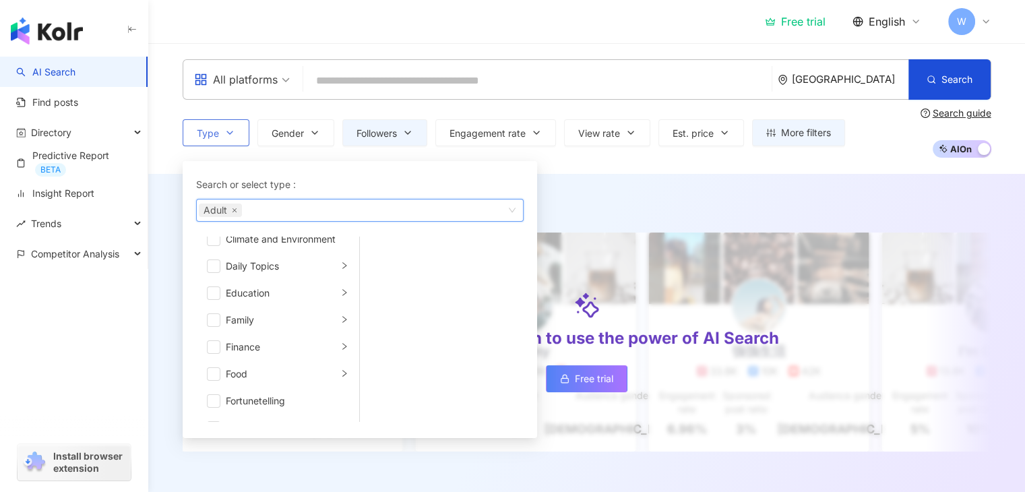
click at [456, 297] on div "Art and Entertainment Beauty and Fashion Climate and Environment Daily Topics E…" at bounding box center [360, 329] width 328 height 185
click at [618, 200] on div "AI suggests ： Top-quality influencers" at bounding box center [587, 202] width 809 height 17
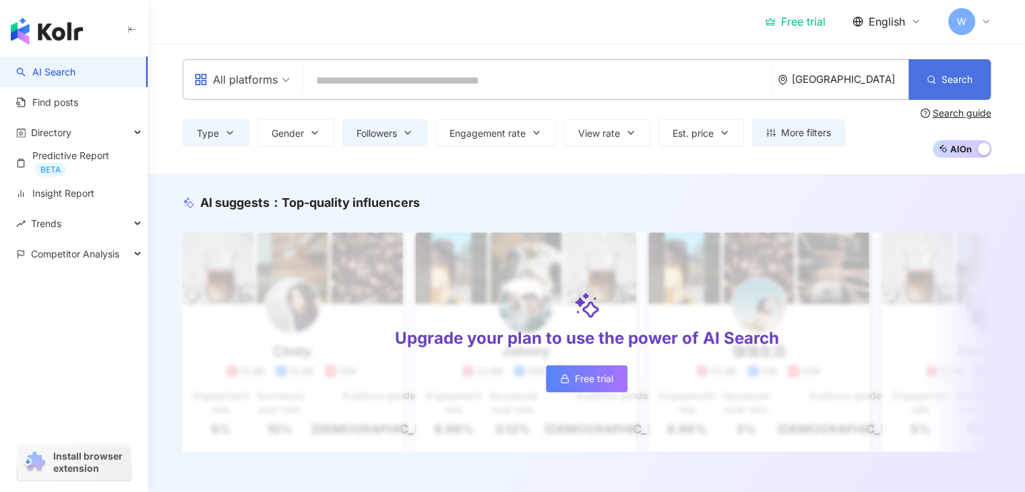
click at [938, 79] on button "Search" at bounding box center [950, 79] width 82 height 40
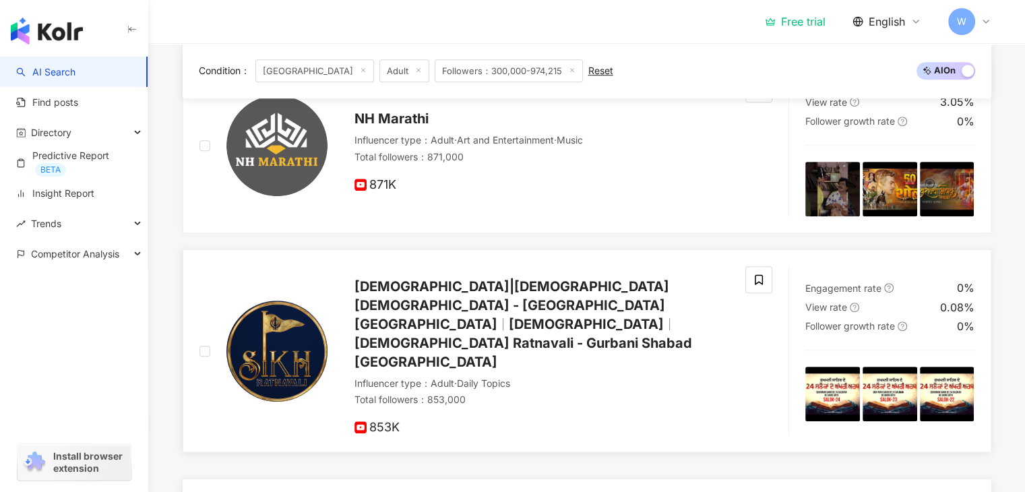
scroll to position [876, 0]
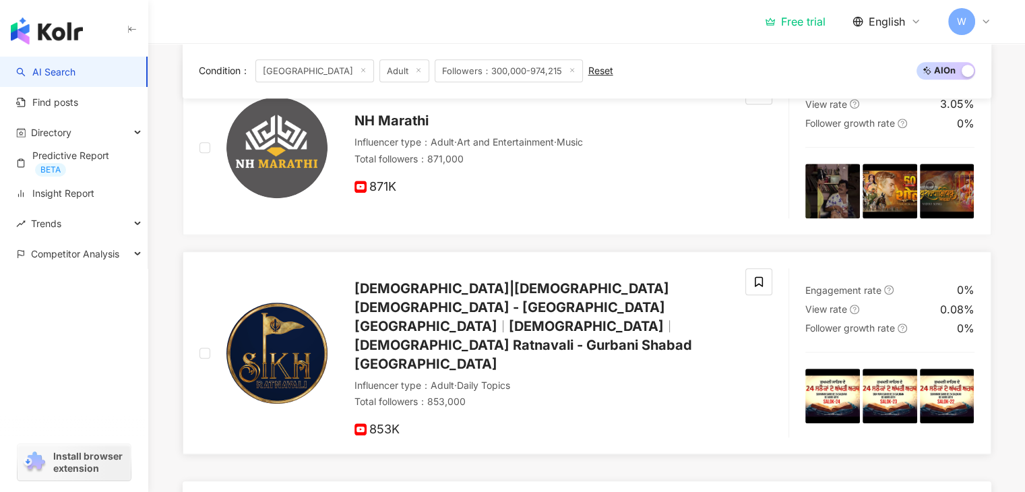
click at [607, 423] on div "853K" at bounding box center [542, 430] width 375 height 15
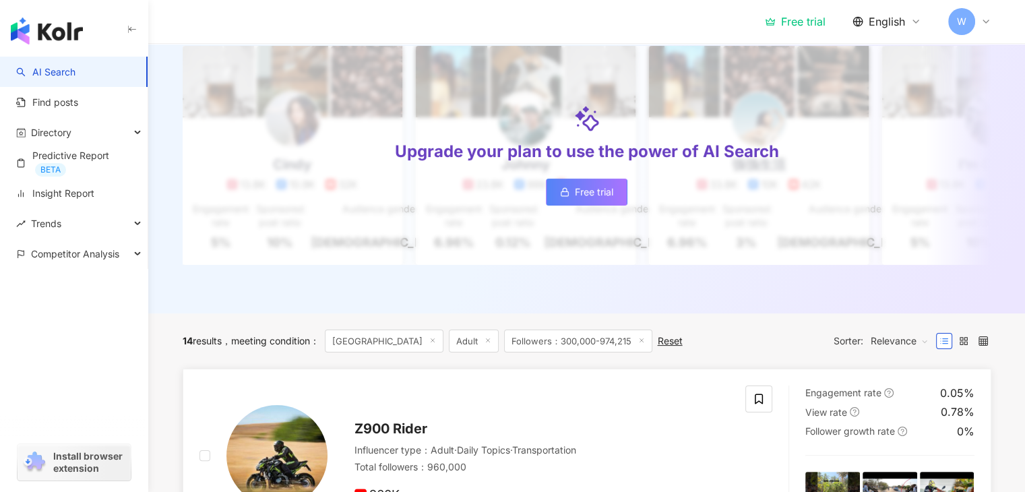
scroll to position [0, 0]
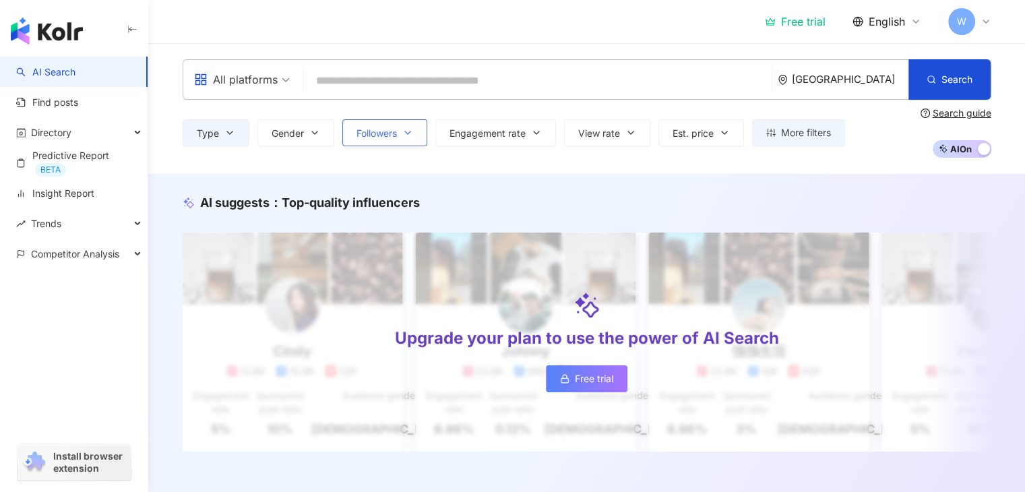
click at [385, 139] on button "Followers" at bounding box center [384, 132] width 85 height 27
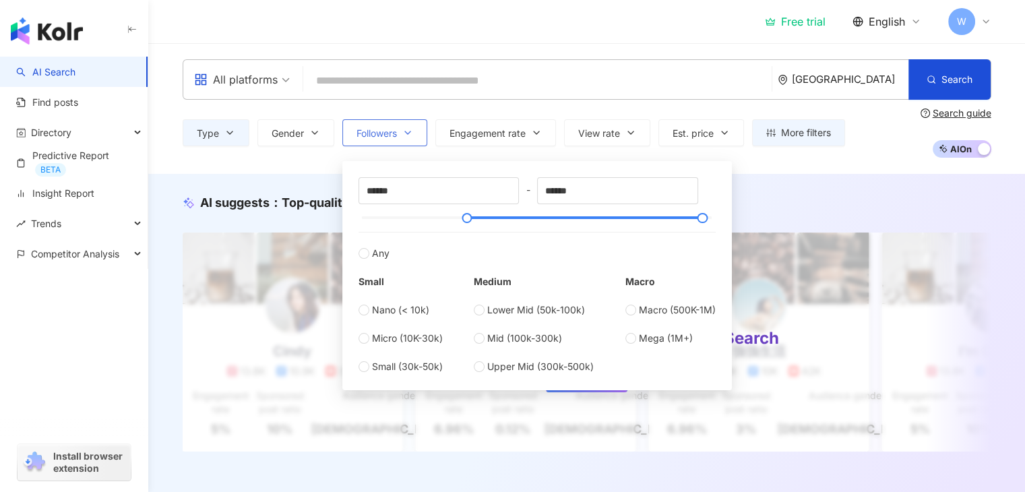
click at [385, 139] on button "Followers" at bounding box center [384, 132] width 85 height 27
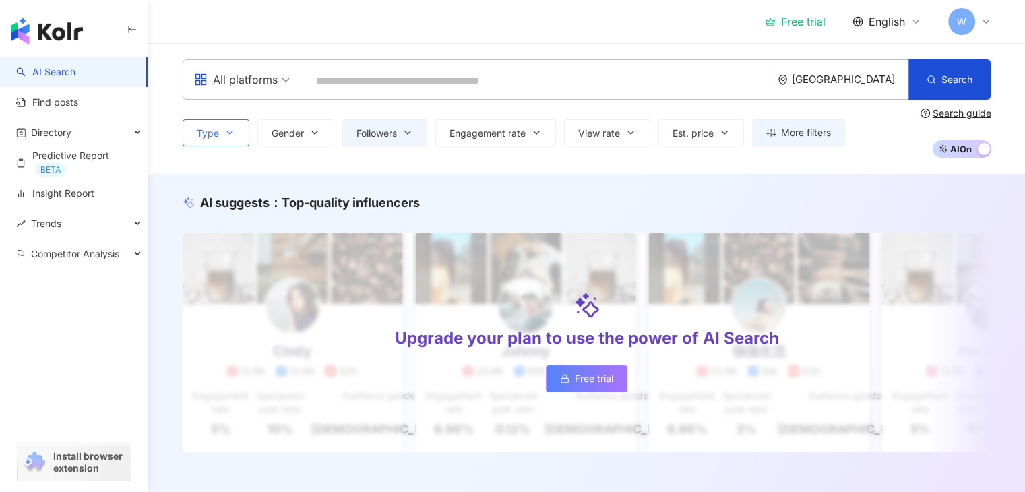
click at [220, 128] on button "Type" at bounding box center [216, 132] width 67 height 27
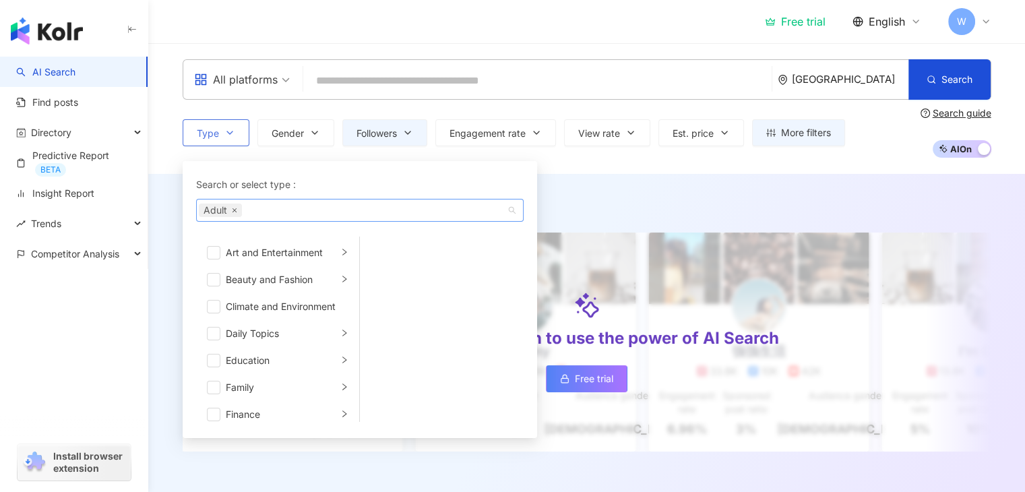
click at [235, 211] on icon "close" at bounding box center [234, 210] width 4 height 4
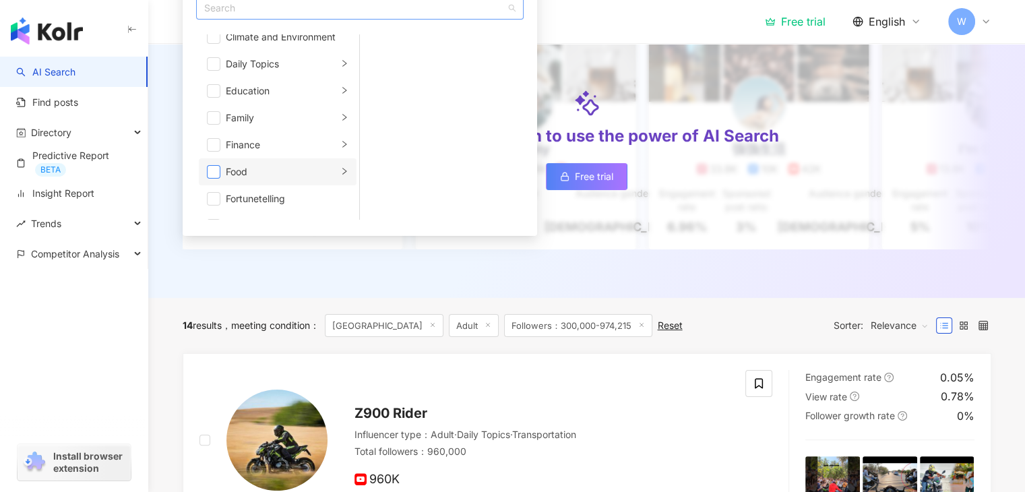
scroll to position [135, 0]
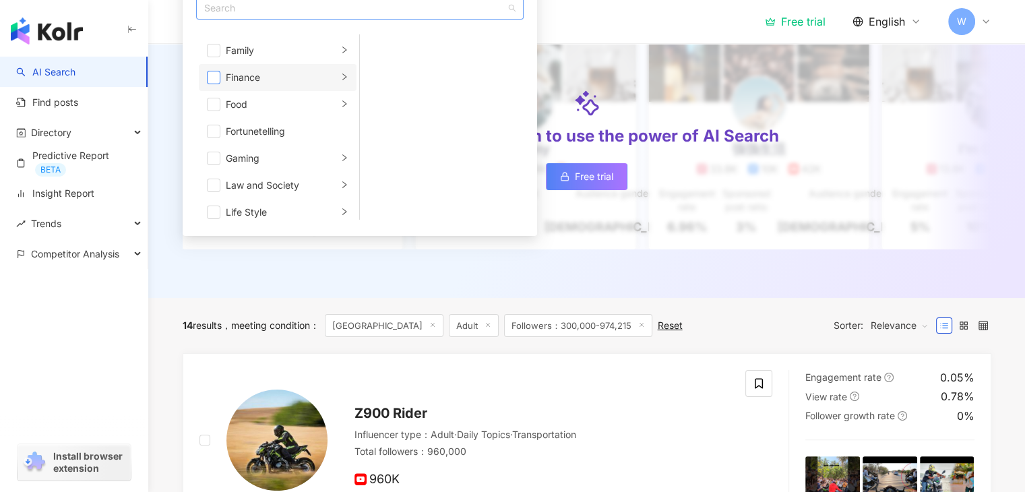
click at [209, 73] on span "button" at bounding box center [213, 77] width 13 height 13
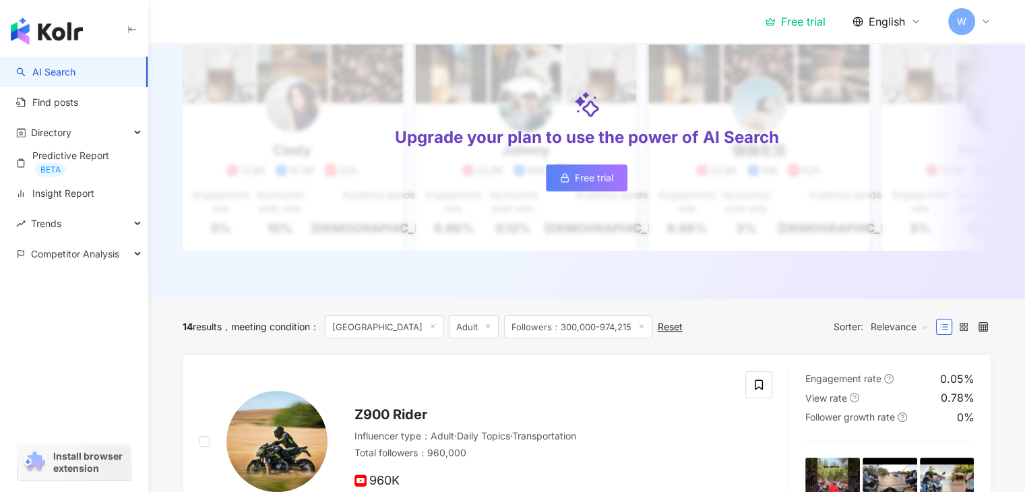
click at [334, 299] on div "AI suggests ： Top-quality influencers Upgrade your plan to use the power of AI …" at bounding box center [586, 136] width 877 height 326
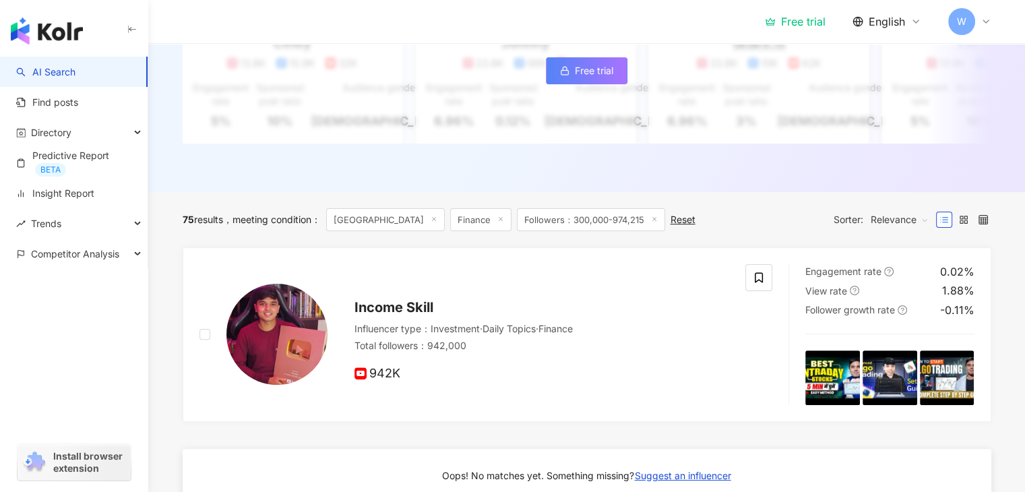
scroll to position [307, 0]
click at [701, 246] on div "75 results meeting condition ： India Finance Followers：300,000-974,215 Reset So…" at bounding box center [587, 220] width 809 height 55
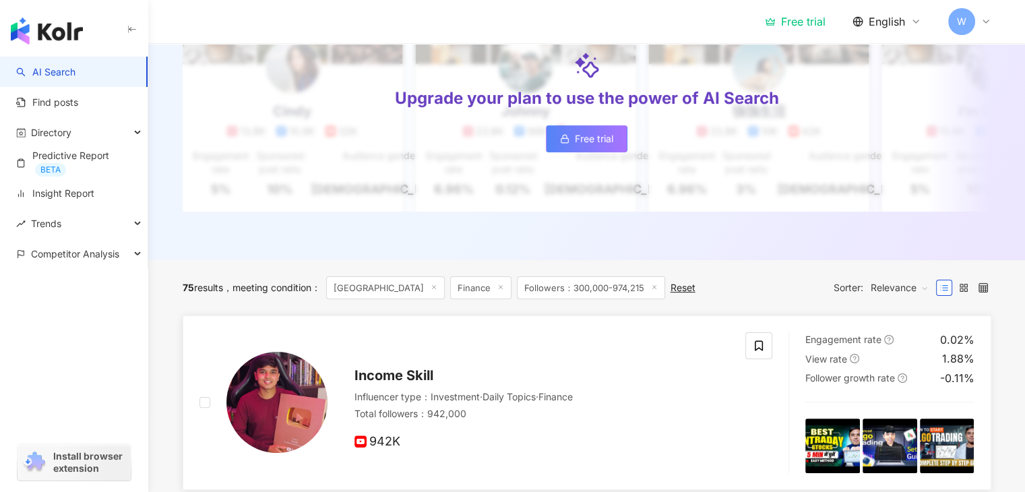
scroll to position [0, 0]
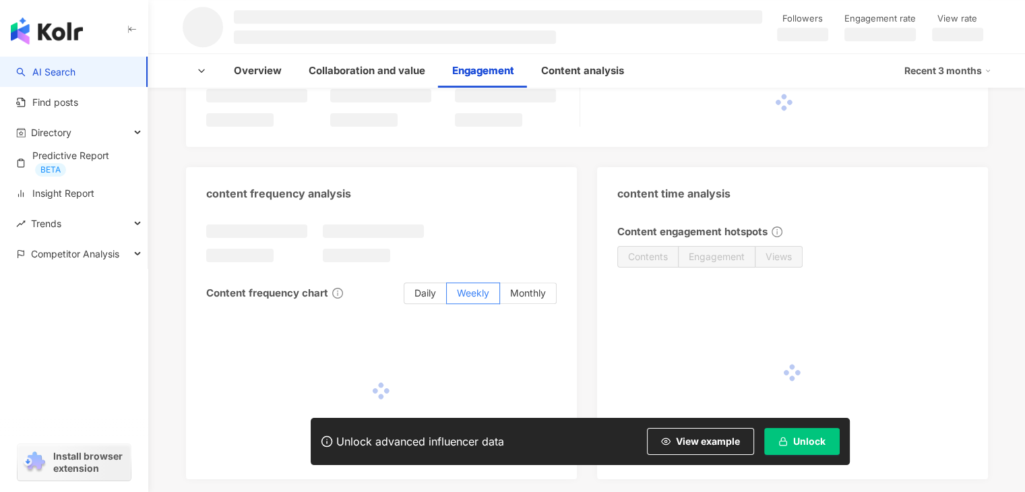
scroll to position [1079, 0]
